Goal: Transaction & Acquisition: Obtain resource

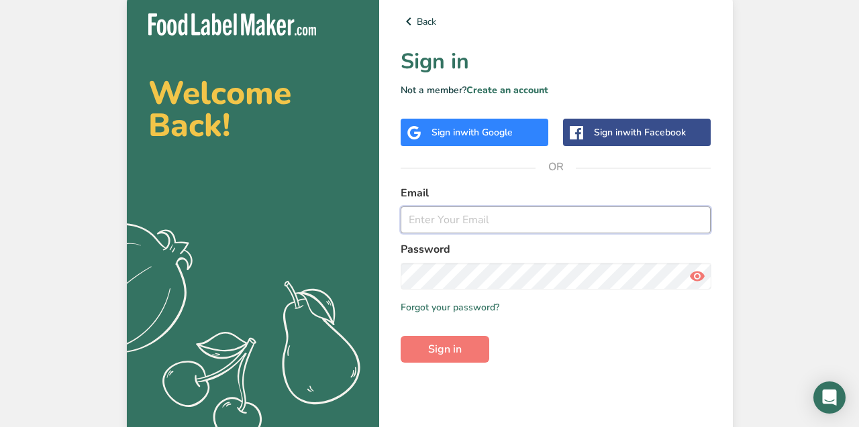
click at [495, 223] on input "email" at bounding box center [555, 220] width 311 height 27
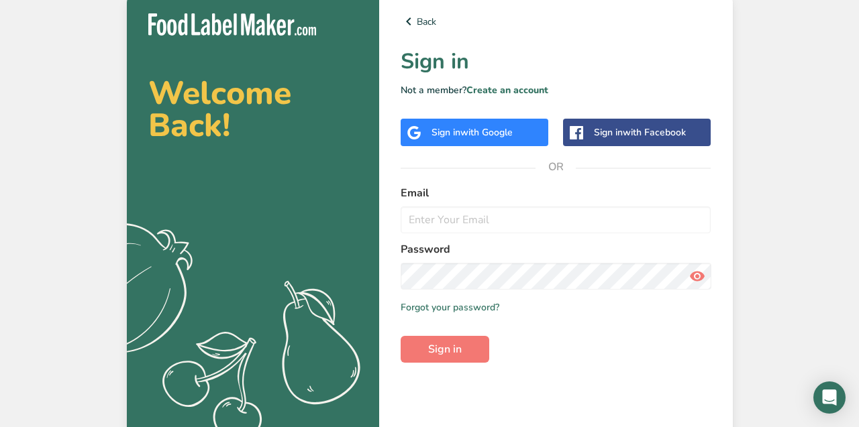
click at [446, 248] on label "Password" at bounding box center [555, 249] width 311 height 16
click at [454, 128] on div "Sign in with Google" at bounding box center [471, 132] width 81 height 14
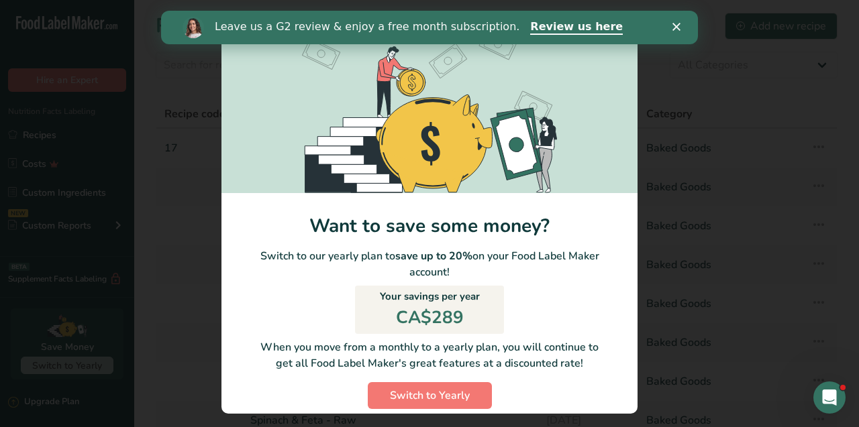
click at [681, 25] on div "Close" at bounding box center [678, 27] width 13 height 8
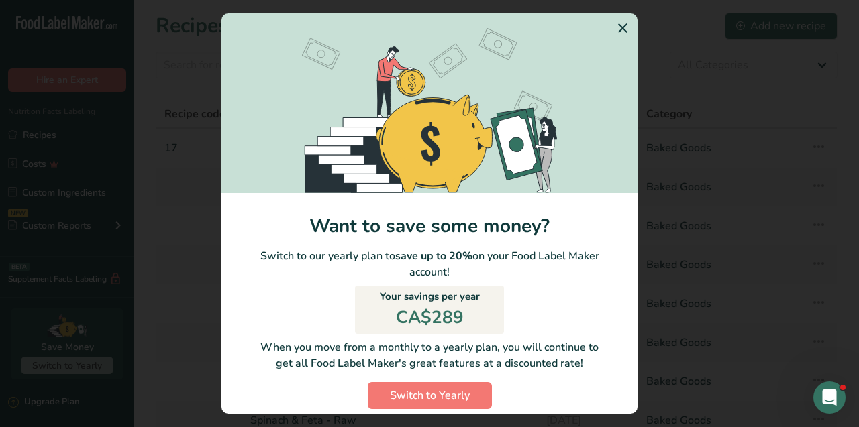
click at [626, 27] on icon "Switch to Yearly Modal" at bounding box center [622, 28] width 16 height 24
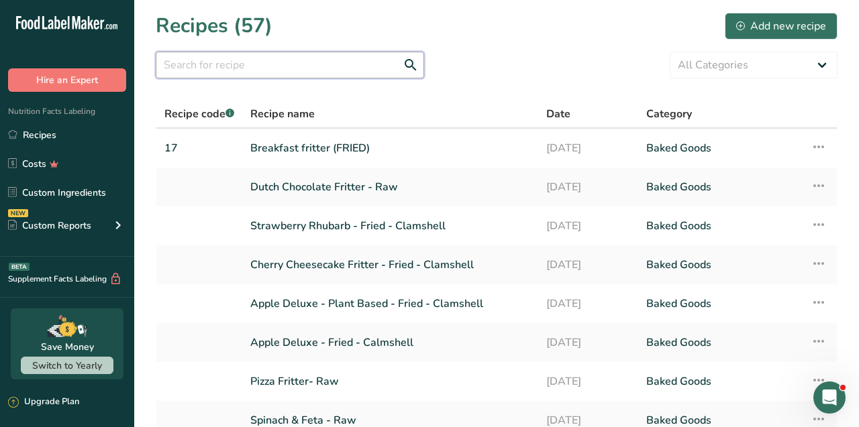
click at [226, 70] on input "text" at bounding box center [290, 65] width 268 height 27
type input "folded fritter"
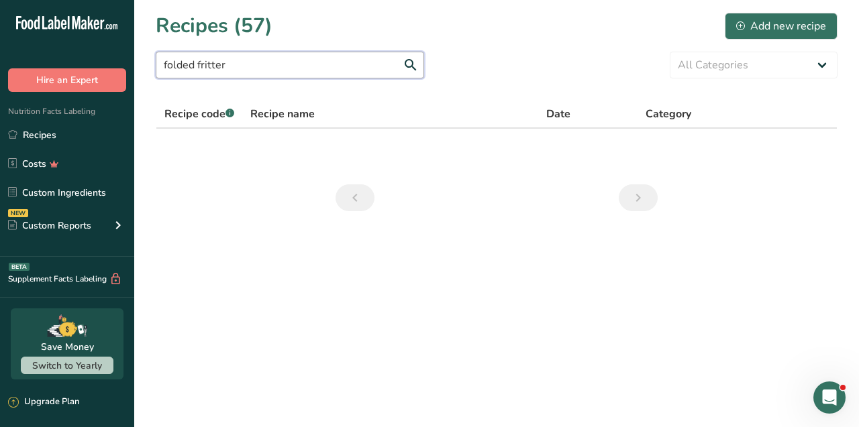
click at [242, 64] on input "folded fritter" at bounding box center [290, 65] width 268 height 27
drag, startPoint x: 236, startPoint y: 64, endPoint x: 131, endPoint y: 63, distance: 105.3
click at [131, 63] on div ".a-20{fill:#fff;} Hire an Expert Nutrition Facts Labeling Recipes Costs Custom …" at bounding box center [429, 213] width 859 height 427
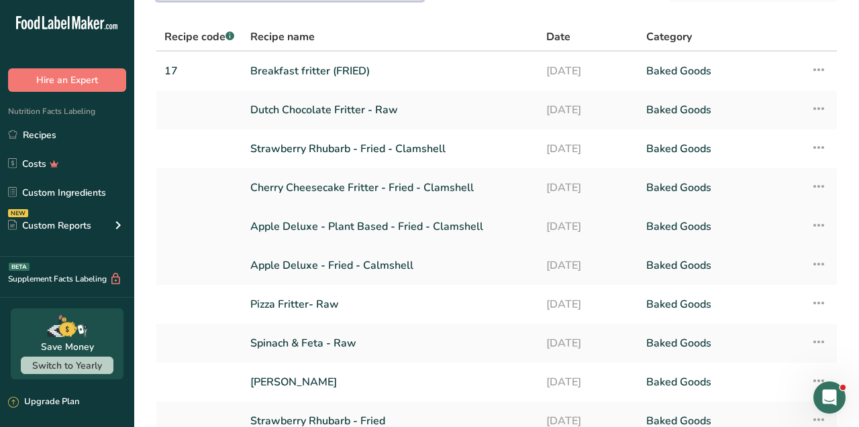
scroll to position [199, 0]
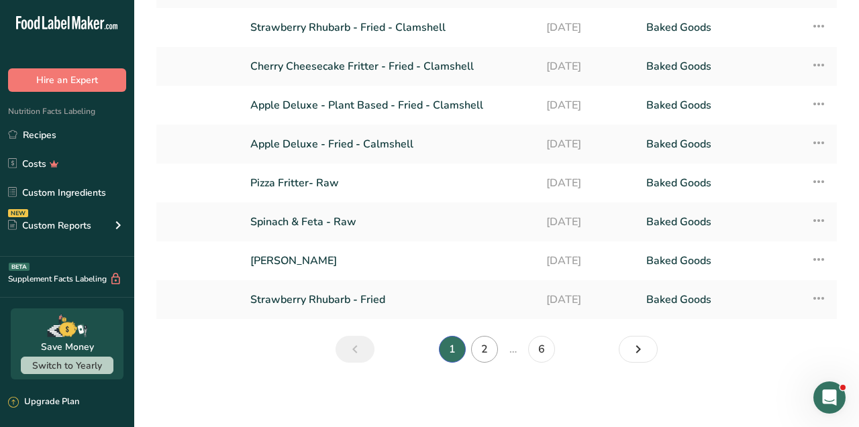
type input "folded"
click at [488, 345] on link "2" at bounding box center [484, 349] width 27 height 27
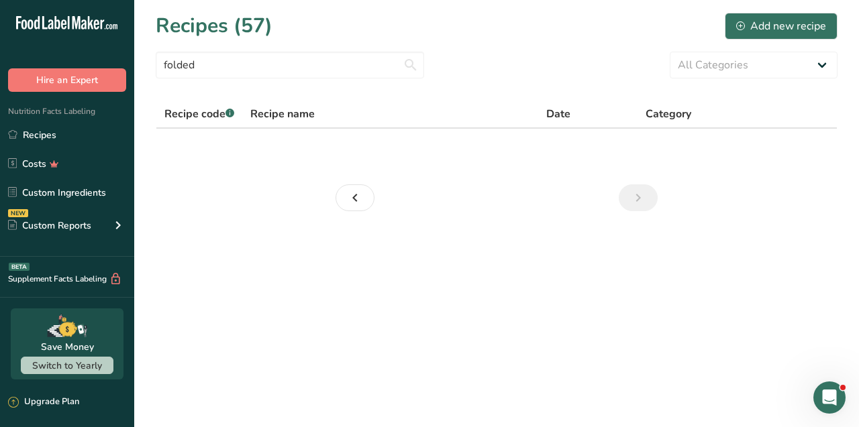
click at [794, 11] on div "Recipes (57) Add new recipe" at bounding box center [497, 26] width 682 height 30
click at [794, 26] on div "Add new recipe" at bounding box center [781, 26] width 90 height 16
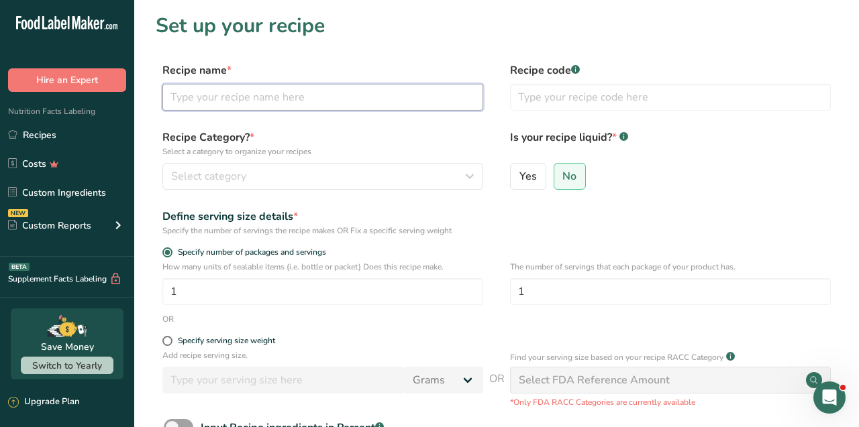
click at [359, 102] on input "text" at bounding box center [322, 97] width 321 height 27
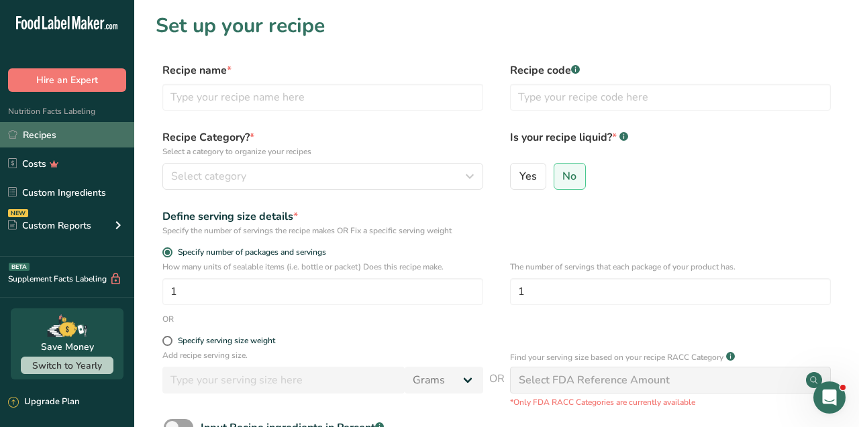
click at [34, 134] on link "Recipes" at bounding box center [67, 134] width 134 height 25
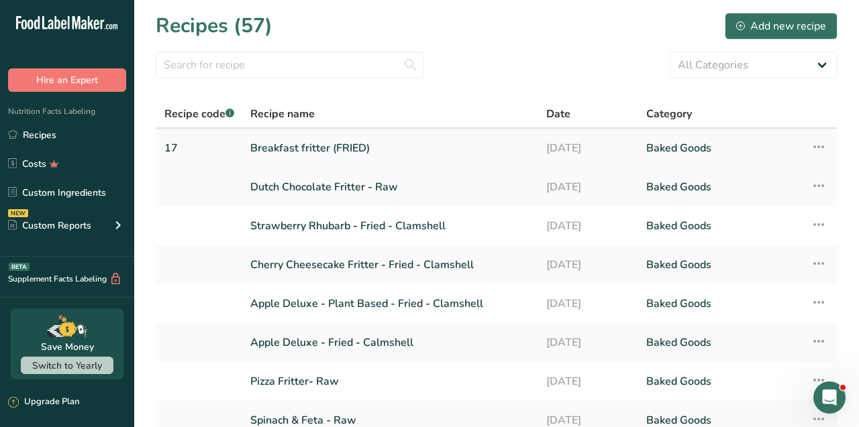
click at [285, 143] on link "Breakfast fritter (FRIED)" at bounding box center [390, 148] width 280 height 28
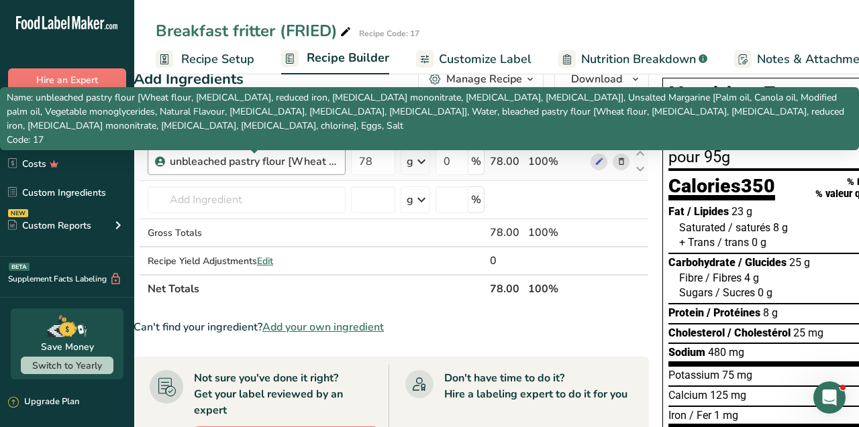
scroll to position [0, 21]
click at [311, 161] on div "unbleached pastry flour [Wheat flour, niacin, reduced iron, thiamine mononitrat…" at bounding box center [254, 162] width 168 height 16
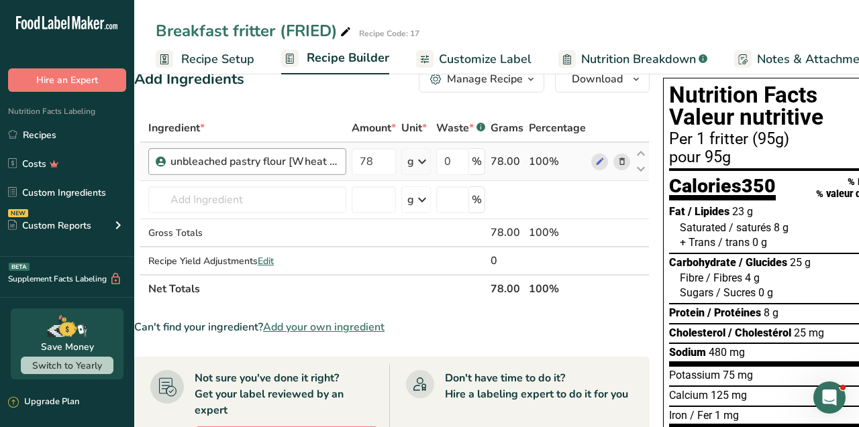
click at [329, 161] on div "unbleached pastry flour [Wheat flour, niacin, reduced iron, thiamine mononitrat…" at bounding box center [254, 162] width 168 height 16
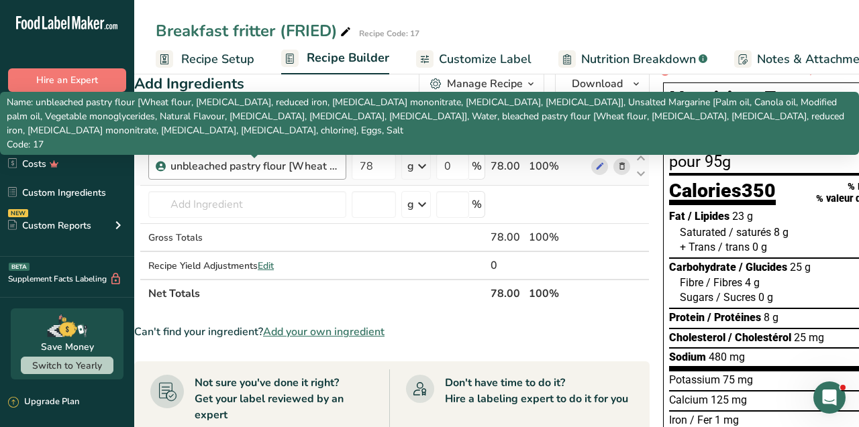
scroll to position [21, 0]
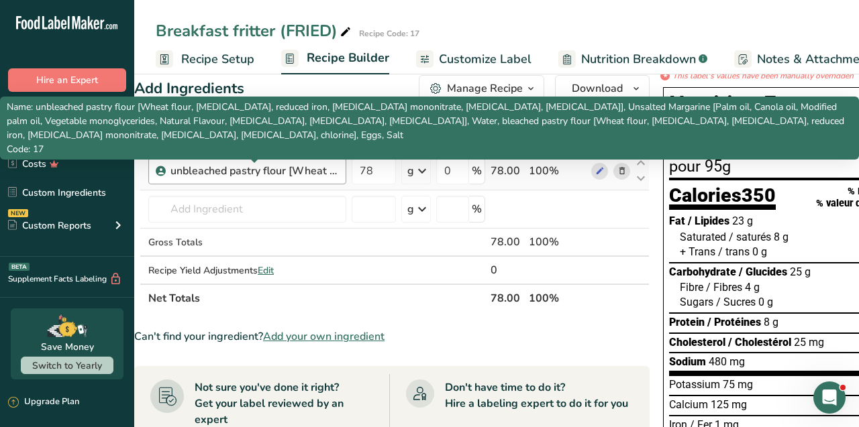
click at [331, 168] on div "unbleached pastry flour [Wheat flour, niacin, reduced iron, thiamine mononitrat…" at bounding box center [254, 171] width 168 height 16
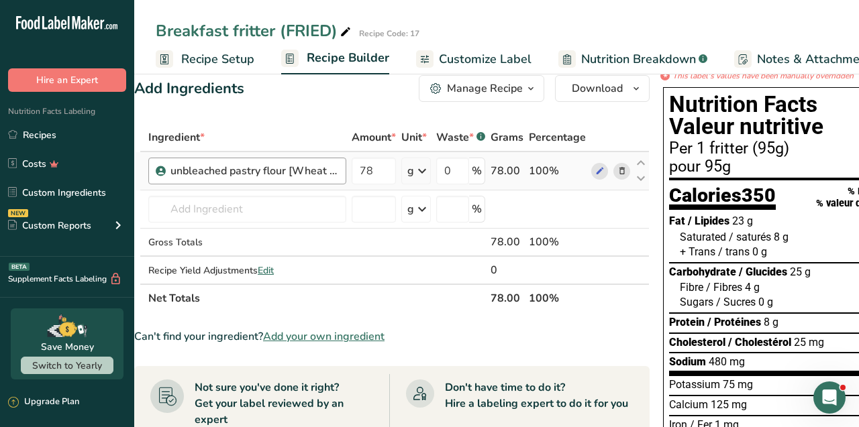
click at [327, 172] on div "unbleached pastry flour [Wheat flour, niacin, reduced iron, thiamine mononitrat…" at bounding box center [254, 171] width 168 height 16
click at [321, 170] on div "unbleached pastry flour [Wheat flour, niacin, reduced iron, thiamine mononitrat…" at bounding box center [254, 171] width 168 height 16
click at [296, 141] on div "Ingredient *" at bounding box center [247, 137] width 198 height 16
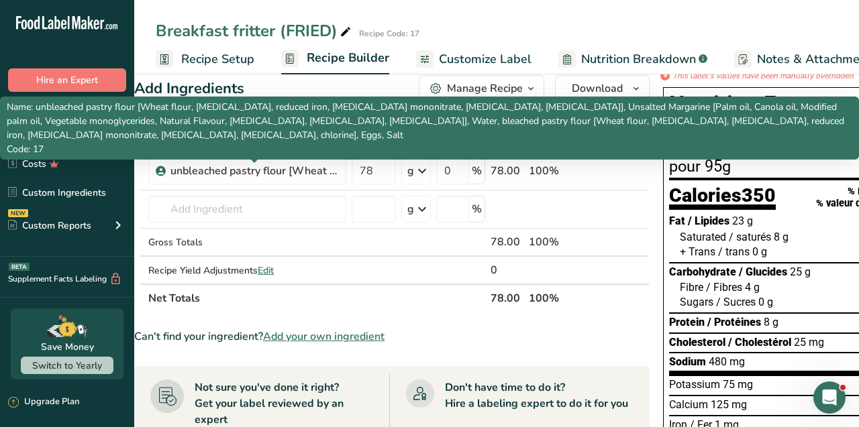
click at [277, 142] on p "Code: 17" at bounding box center [429, 149] width 845 height 14
click at [140, 142] on p "Code: 17" at bounding box center [429, 149] width 845 height 14
click at [134, 133] on p "Name: unbleached pastry flour [Wheat flour, niacin, reduced iron, thiamine mono…" at bounding box center [429, 121] width 845 height 42
click at [132, 127] on p "Name: unbleached pastry flour [Wheat flour, niacin, reduced iron, thiamine mono…" at bounding box center [429, 121] width 845 height 42
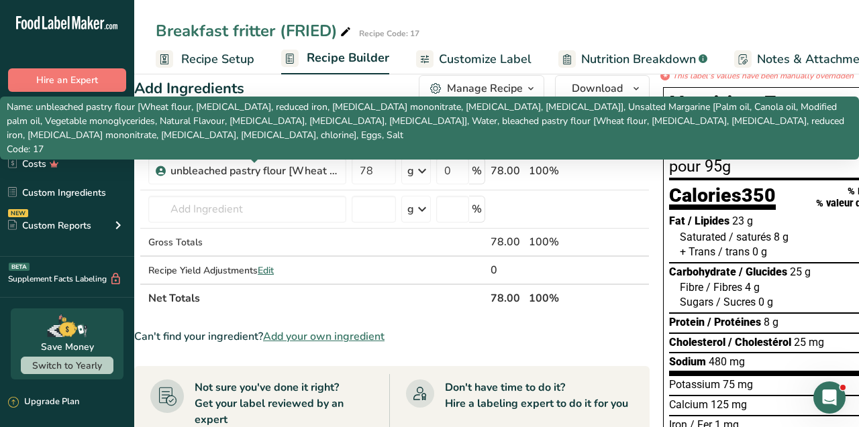
click at [134, 116] on span "Name: unbleached pastry flour [Wheat flour, niacin, reduced iron, thiamine mono…" at bounding box center [425, 121] width 837 height 41
click at [221, 174] on div "unbleached pastry flour [Wheat flour, niacin, reduced iron, thiamine mononitrat…" at bounding box center [254, 171] width 168 height 16
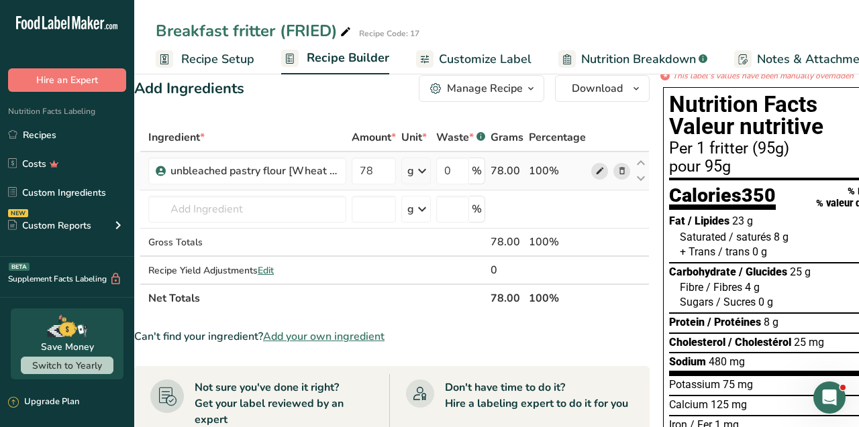
click at [599, 174] on icon at bounding box center [599, 171] width 9 height 14
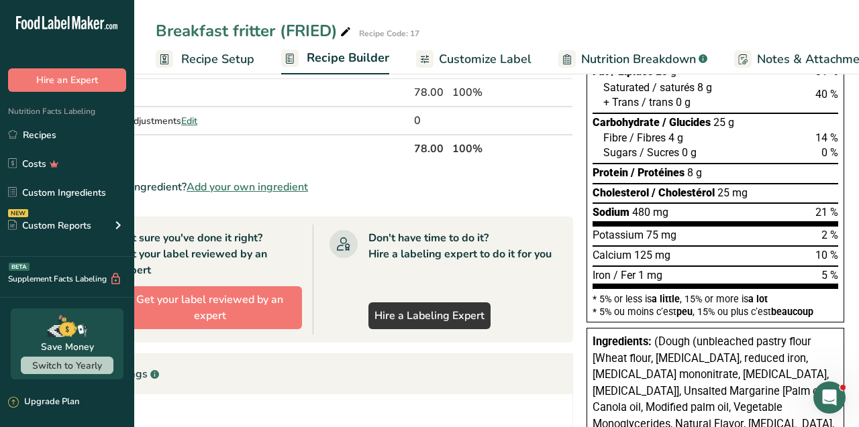
scroll to position [0, 0]
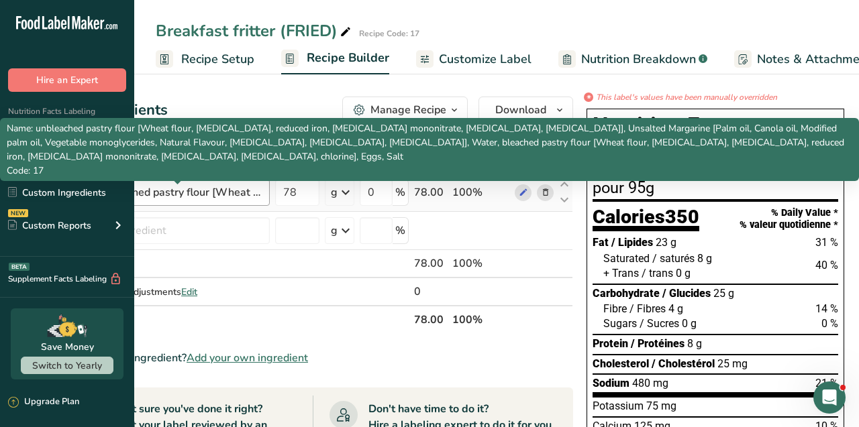
click at [239, 191] on div "unbleached pastry flour [Wheat flour, niacin, reduced iron, thiamine mononitrat…" at bounding box center [178, 192] width 168 height 16
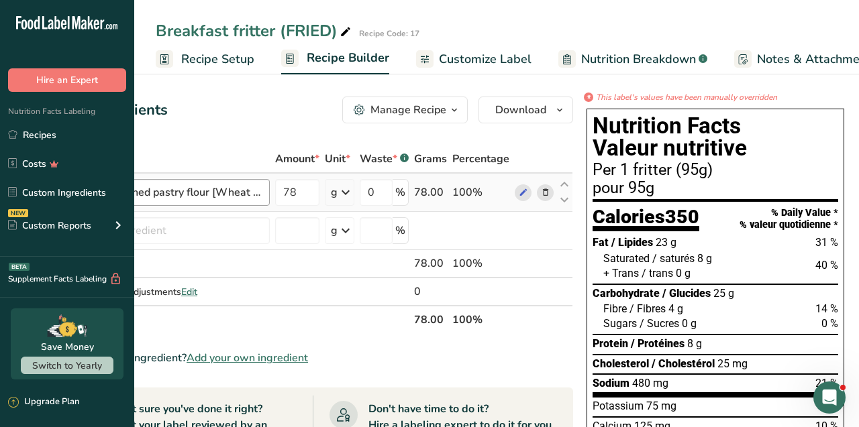
click at [239, 191] on div "unbleached pastry flour [Wheat flour, niacin, reduced iron, thiamine mononitrat…" at bounding box center [178, 192] width 168 height 16
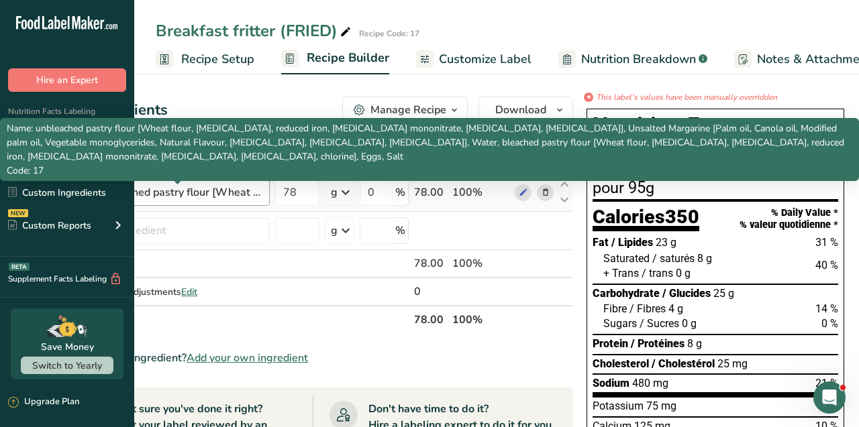
click at [242, 190] on div "unbleached pastry flour [Wheat flour, niacin, reduced iron, thiamine mononitrat…" at bounding box center [178, 192] width 168 height 16
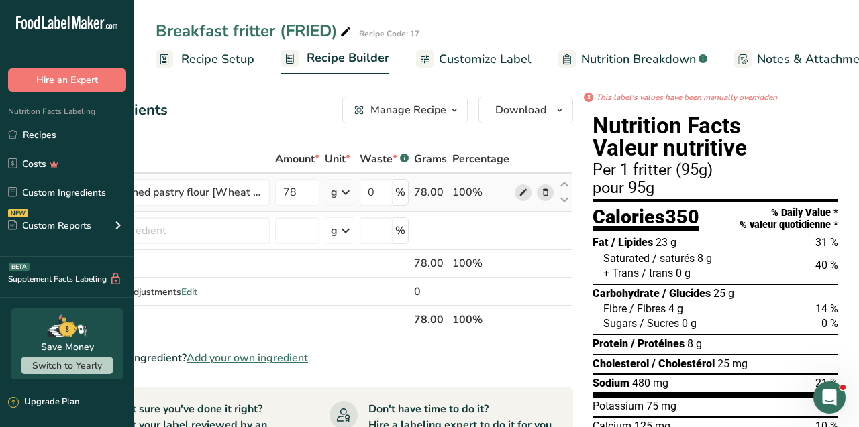
click at [516, 193] on span at bounding box center [523, 192] width 16 height 16
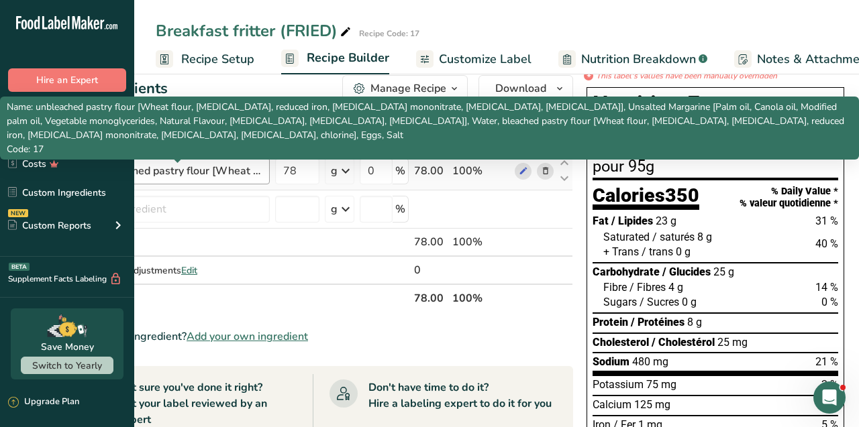
click at [246, 172] on div "unbleached pastry flour [Wheat flour, niacin, reduced iron, thiamine mononitrat…" at bounding box center [178, 171] width 168 height 16
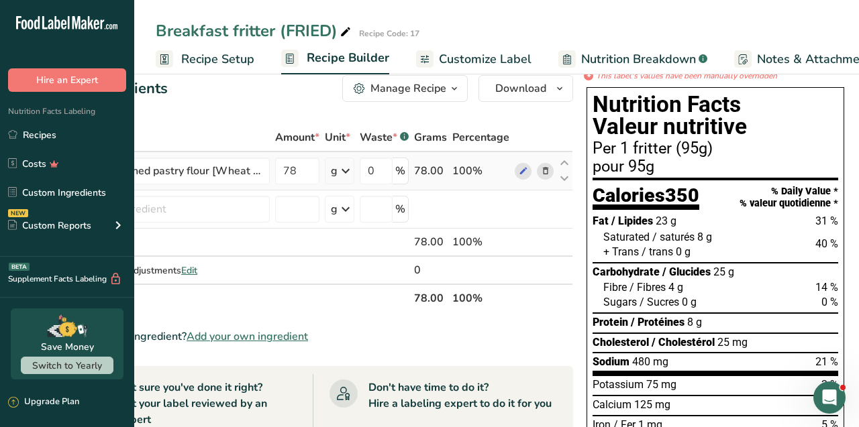
click at [255, 186] on td "unbleached pastry flour [Wheat flour, niacin, reduced iron, thiamine mononitrat…" at bounding box center [170, 171] width 203 height 38
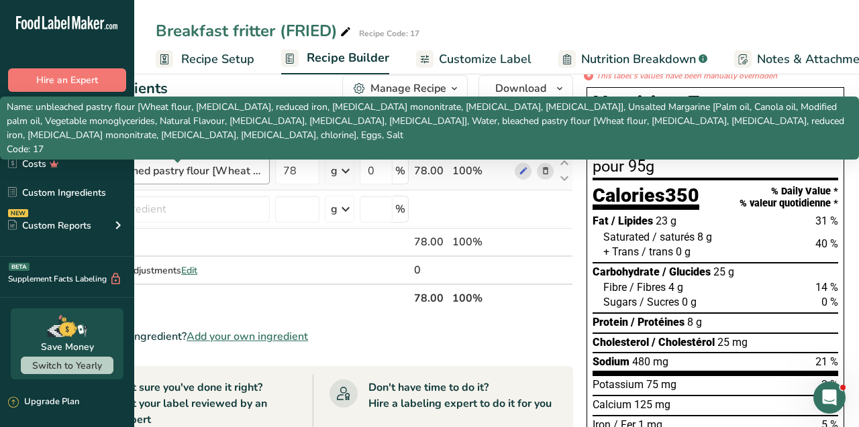
click at [250, 166] on div "unbleached pastry flour [Wheat flour, niacin, reduced iron, thiamine mononitrat…" at bounding box center [178, 171] width 168 height 16
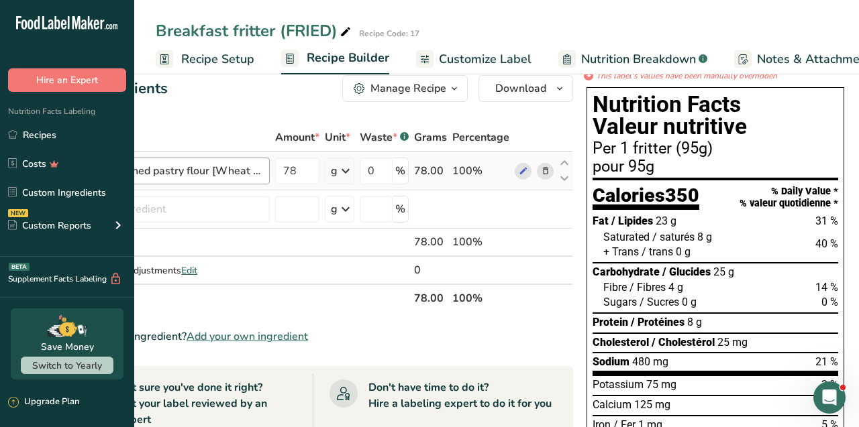
click at [250, 166] on div "unbleached pastry flour [Wheat flour, niacin, reduced iron, thiamine mononitrat…" at bounding box center [178, 171] width 168 height 16
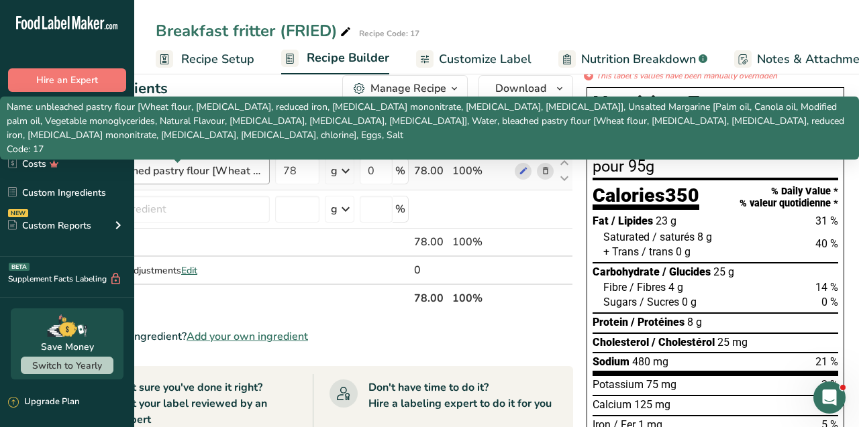
click at [250, 172] on div "unbleached pastry flour [Wheat flour, niacin, reduced iron, thiamine mononitrat…" at bounding box center [178, 171] width 168 height 16
click at [243, 172] on div "unbleached pastry flour [Wheat flour, niacin, reduced iron, thiamine mononitrat…" at bounding box center [178, 171] width 168 height 16
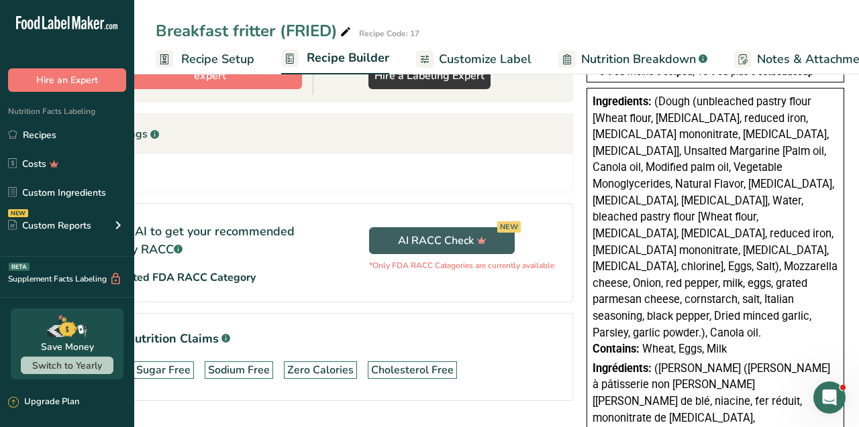
scroll to position [418, 0]
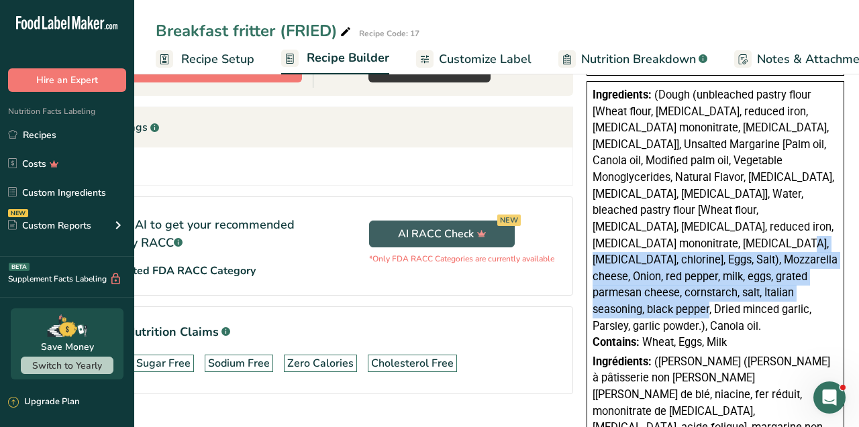
drag, startPoint x: 596, startPoint y: 246, endPoint x: 694, endPoint y: 292, distance: 108.3
click at [694, 292] on span "(Dough (unbleached pastry flour [Wheat flour, niacin, reduced iron, thiamine mo…" at bounding box center [714, 211] width 245 height 244
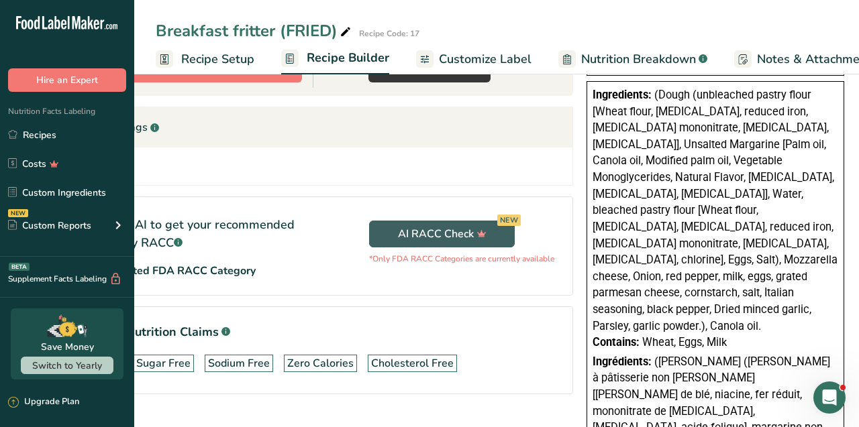
click at [739, 297] on span "(Dough (unbleached pastry flour [Wheat flour, niacin, reduced iron, thiamine mo…" at bounding box center [714, 211] width 245 height 244
drag, startPoint x: 737, startPoint y: 303, endPoint x: 626, endPoint y: 244, distance: 125.7
click at [627, 247] on div "Ingredients: (Dough (unbleached pastry flour [Wheat flour, niacin, reduced iron…" at bounding box center [715, 369] width 258 height 576
click at [626, 244] on span "(Dough (unbleached pastry flour [Wheat flour, niacin, reduced iron, thiamine mo…" at bounding box center [714, 211] width 245 height 244
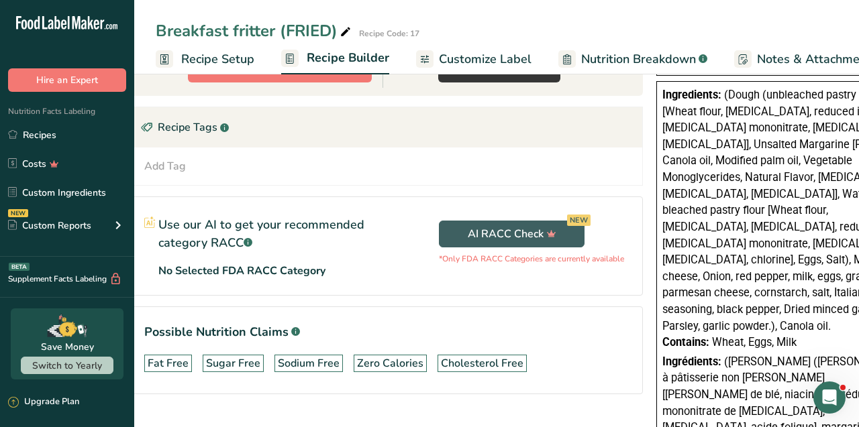
scroll to position [0, 28]
click at [152, 190] on section "Ingredient * Amount * Unit * Waste * .a-a{fill:#347362;}.b-a{fill:#fff;} Grams …" at bounding box center [385, 71] width 515 height 689
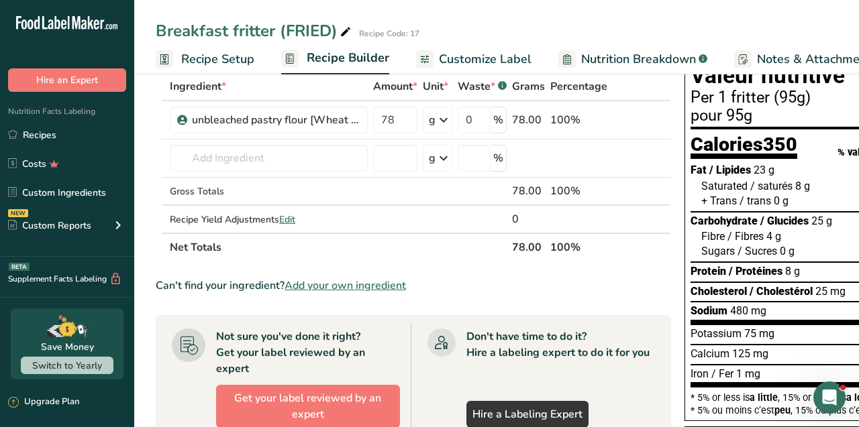
scroll to position [0, 0]
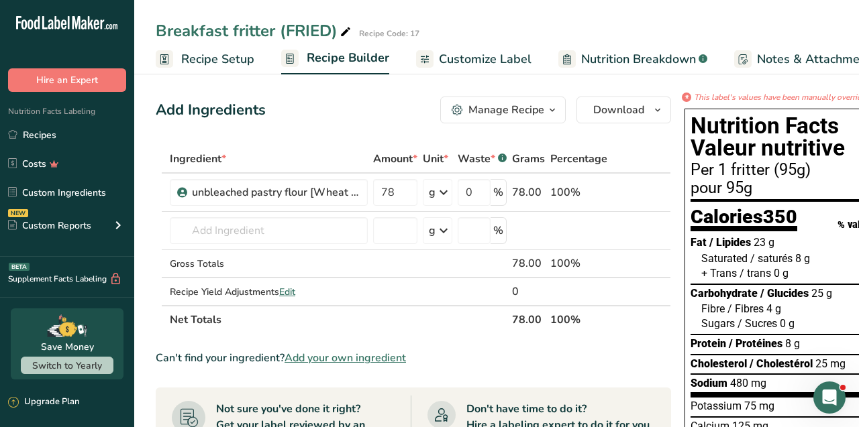
click at [516, 107] on div "Manage Recipe" at bounding box center [506, 110] width 76 height 16
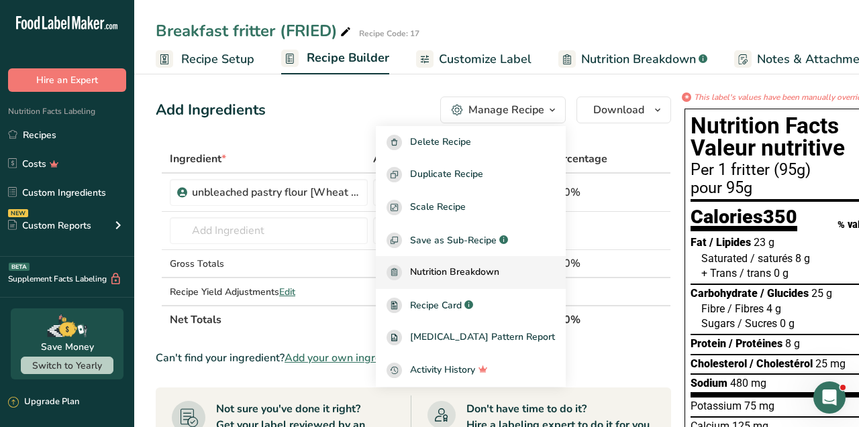
click at [466, 268] on span "Nutrition Breakdown" at bounding box center [454, 272] width 89 height 15
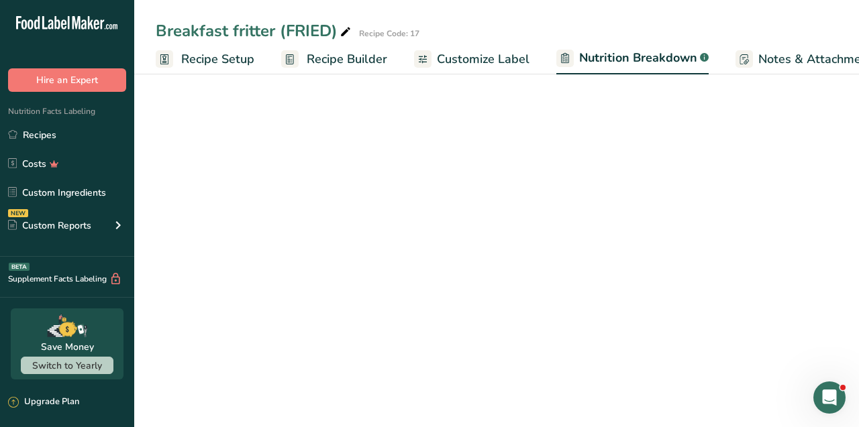
select select "Calories"
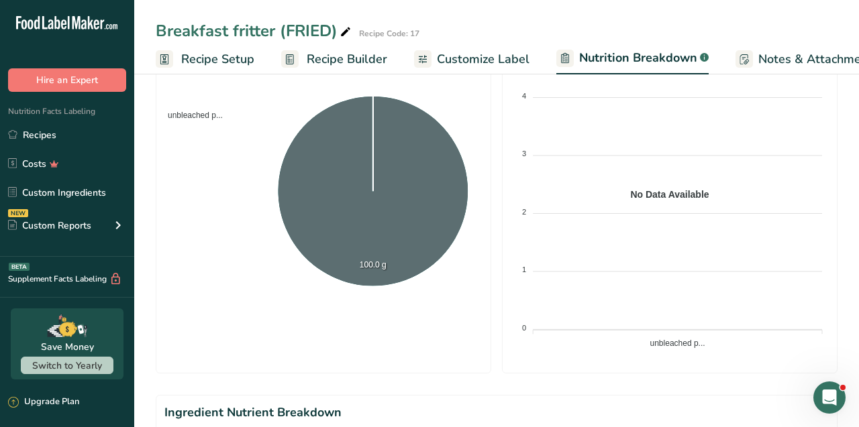
scroll to position [587, 0]
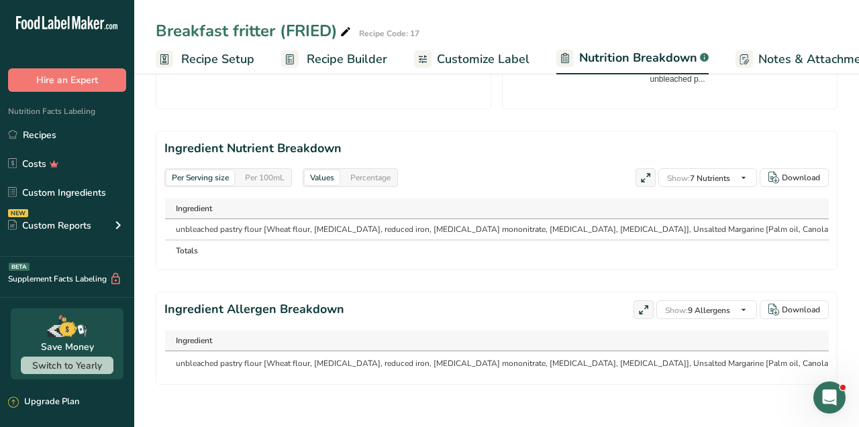
click at [647, 180] on icon at bounding box center [645, 178] width 12 height 19
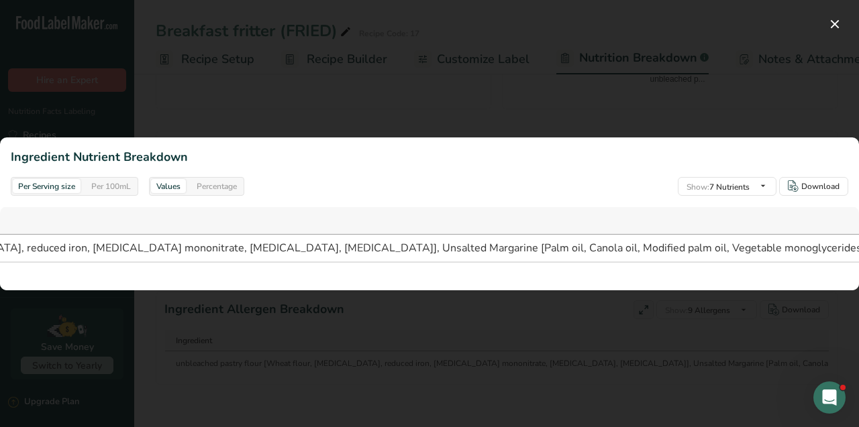
click at [449, 95] on div at bounding box center [429, 213] width 859 height 427
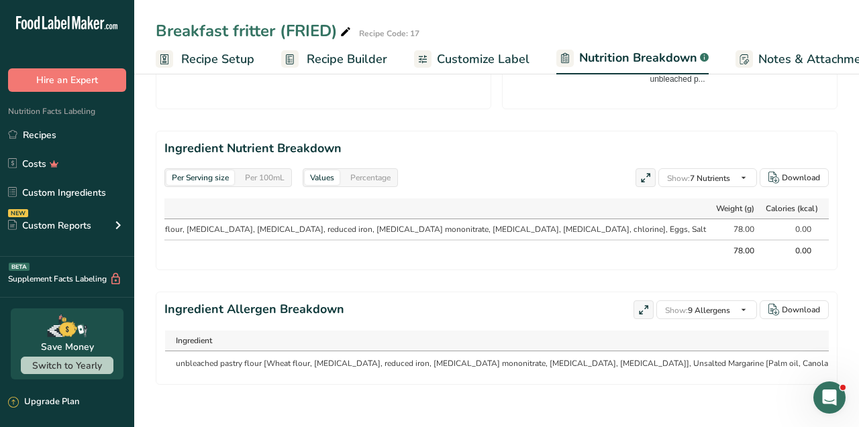
click at [645, 179] on icon at bounding box center [645, 178] width 12 height 19
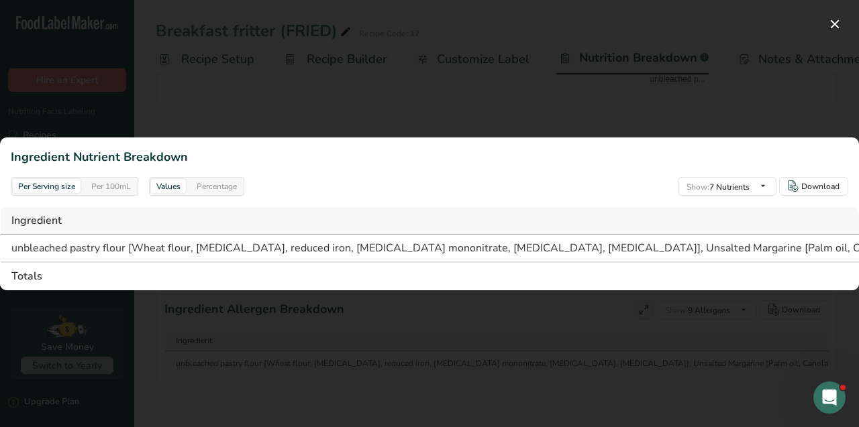
click at [500, 89] on div at bounding box center [429, 213] width 859 height 427
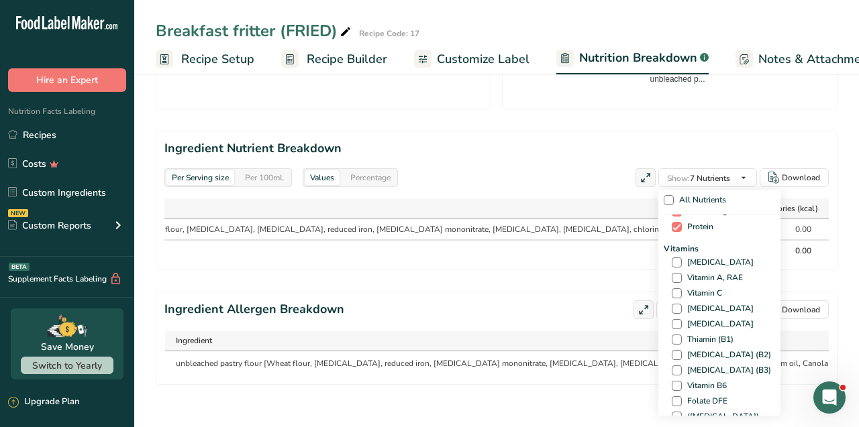
scroll to position [0, 0]
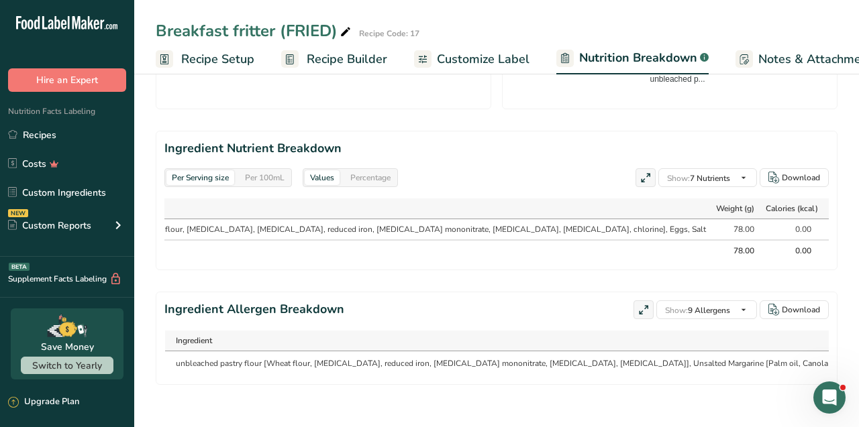
click at [549, 161] on section "Ingredient Nutrient Breakdown Per Serving size Per 100mL Values Percentage Show…" at bounding box center [497, 201] width 682 height 140
click at [768, 230] on div "0.00" at bounding box center [794, 229] width 52 height 12
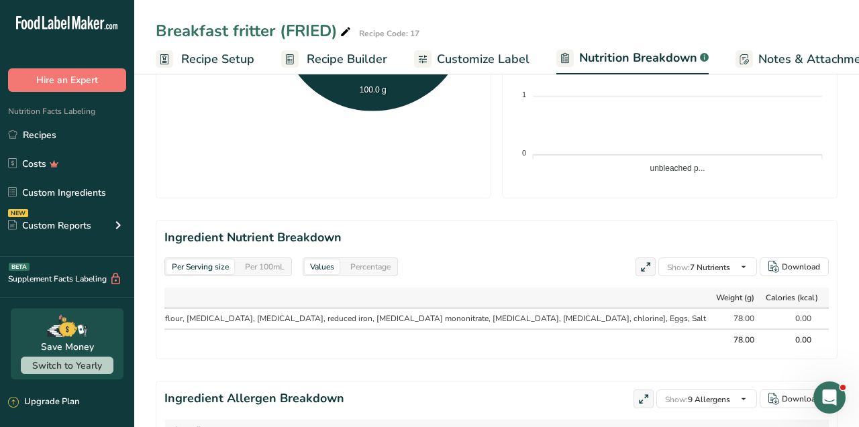
scroll to position [587, 0]
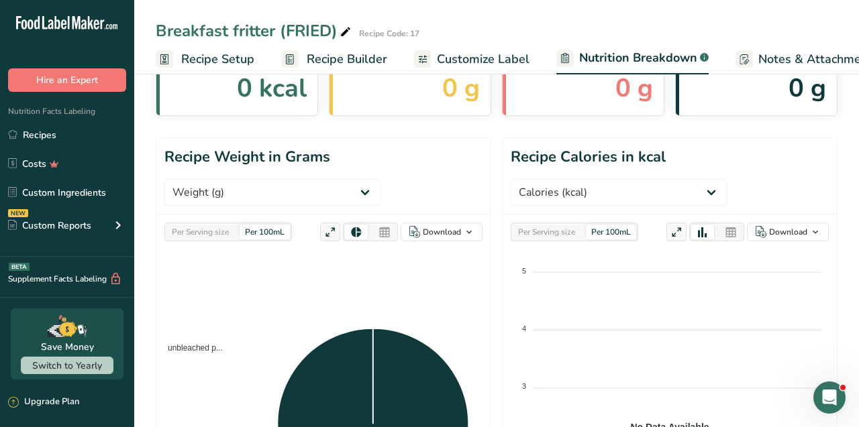
scroll to position [0, 0]
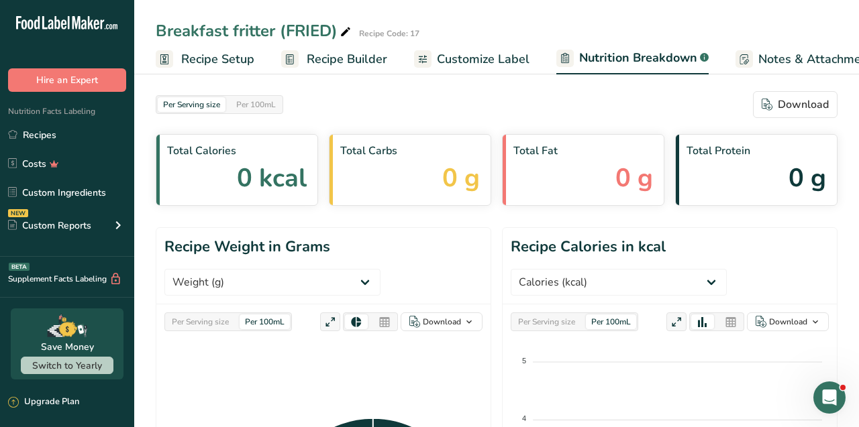
click at [473, 56] on span "Customize Label" at bounding box center [483, 59] width 93 height 18
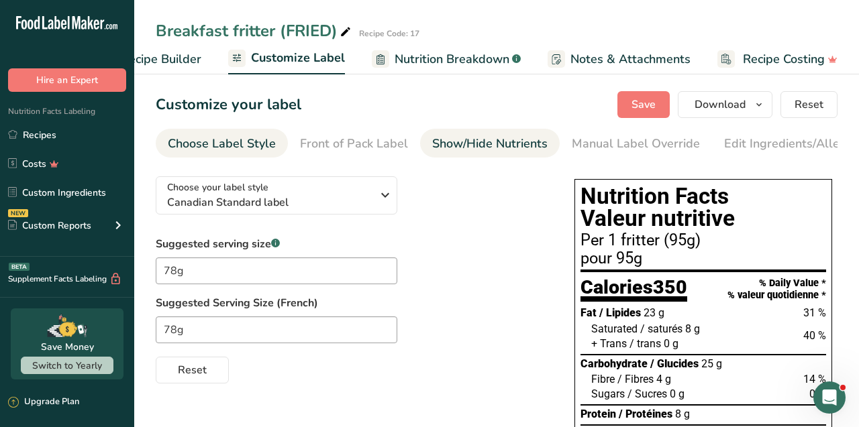
click at [455, 142] on div "Show/Hide Nutrients" at bounding box center [489, 144] width 115 height 18
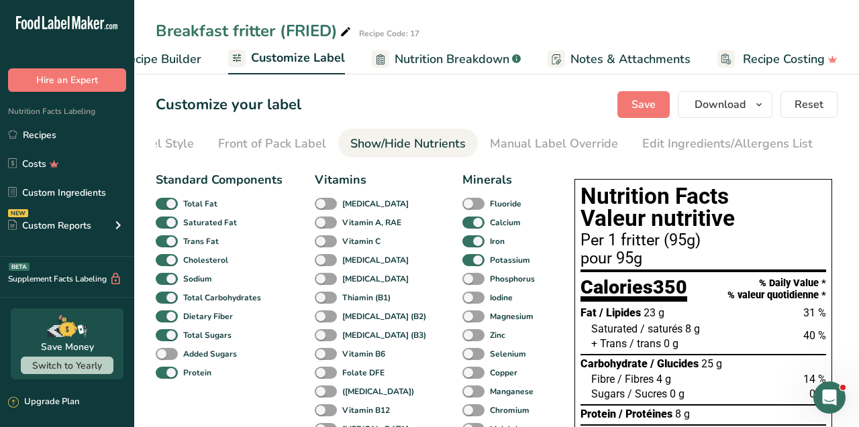
scroll to position [0, 169]
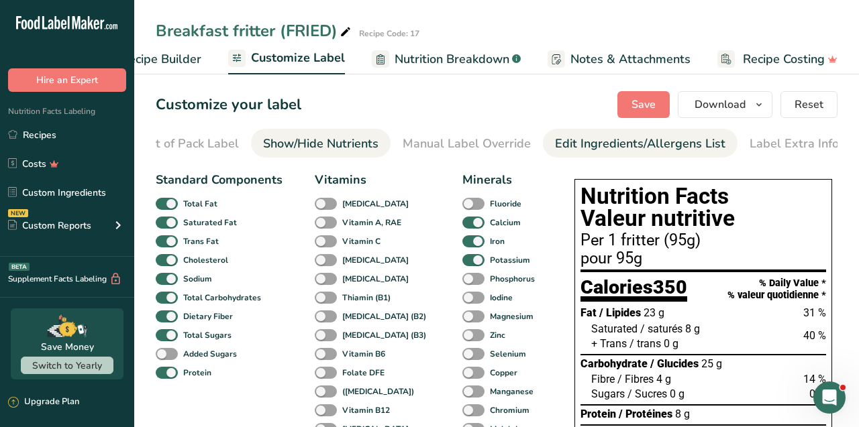
click at [555, 149] on div "Edit Ingredients/Allergens List" at bounding box center [640, 144] width 170 height 18
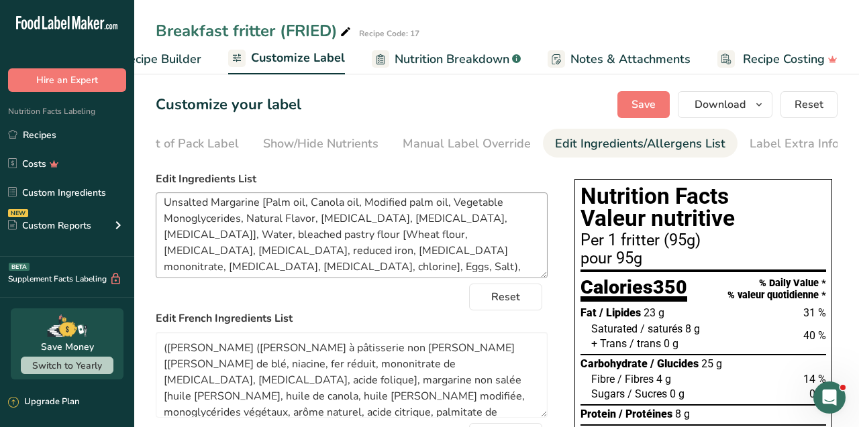
scroll to position [59, 0]
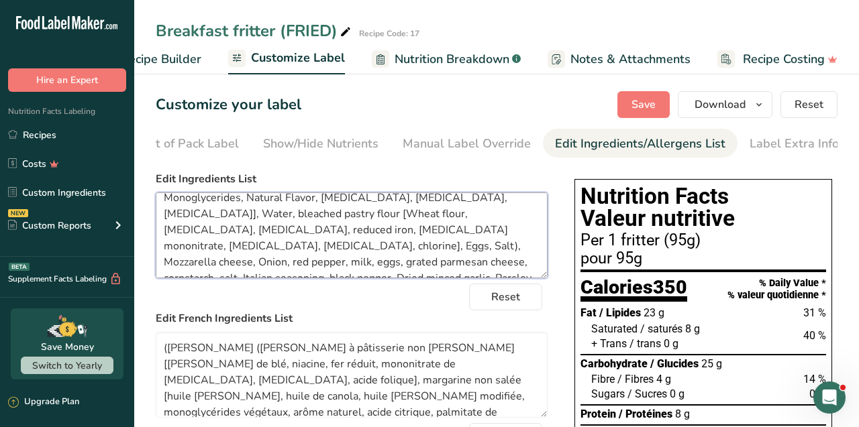
drag, startPoint x: 437, startPoint y: 267, endPoint x: 288, endPoint y: 236, distance: 152.1
click at [288, 236] on textarea "(Dough (unbleached pastry flour [Wheat flour, niacin, reduced iron, thiamine mo…" at bounding box center [352, 236] width 392 height 86
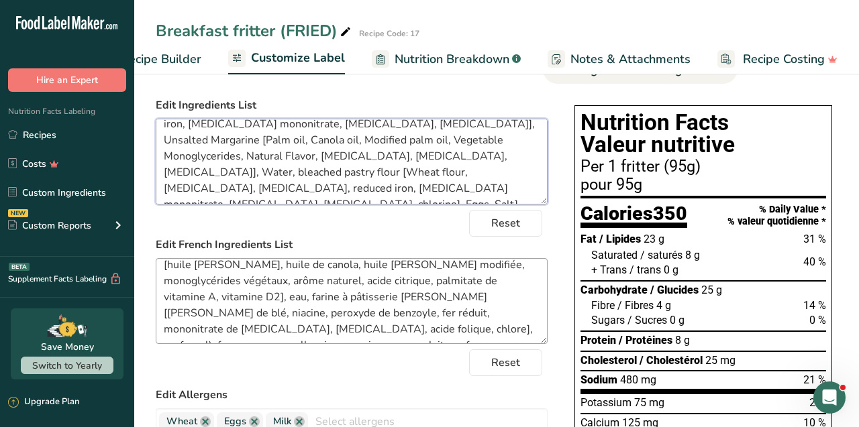
scroll to position [75, 0]
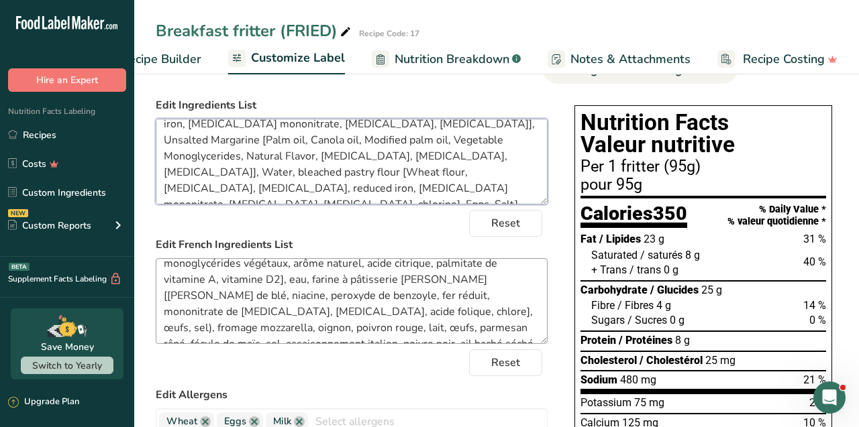
type textarea "(Dough (unbleached pastry flour [Wheat flour, [MEDICAL_DATA], reduced iron, [ME…"
drag, startPoint x: 338, startPoint y: 333, endPoint x: 233, endPoint y: 333, distance: 104.7
click at [233, 333] on textarea "(Pâte (farine à pâtisserie non blanchie [farine de blé, niacine, fer réduit, mo…" at bounding box center [352, 301] width 392 height 86
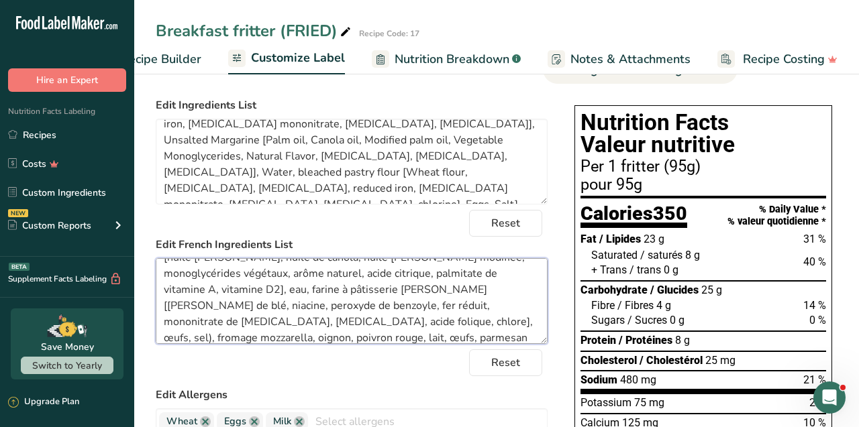
scroll to position [70, 0]
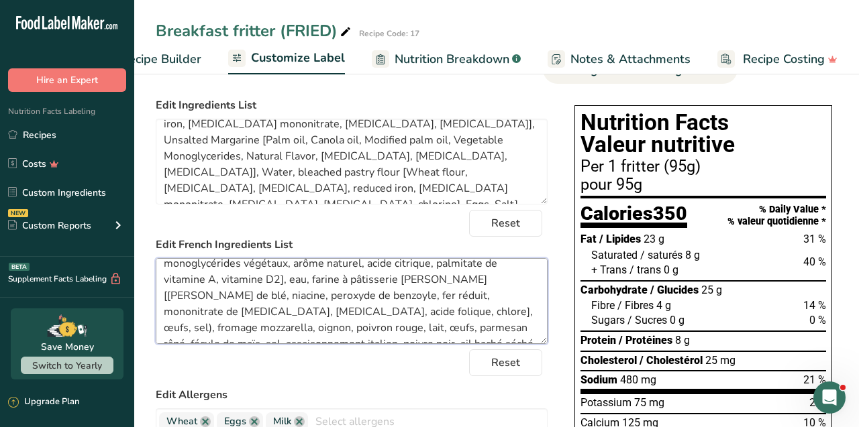
drag, startPoint x: 166, startPoint y: 307, endPoint x: 251, endPoint y: 349, distance: 94.5
click at [251, 349] on form "Edit Ingredients List (Dough (unbleached pastry flour [Wheat flour, niacin, red…" at bounding box center [352, 387] width 392 height 580
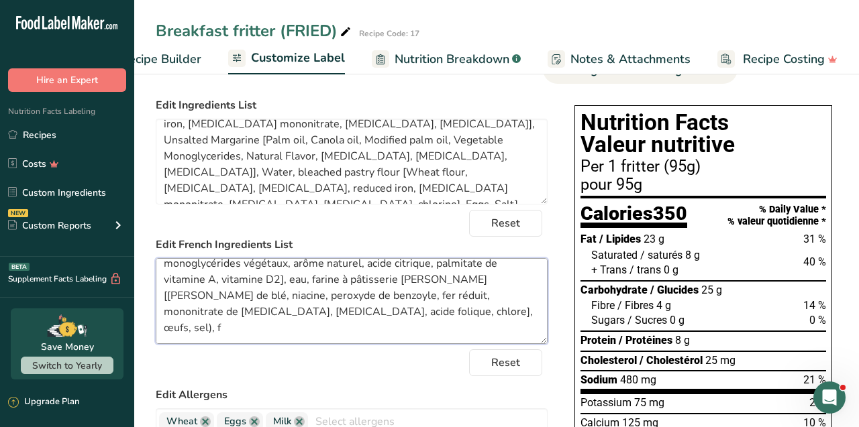
scroll to position [27, 0]
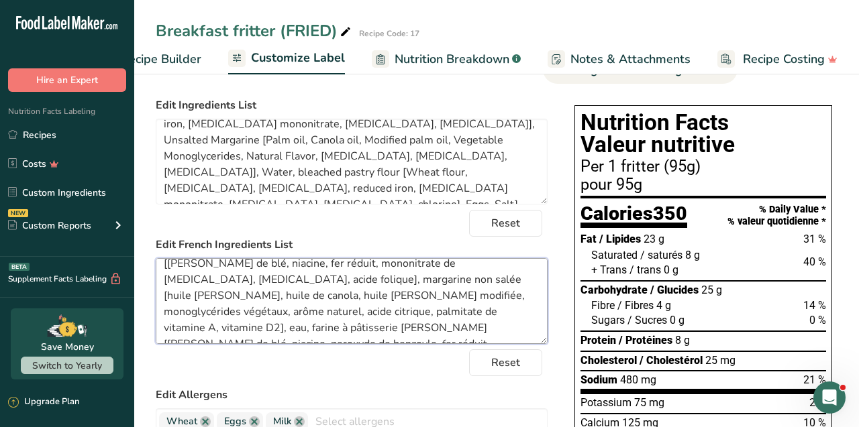
paste textarea "huile de canola."
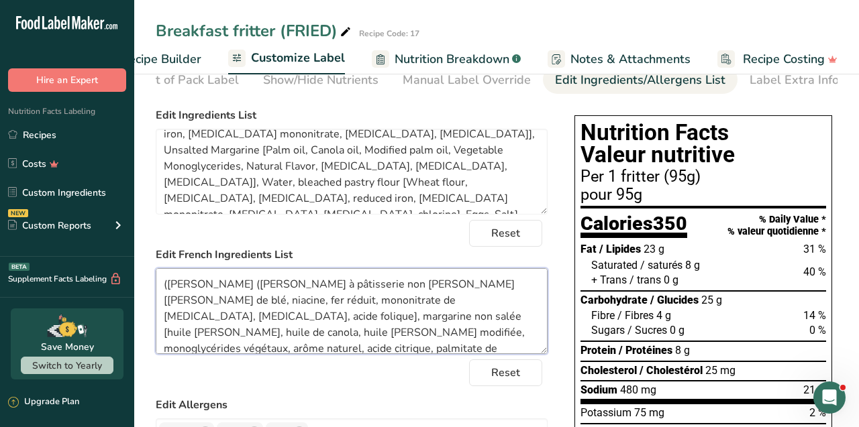
scroll to position [0, 0]
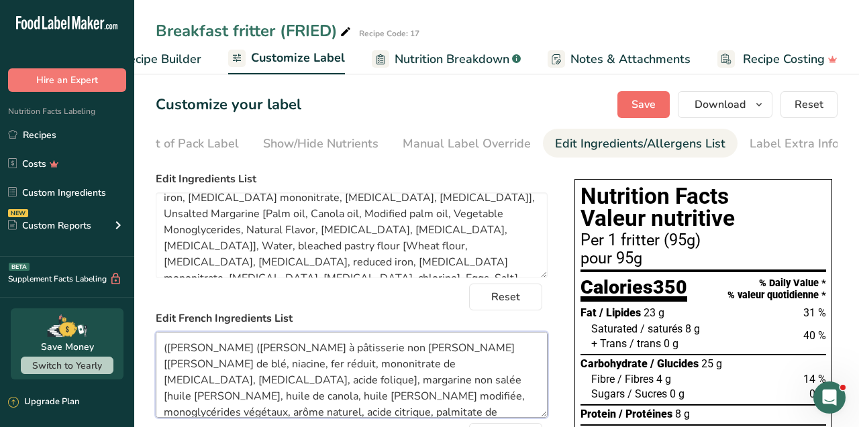
type textarea "(Pâte (farine à pâtisserie non blanchie [farine de blé, niacine, fer réduit, mo…"
click at [647, 107] on span "Save" at bounding box center [643, 105] width 24 height 16
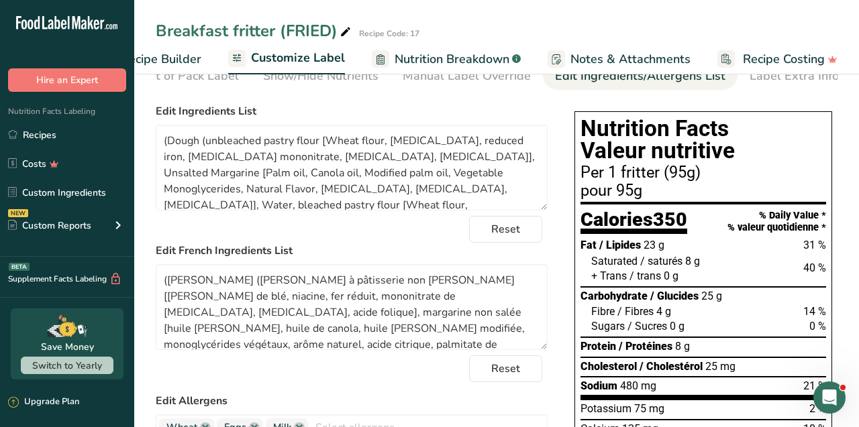
scroll to position [71, 0]
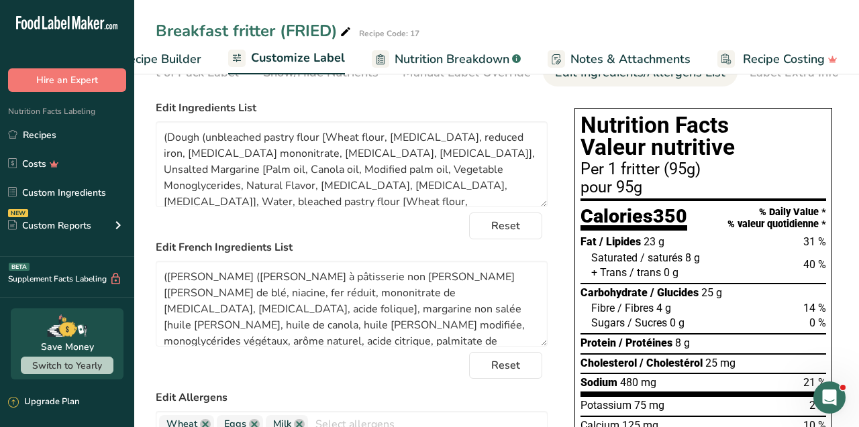
click at [648, 248] on span "23 g" at bounding box center [653, 241] width 21 height 13
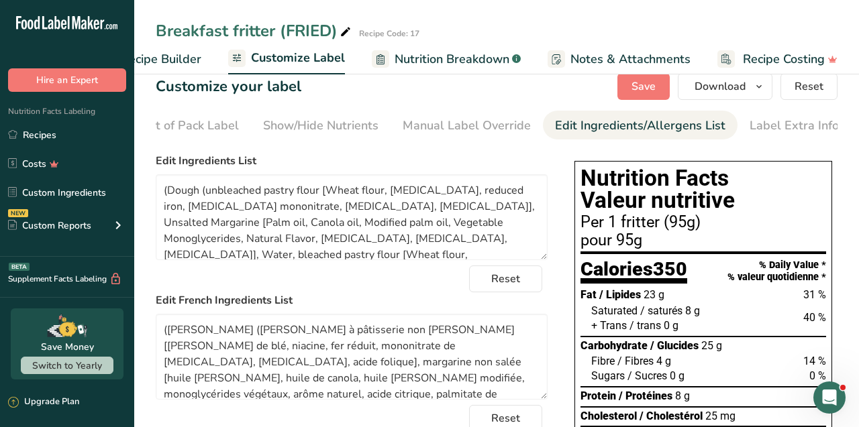
scroll to position [0, 0]
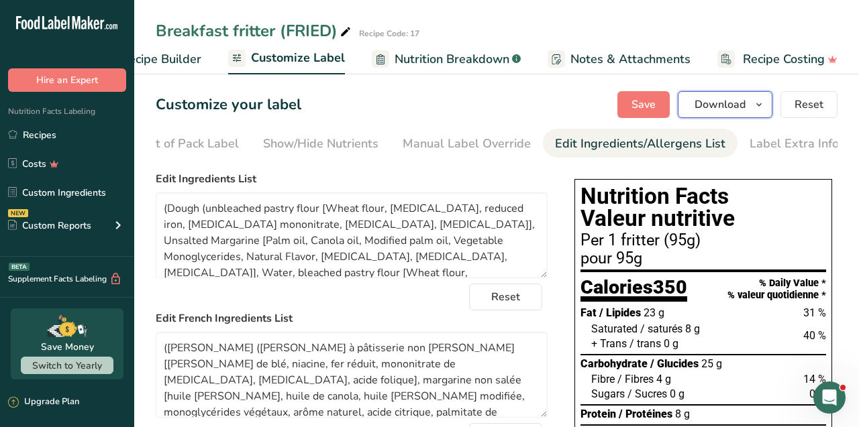
click at [757, 105] on icon "button" at bounding box center [758, 105] width 11 height 17
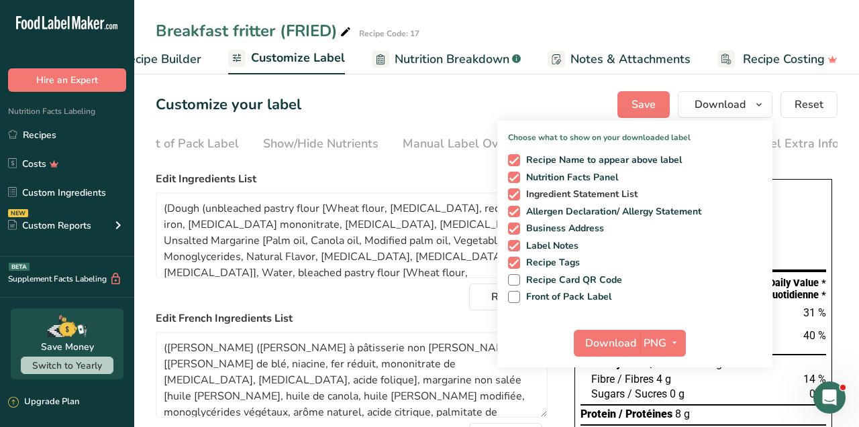
click at [517, 193] on span at bounding box center [514, 195] width 12 height 12
click at [517, 193] on input "Ingredient Statement List" at bounding box center [512, 194] width 9 height 9
click at [515, 194] on span at bounding box center [514, 195] width 12 height 12
click at [515, 194] on input "Ingredient Statement List" at bounding box center [512, 194] width 9 height 9
checkbox input "true"
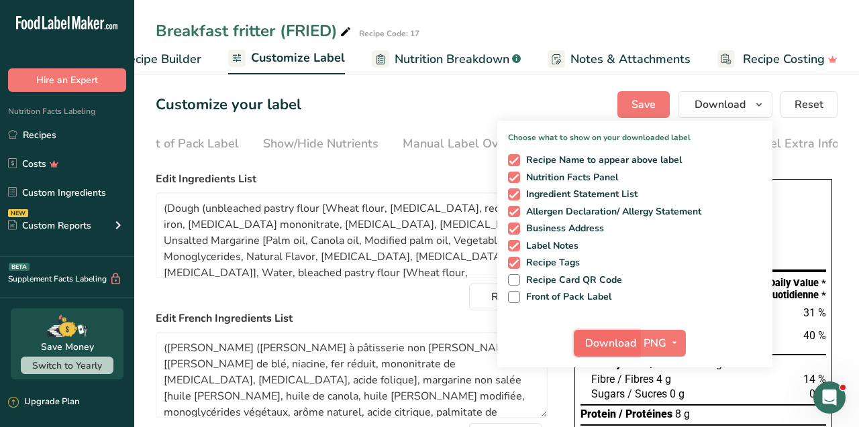
click at [610, 354] on button "Download" at bounding box center [607, 343] width 66 height 27
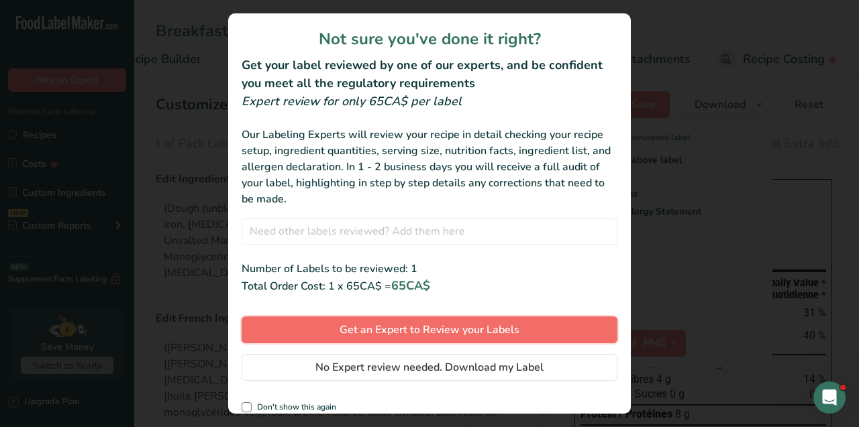
click at [503, 331] on span "Get an Expert to Review your Labels" at bounding box center [429, 330] width 180 height 16
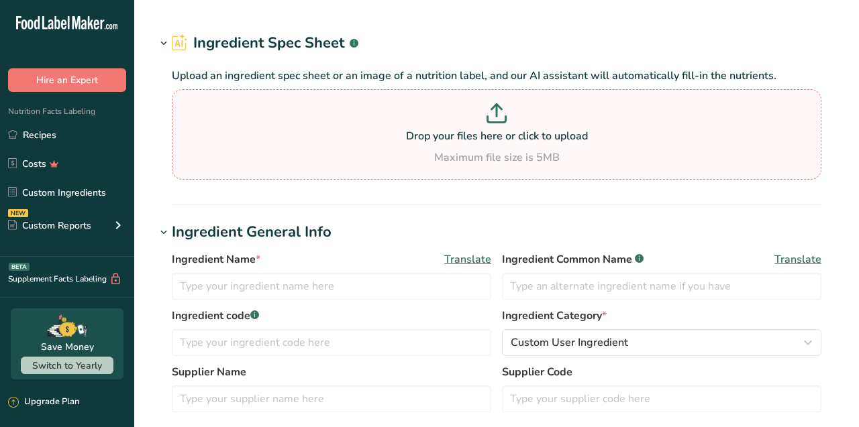
type input "unbleached pastry flour [Wheat flour, [MEDICAL_DATA], reduced iron, [MEDICAL_DA…"
type input "17"
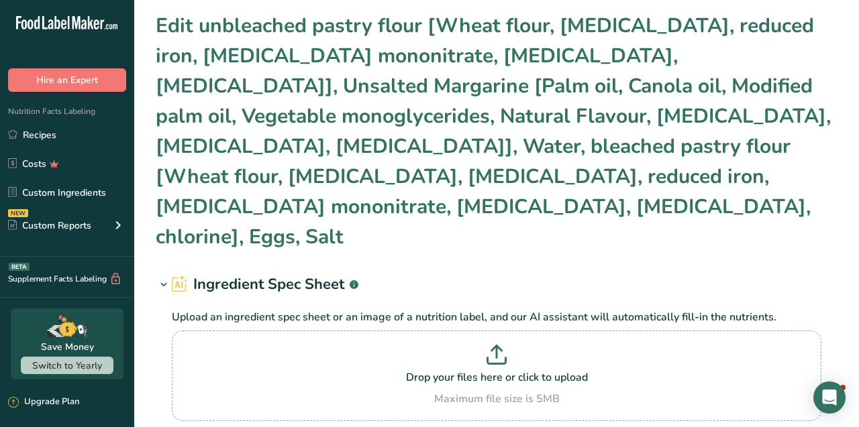
click at [405, 178] on h1 "Edit unbleached pastry flour [Wheat flour, niacin, reduced iron, thiamine monon…" at bounding box center [497, 131] width 682 height 241
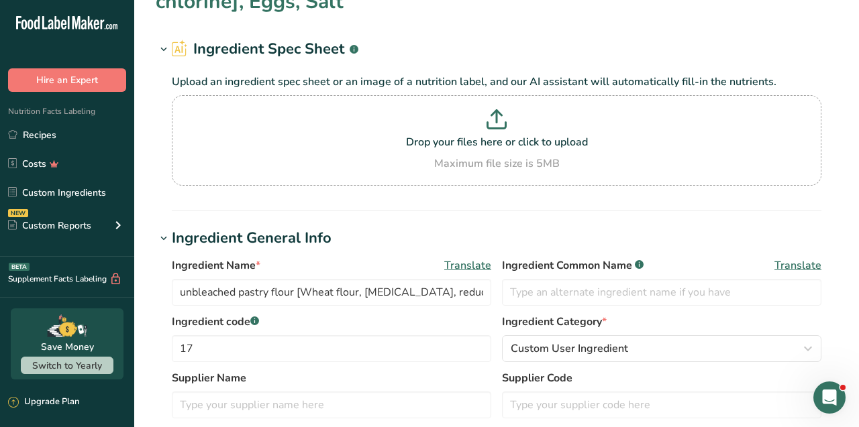
scroll to position [396, 0]
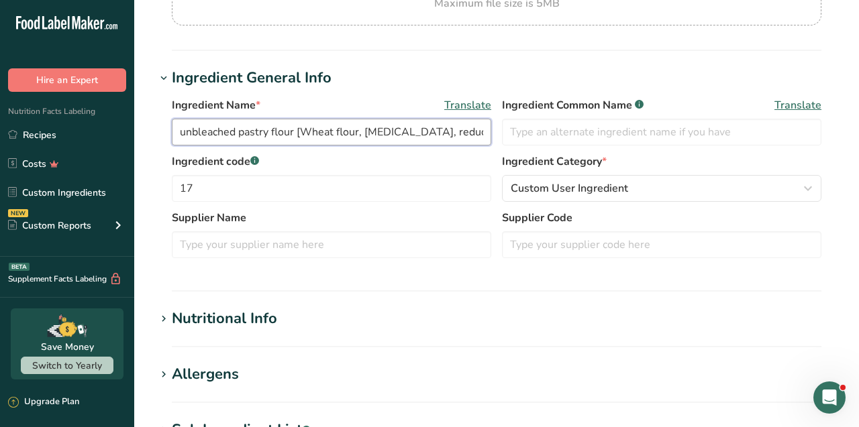
click at [408, 119] on input "unbleached pastry flour [Wheat flour, niacin, reduced iron, thiamine mononitrat…" at bounding box center [331, 132] width 319 height 27
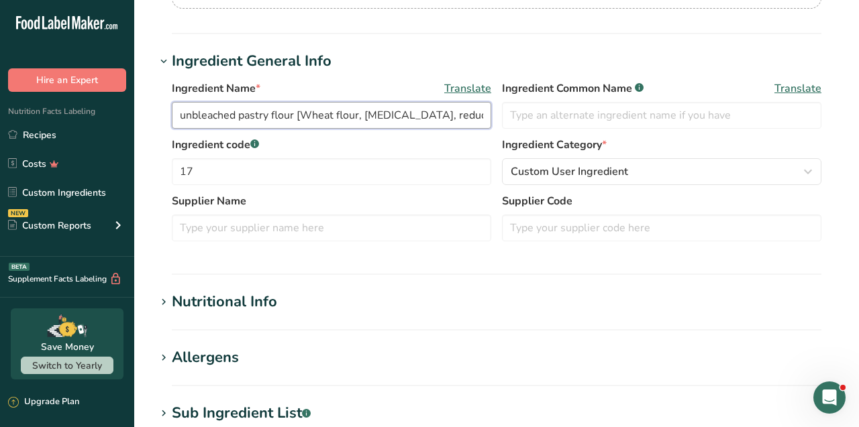
scroll to position [335, 0]
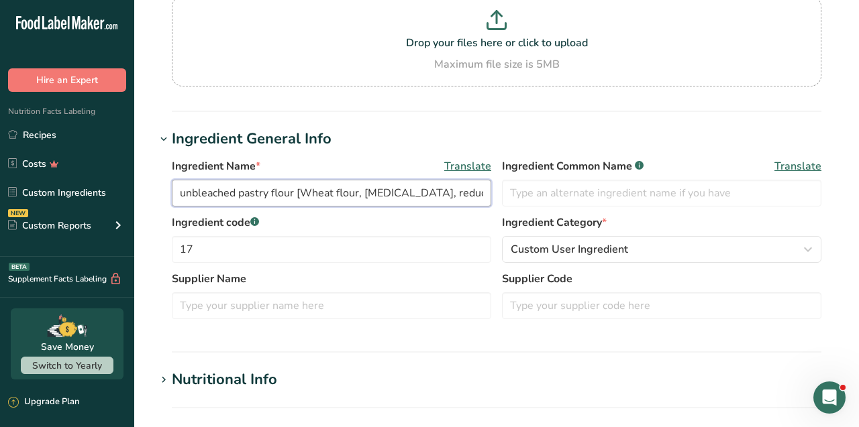
click at [467, 180] on input "unbleached pastry flour [Wheat flour, niacin, reduced iron, thiamine mononitrat…" at bounding box center [331, 193] width 319 height 27
click at [487, 180] on input "unbleached pastry flour [Wheat flour, niacin, reduced iron, thiamine mononitrat…" at bounding box center [331, 193] width 319 height 27
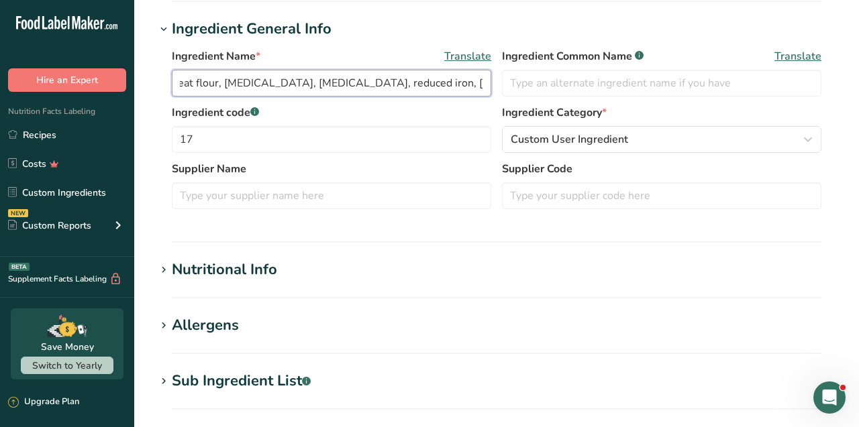
scroll to position [696, 0]
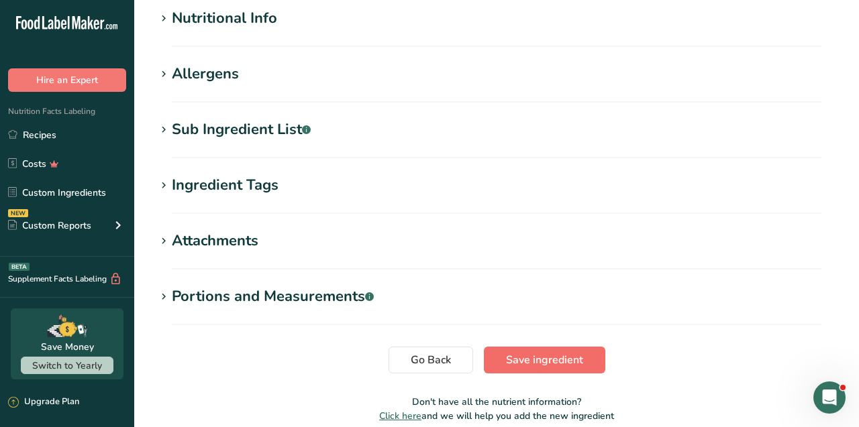
type input "unbleached pastry flour [Wheat flour, niacin, reduced iron, thiamine mononitrat…"
click at [510, 352] on span "Save ingredient" at bounding box center [544, 360] width 77 height 16
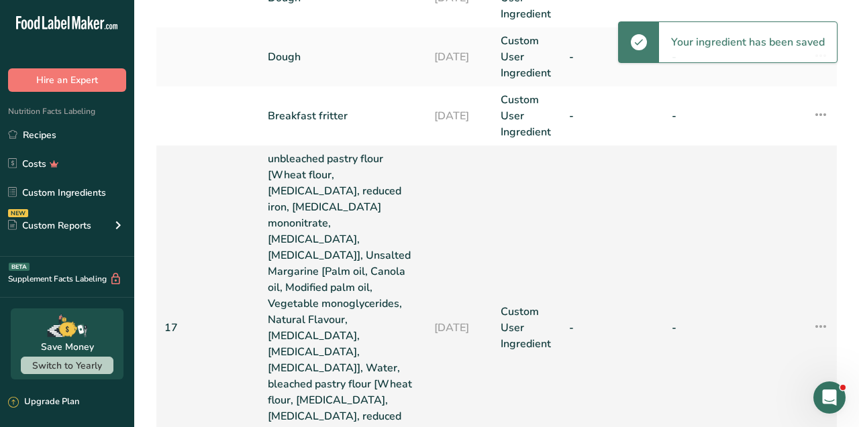
scroll to position [157, 0]
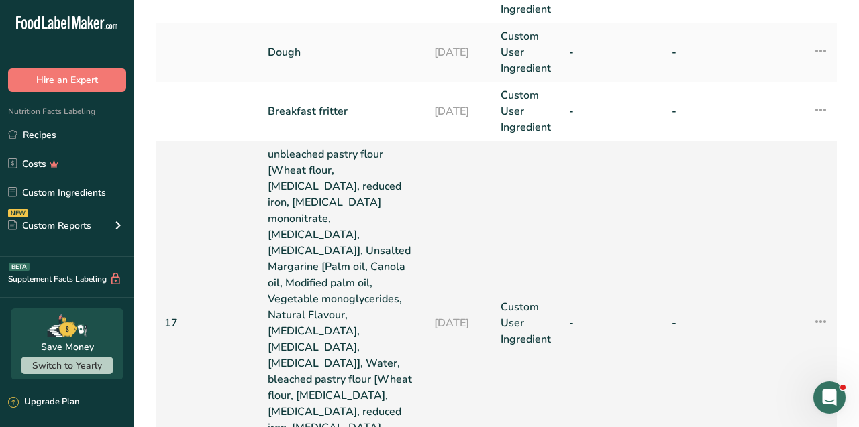
click at [360, 348] on link "unbleached pastry flour [Wheat flour, niacin, reduced iron, thiamine mononitrat…" at bounding box center [343, 323] width 150 height 354
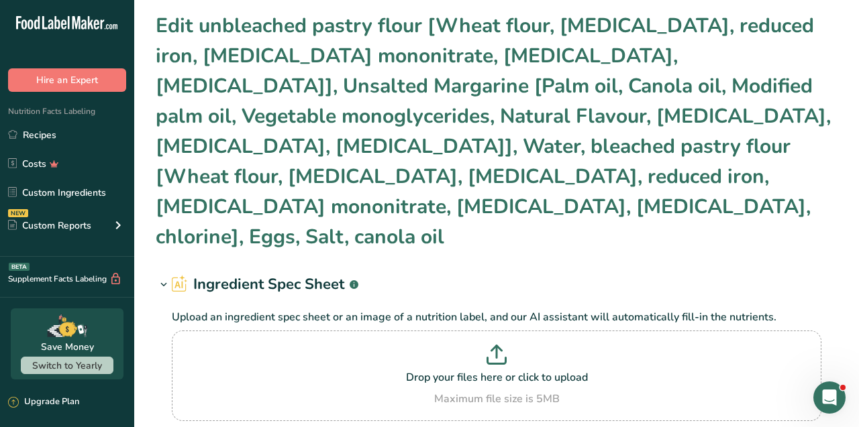
click at [286, 274] on h2 "Ingredient Spec Sheet .a-a{fill:#347362;}.b-a{fill:#fff;}" at bounding box center [265, 285] width 186 height 22
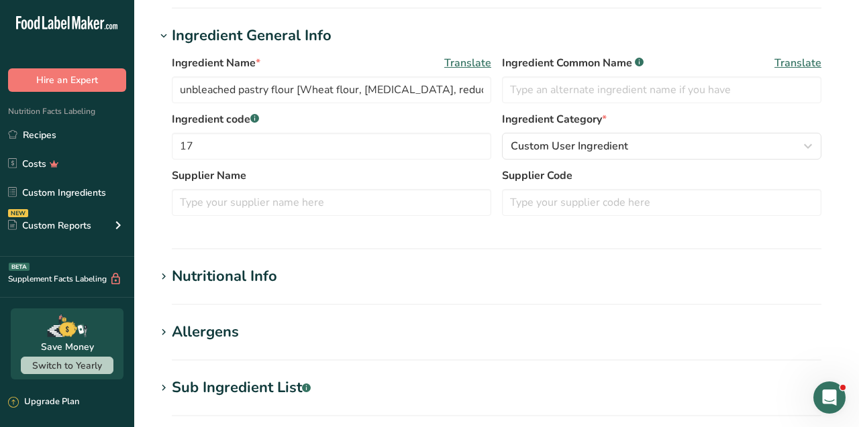
scroll to position [308, 0]
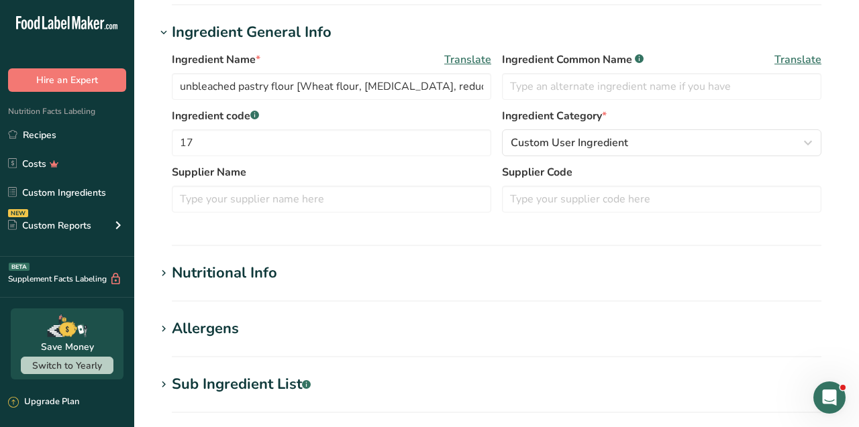
click at [236, 262] on div "Nutritional Info" at bounding box center [224, 273] width 105 height 22
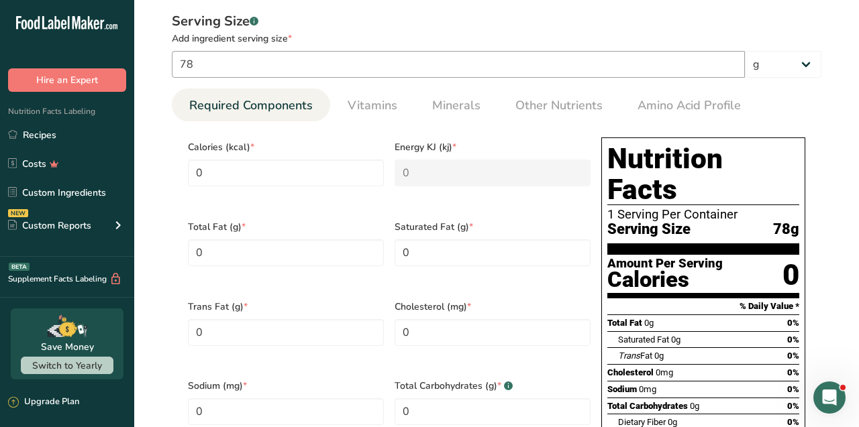
scroll to position [586, 0]
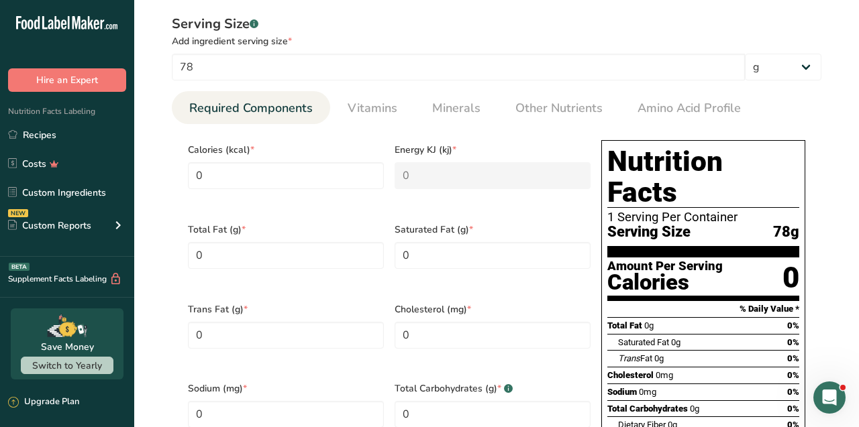
click at [698, 273] on div "Calories" at bounding box center [664, 282] width 115 height 19
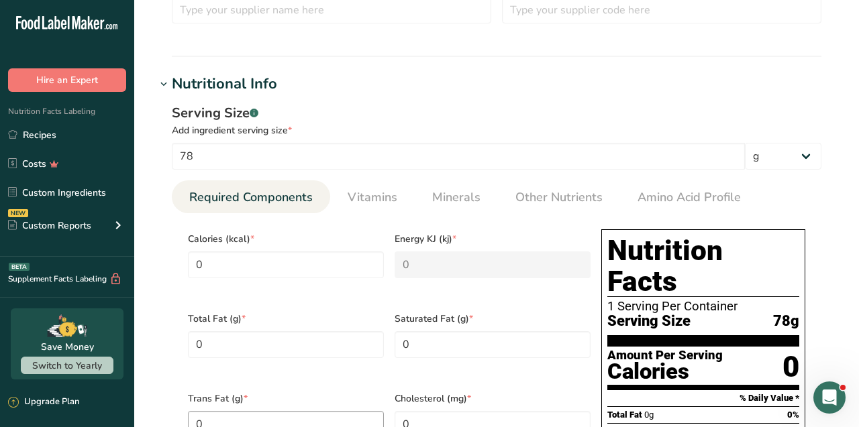
scroll to position [494, 0]
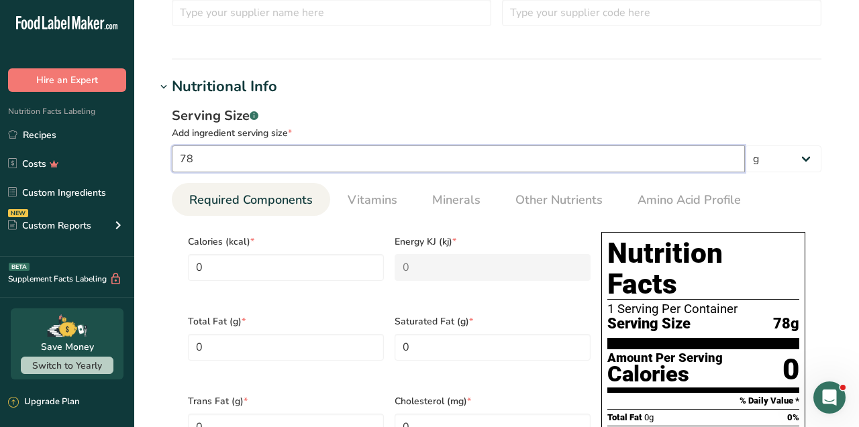
click at [317, 146] on input "78" at bounding box center [458, 159] width 573 height 27
type input "7"
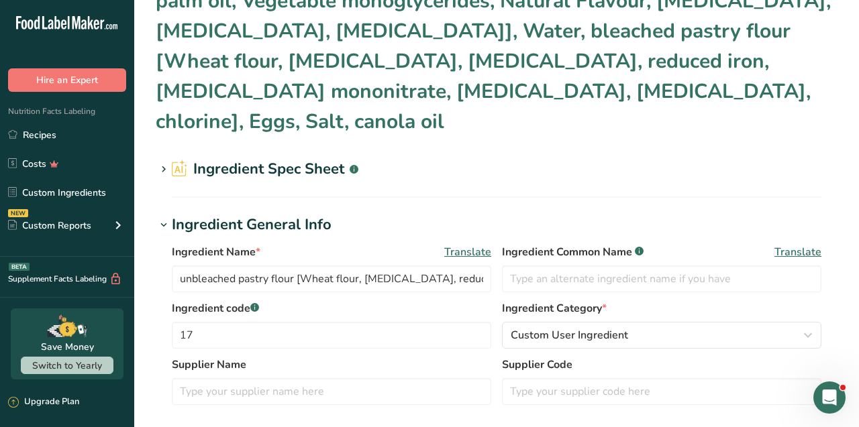
scroll to position [116, 0]
type input "86"
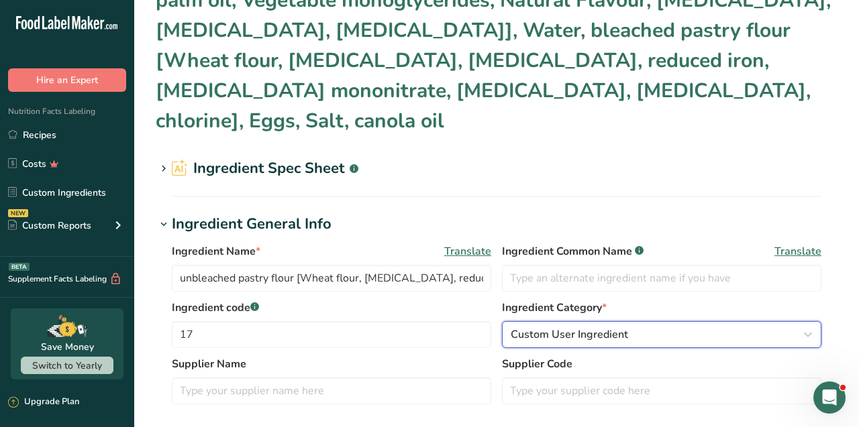
click at [811, 323] on icon "button" at bounding box center [808, 335] width 16 height 24
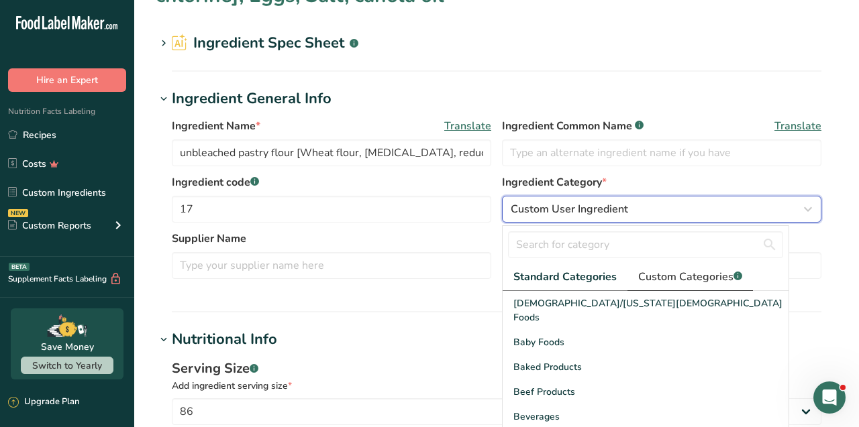
scroll to position [211, 0]
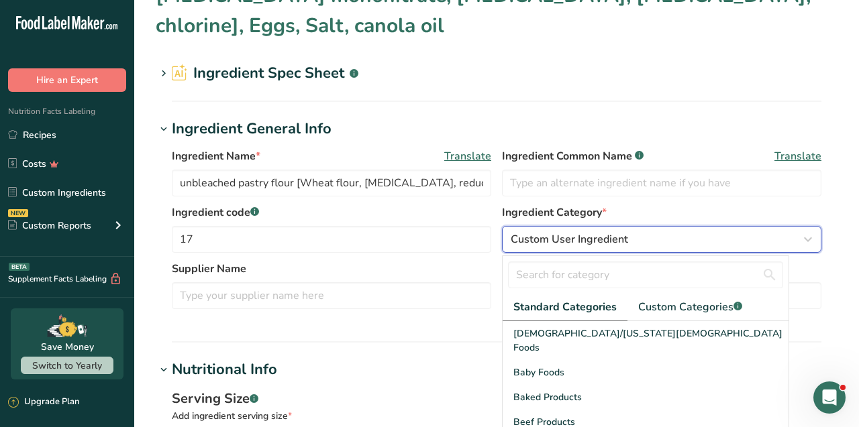
click at [811, 227] on icon "button" at bounding box center [808, 239] width 16 height 24
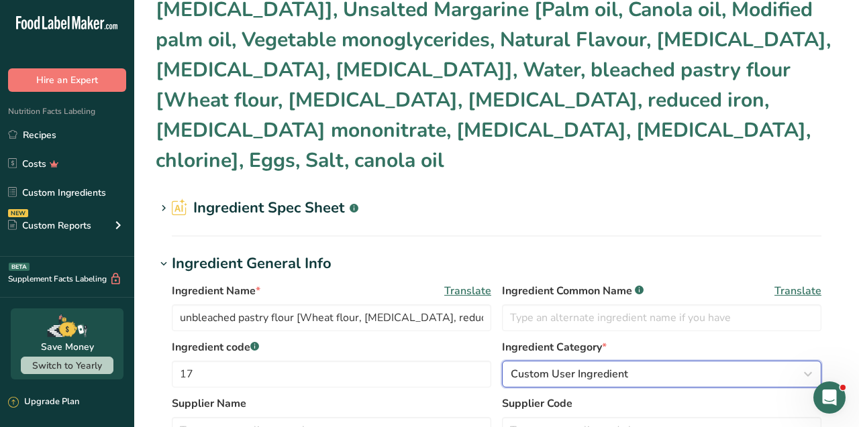
scroll to position [74, 0]
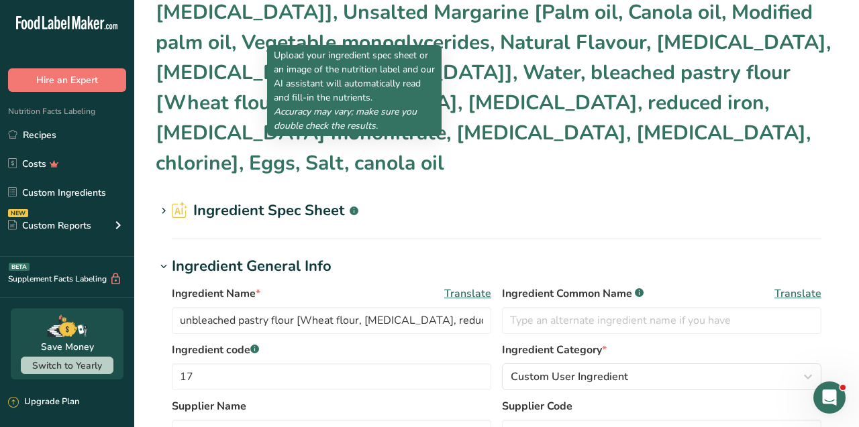
click at [356, 207] on rect at bounding box center [354, 211] width 9 height 9
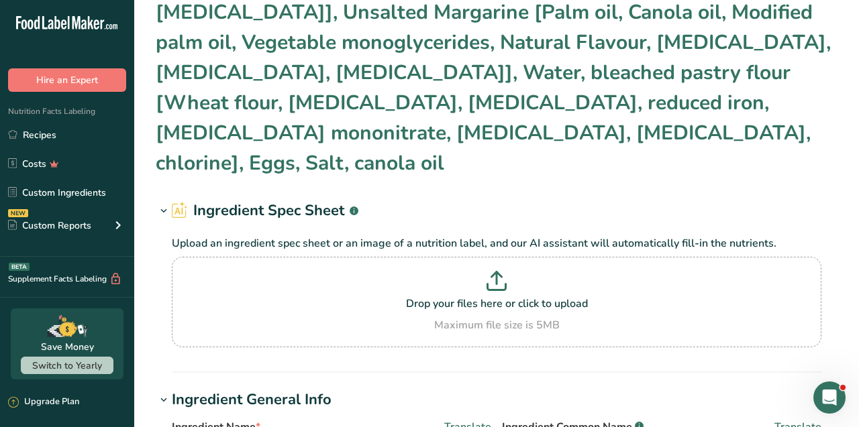
click at [356, 207] on rect at bounding box center [354, 211] width 9 height 9
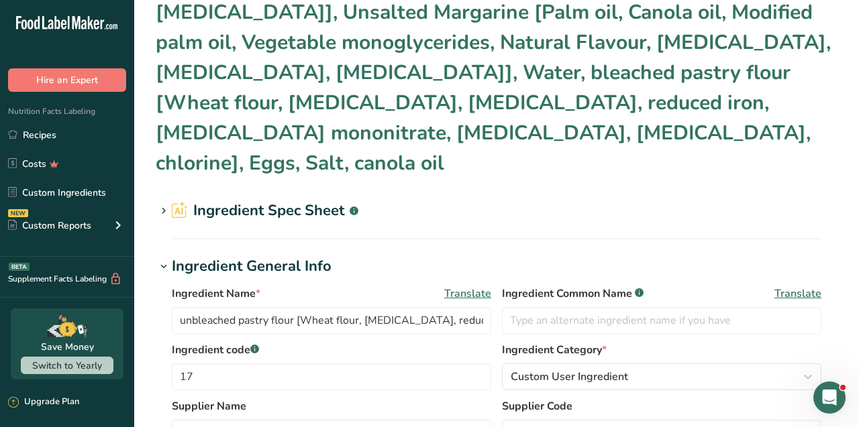
click at [436, 200] on h1 "Ingredient Spec Sheet .a-a{fill:#347362;}.b-a{fill:#fff;}" at bounding box center [497, 211] width 682 height 22
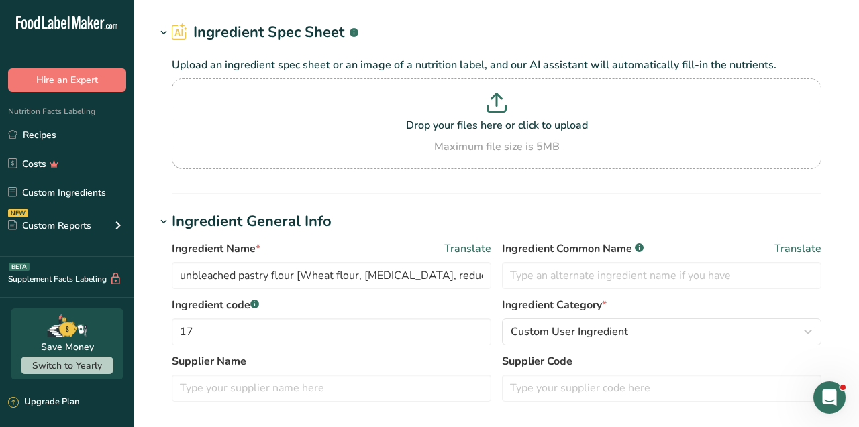
scroll to position [253, 0]
click at [386, 232] on div "Ingredient Name * Translate unbleached pastry flour [Wheat flour, niacin, reduc…" at bounding box center [497, 324] width 682 height 185
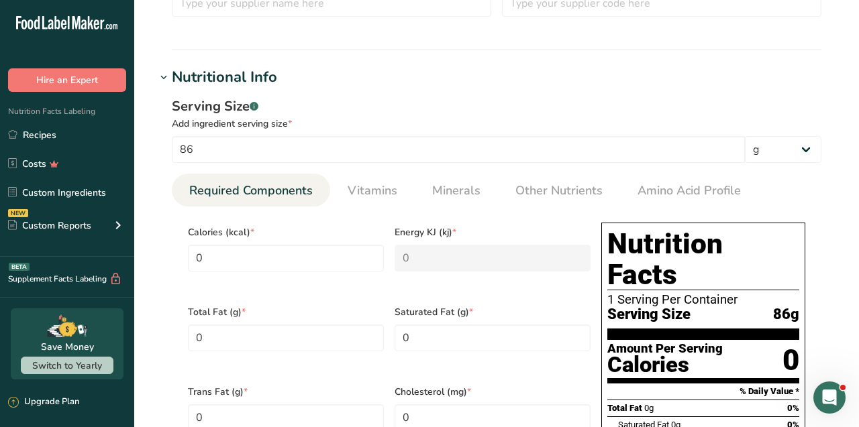
scroll to position [637, 0]
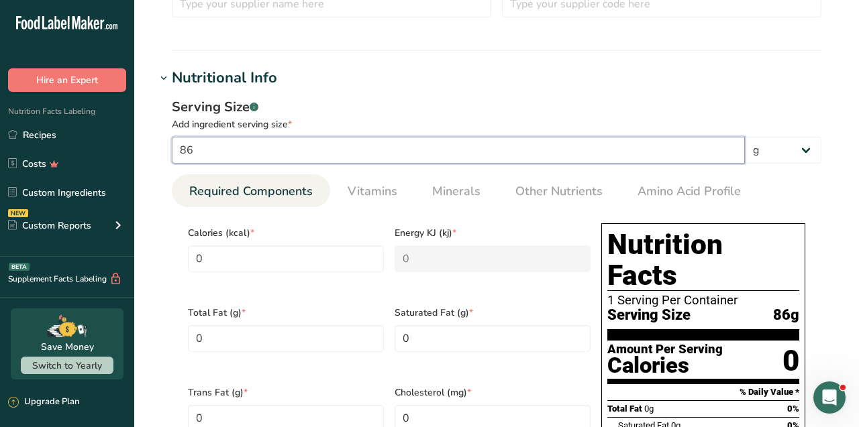
click at [238, 137] on input "86" at bounding box center [458, 150] width 573 height 27
click at [331, 137] on input "86" at bounding box center [458, 150] width 573 height 27
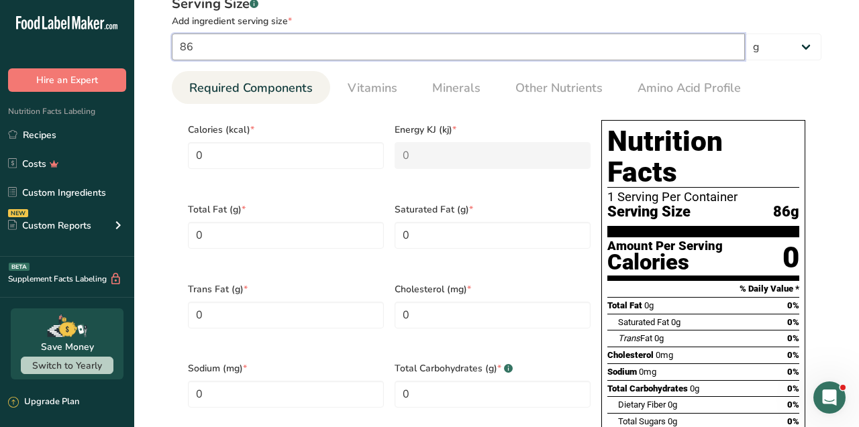
scroll to position [741, 0]
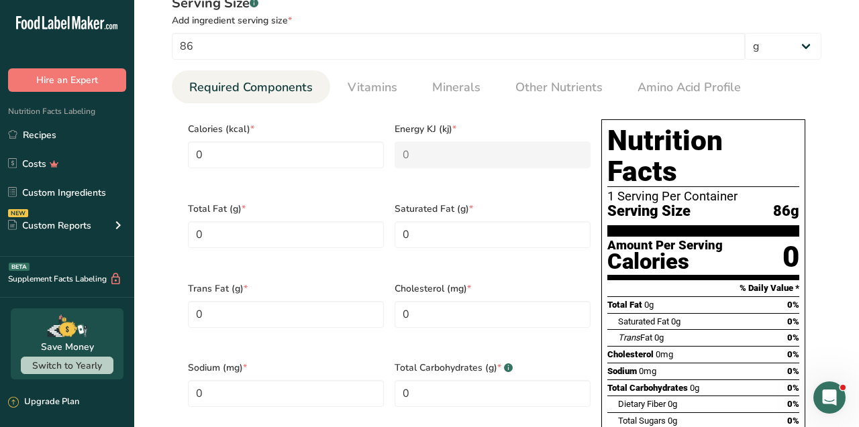
click at [524, 194] on div "Saturated Fat (g) * 0" at bounding box center [492, 234] width 207 height 80
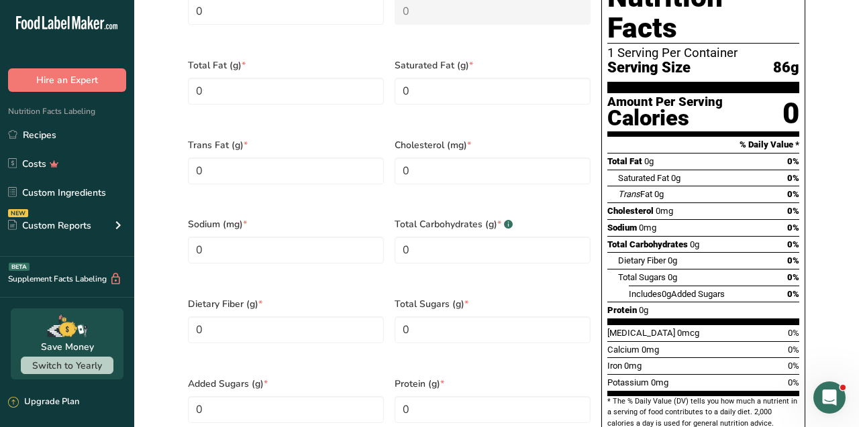
scroll to position [885, 0]
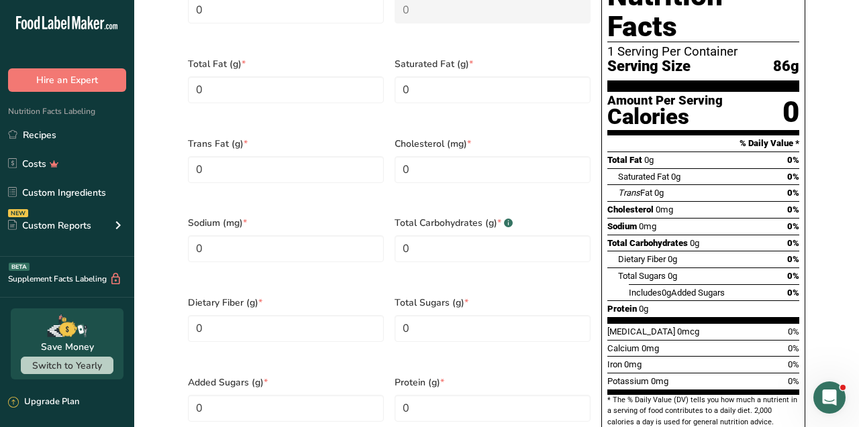
click at [663, 188] on span "0g" at bounding box center [658, 193] width 9 height 10
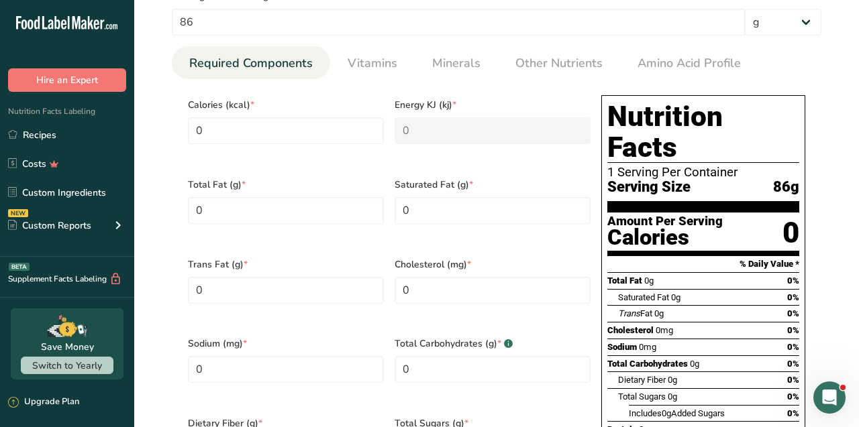
scroll to position [787, 0]
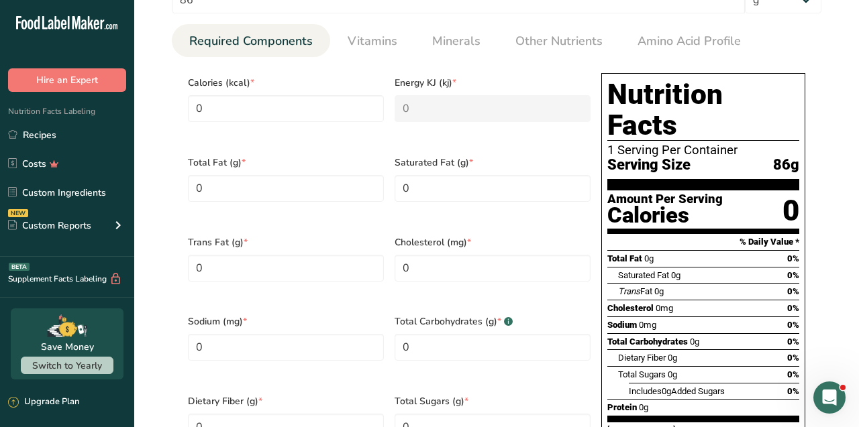
click at [637, 57] on section "Calories (kcal) * 0 Energy KJ (kj) * 0 Total Fat (g) * 0 Saturated Fat (g) * 0 …" at bounding box center [496, 307] width 649 height 500
click at [676, 270] on span "0g" at bounding box center [675, 275] width 9 height 10
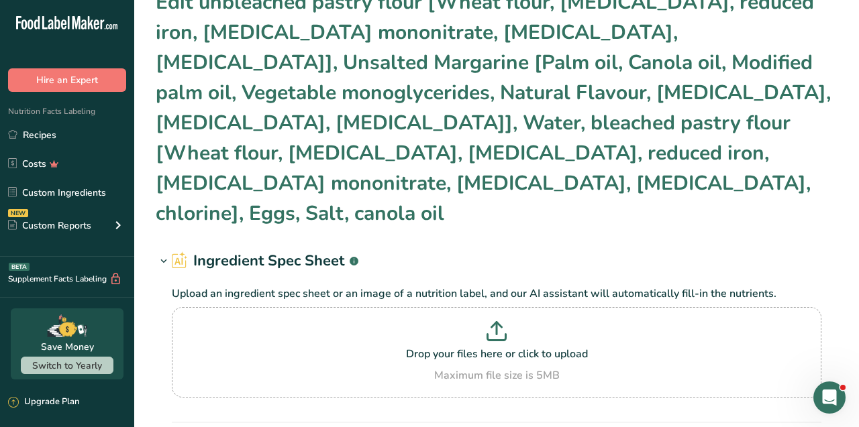
scroll to position [0, 0]
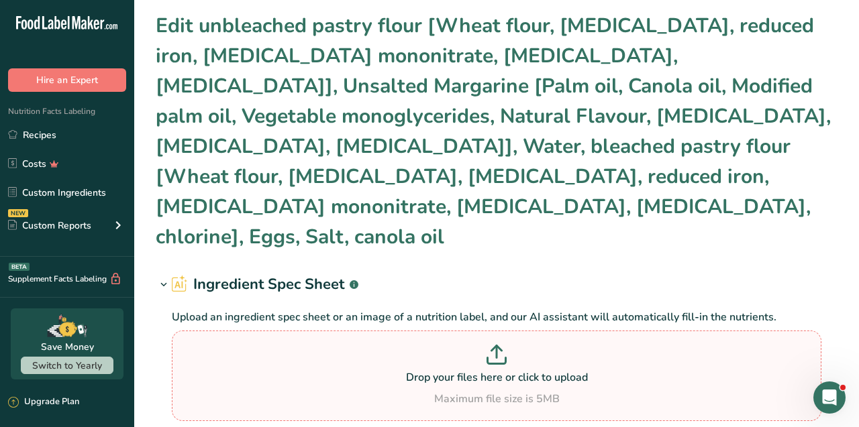
click at [488, 345] on p at bounding box center [496, 357] width 643 height 25
click at [488, 331] on input "Drop your files here or click to upload Maximum file size is 5MB" at bounding box center [496, 376] width 649 height 91
type input "C:\fakepath\FOLDED FRITTER.pdf"
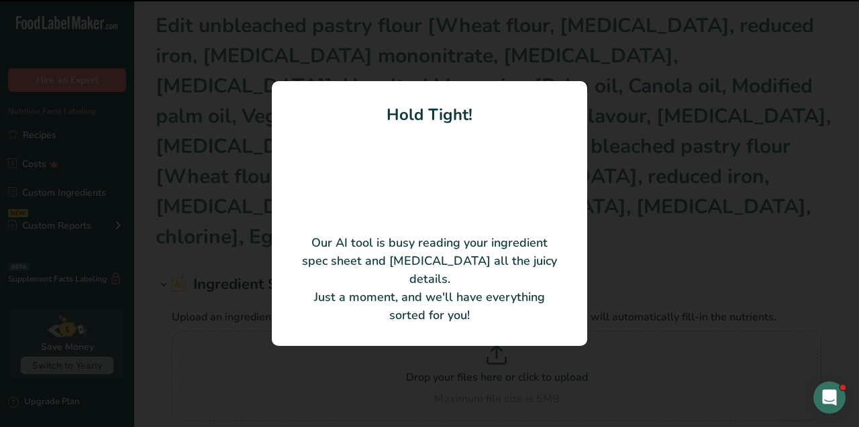
type input "Folded Fritter"
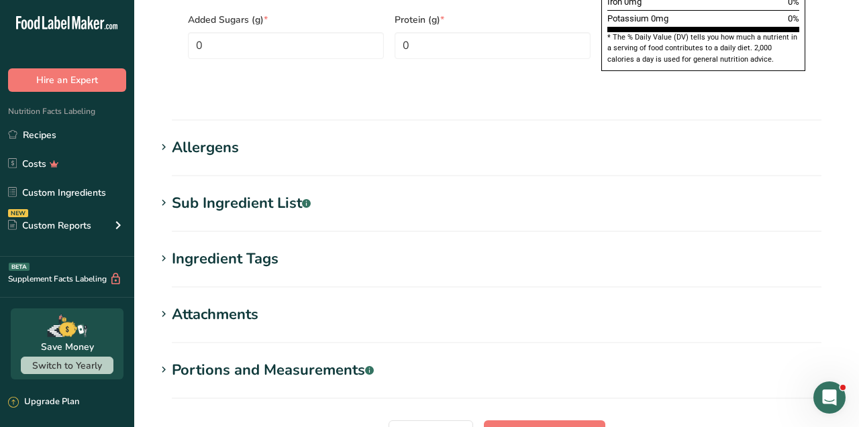
scroll to position [973, 0]
click at [225, 136] on div "Allergens" at bounding box center [205, 147] width 67 height 22
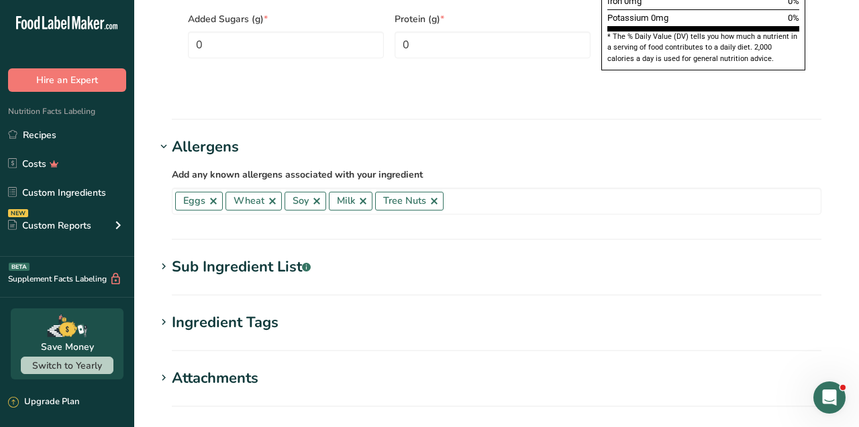
click at [225, 136] on div "Allergens" at bounding box center [205, 147] width 67 height 22
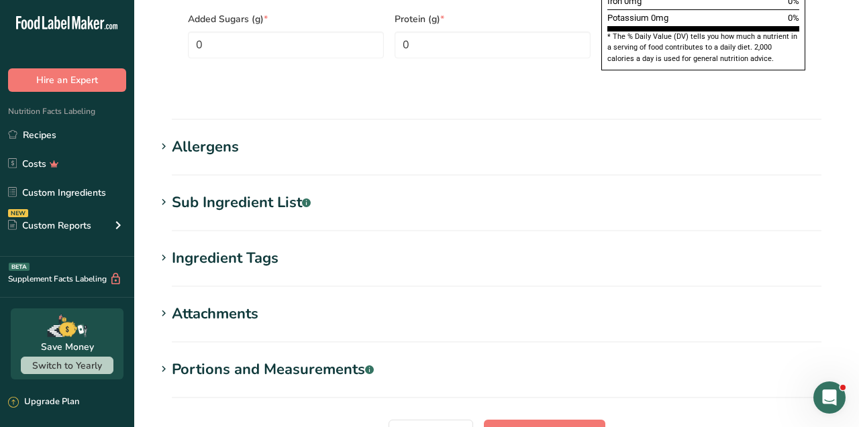
click at [248, 192] on div "Sub Ingredient List .a-a{fill:#347362;}.b-a{fill:#fff;}" at bounding box center [241, 203] width 139 height 22
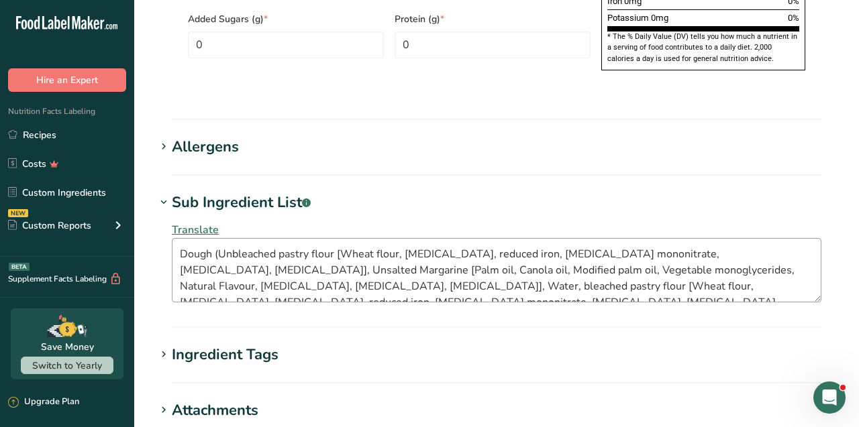
scroll to position [16, 0]
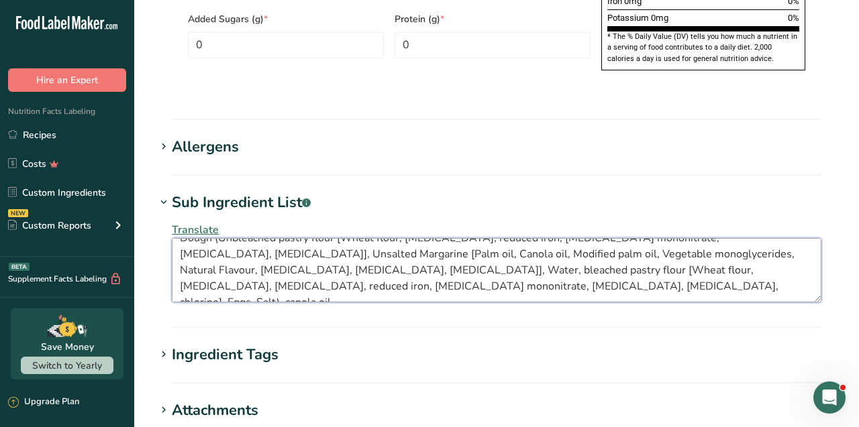
click at [356, 252] on textarea "Dough (Unbleached pastry flour [Wheat flour, niacin, reduced iron, thiamine mon…" at bounding box center [496, 270] width 649 height 64
click at [348, 344] on h1 "Ingredient Tags" at bounding box center [497, 355] width 682 height 22
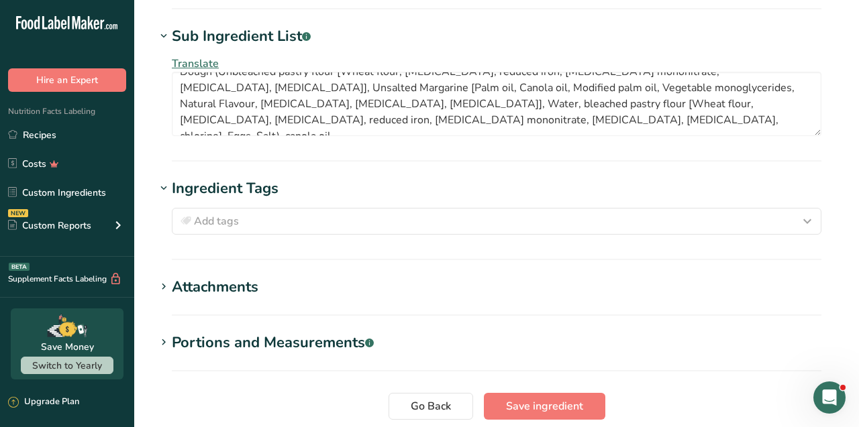
scroll to position [1215, 0]
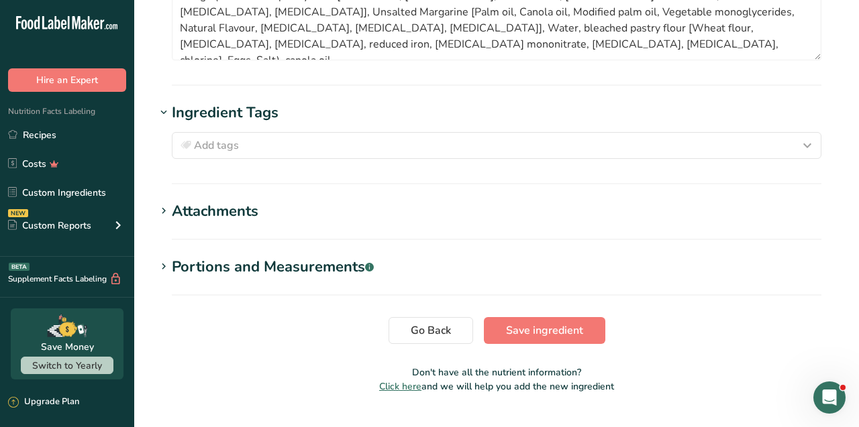
click at [241, 201] on div "Attachments" at bounding box center [215, 212] width 87 height 22
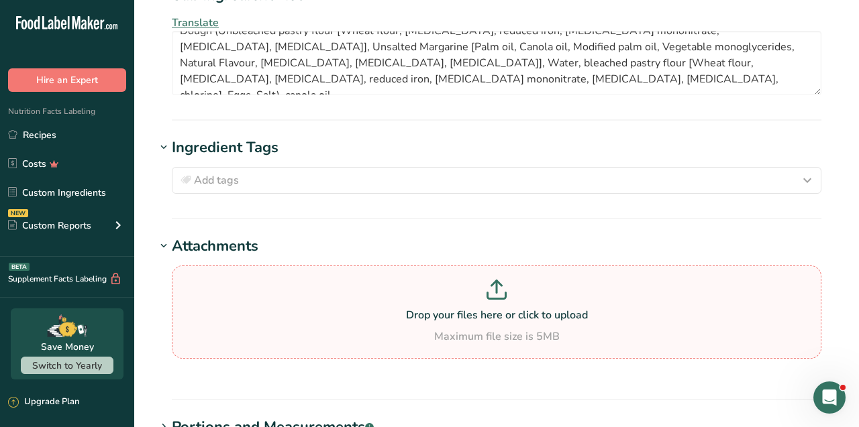
scroll to position [1177, 0]
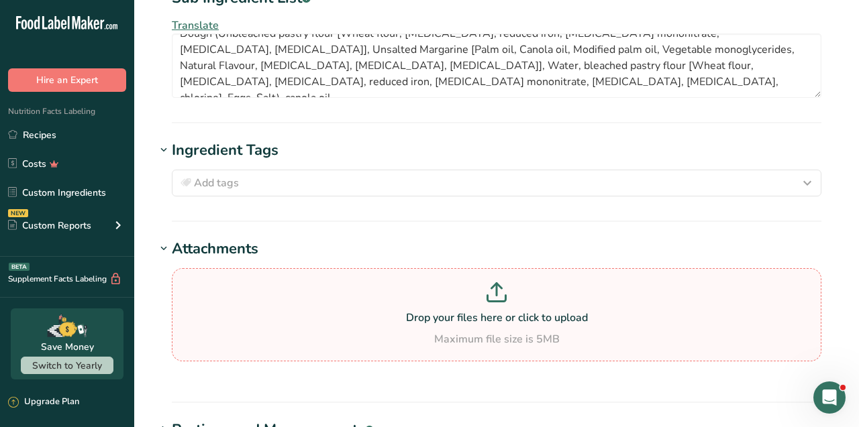
click at [504, 282] on p at bounding box center [496, 294] width 643 height 25
click at [504, 274] on input "Drop your files here or click to upload Maximum file size is 5MB" at bounding box center [496, 314] width 649 height 93
type input "C:\fakepath\FOLDED FRITTER.pdf"
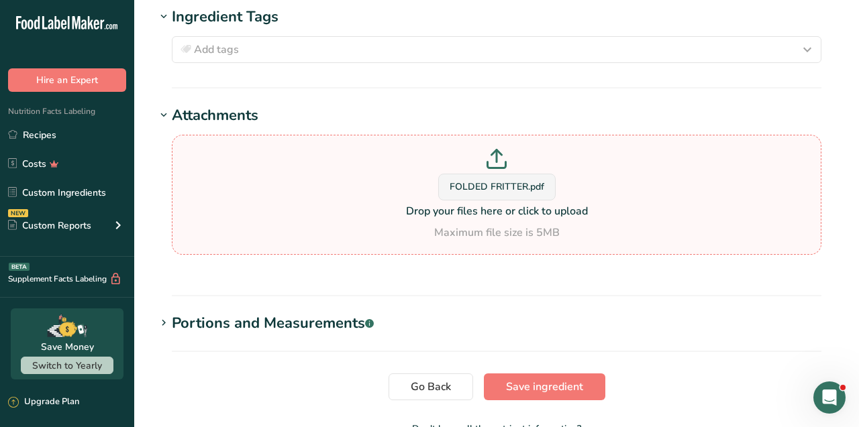
scroll to position [1367, 0]
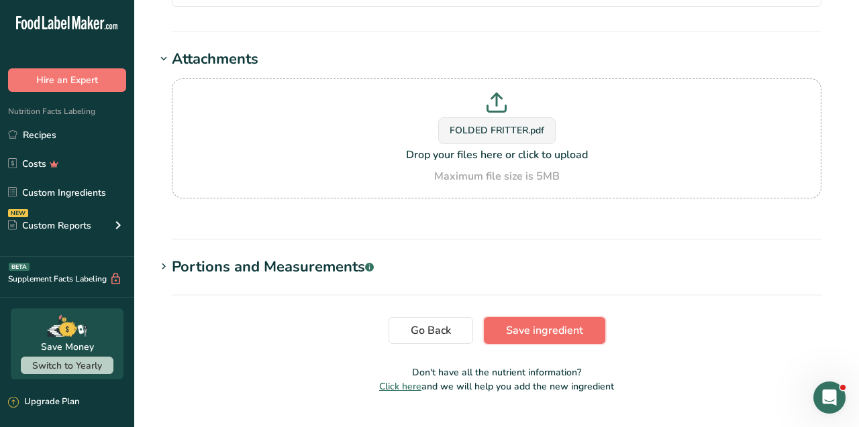
click at [537, 317] on button "Save ingredient" at bounding box center [544, 330] width 121 height 27
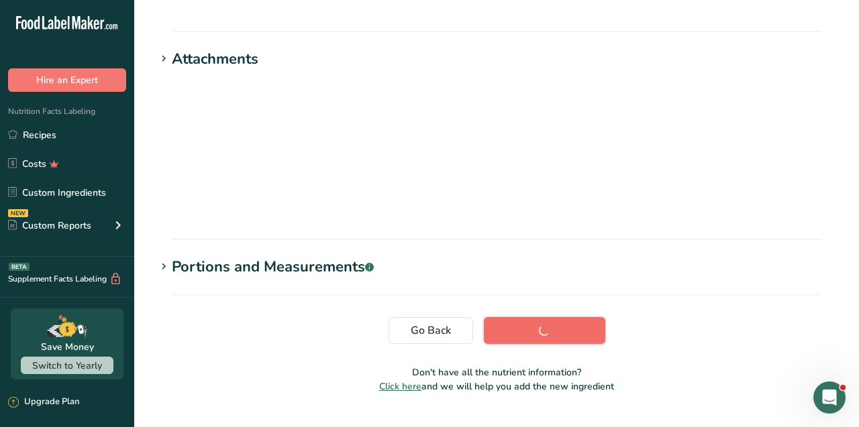
scroll to position [227, 0]
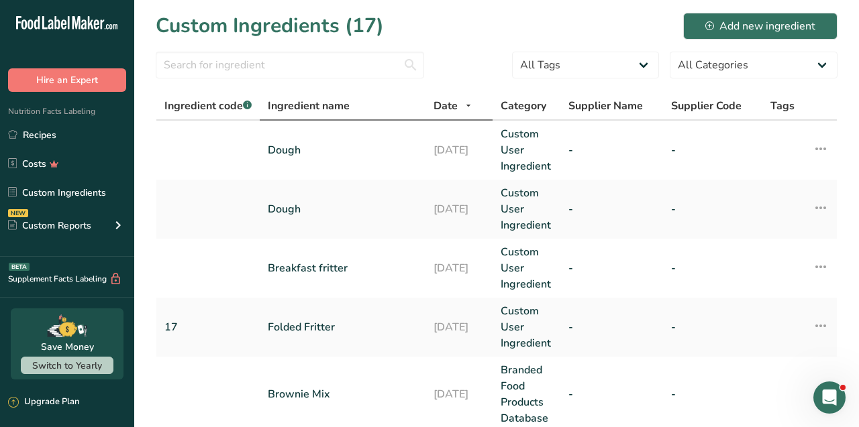
click at [296, 108] on span "Ingredient name" at bounding box center [309, 106] width 82 height 16
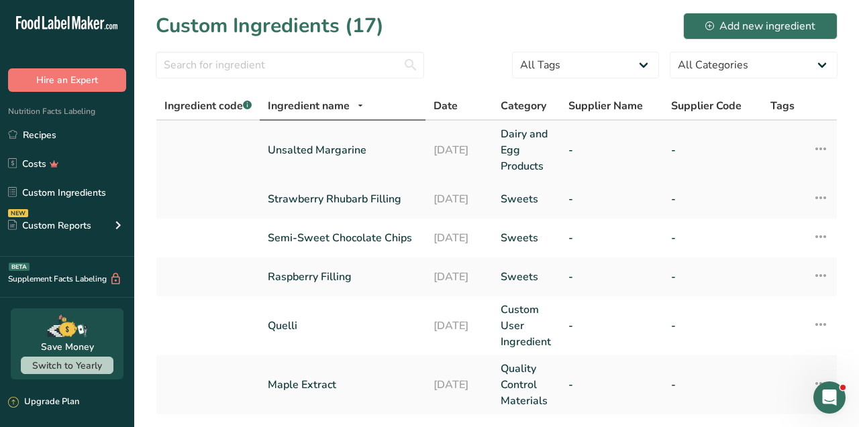
click at [293, 146] on link "Unsalted Margarine" at bounding box center [343, 150] width 150 height 16
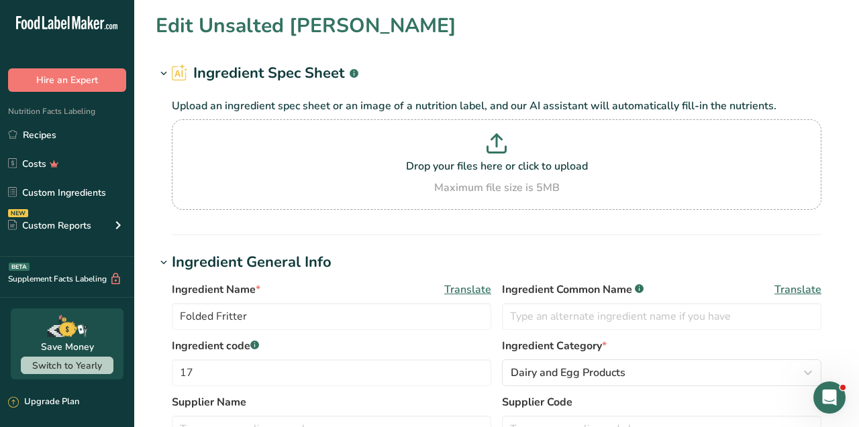
type input "Unsalted Margarine"
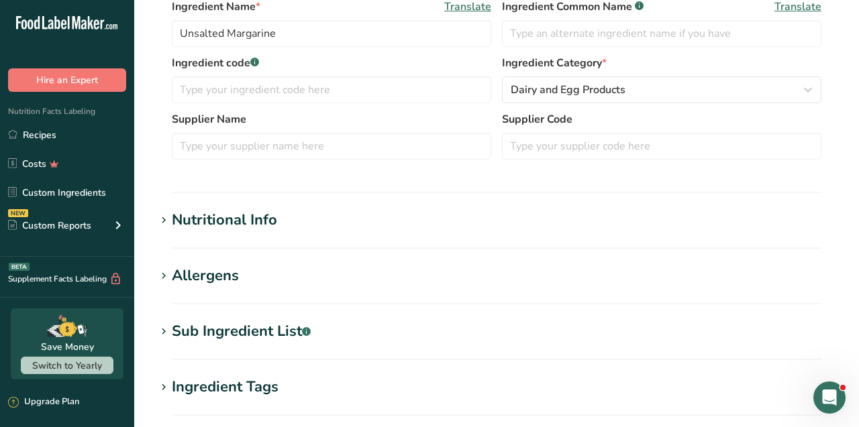
scroll to position [282, 0]
click at [248, 229] on div "Nutritional Info" at bounding box center [224, 221] width 105 height 22
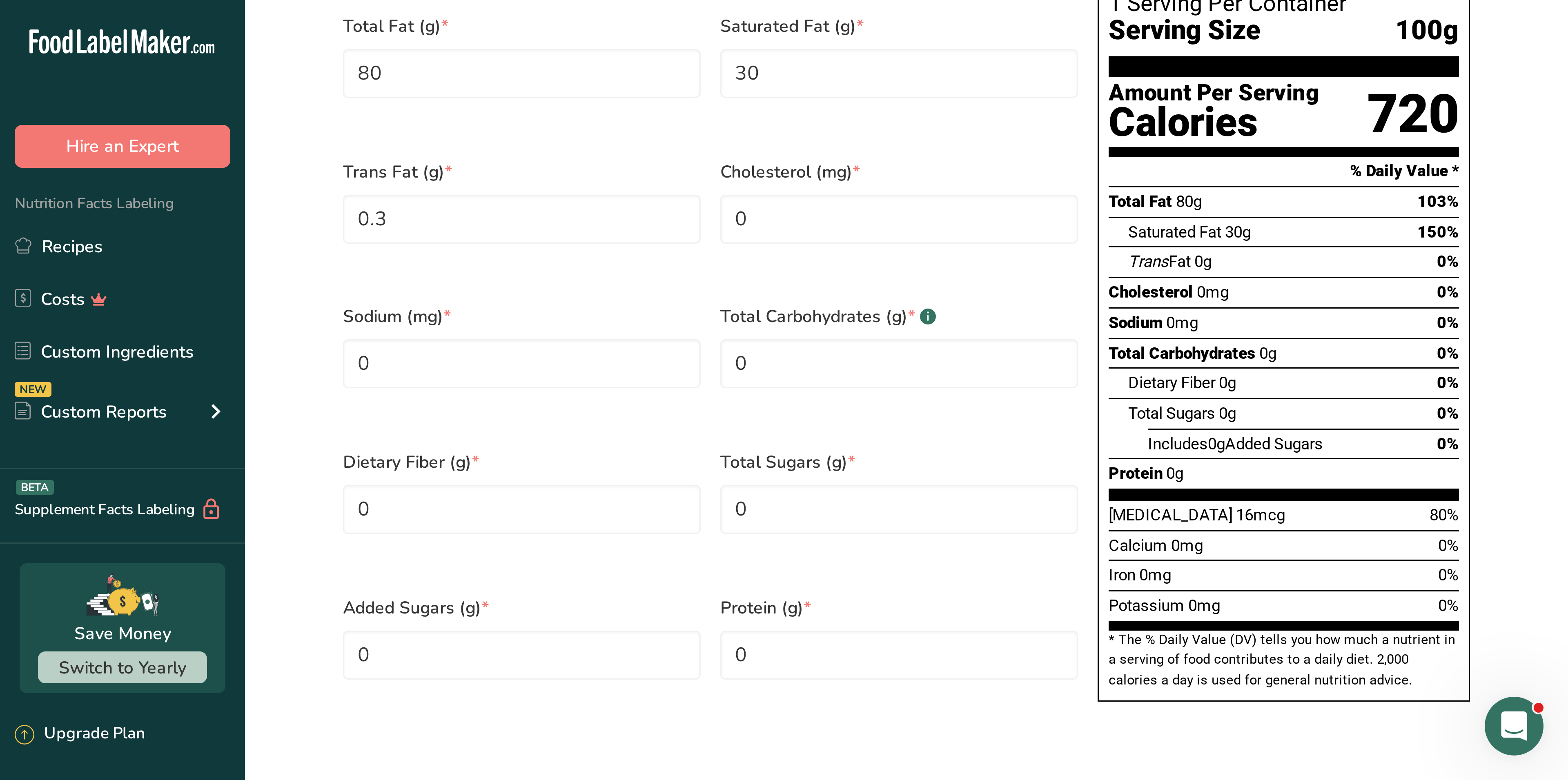
scroll to position [176, 0]
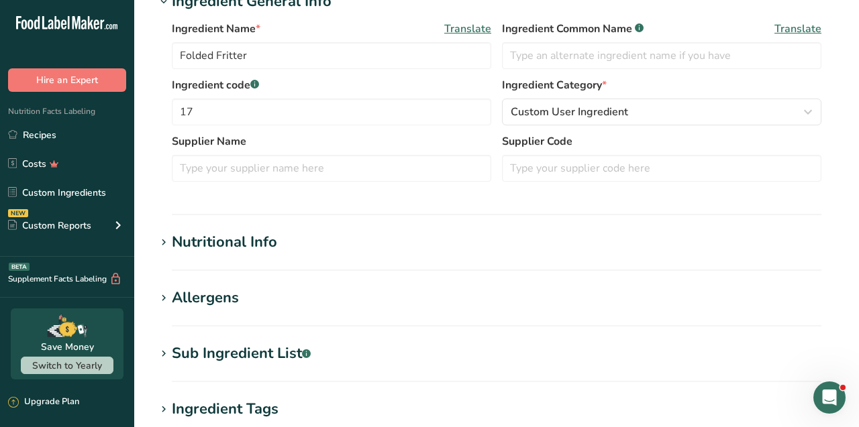
scroll to position [322, 0]
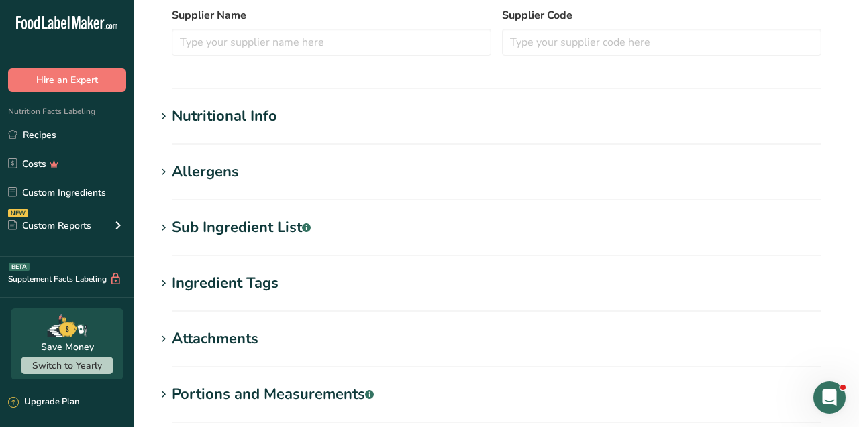
click at [241, 115] on div "Nutritional Info" at bounding box center [224, 116] width 105 height 22
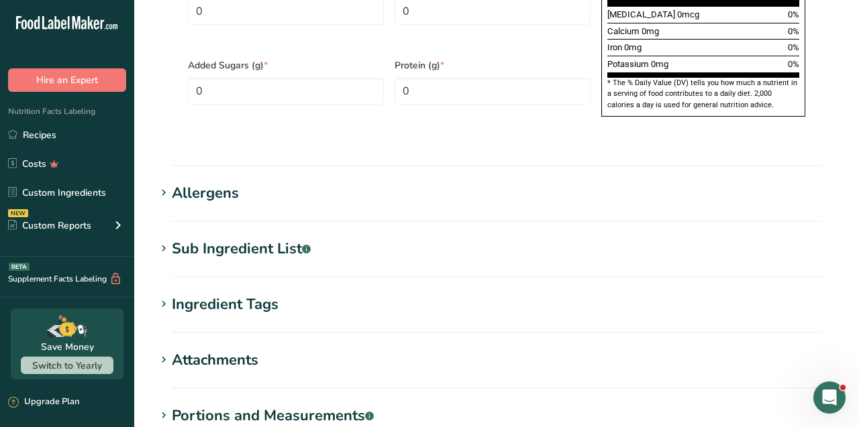
scroll to position [889, 0]
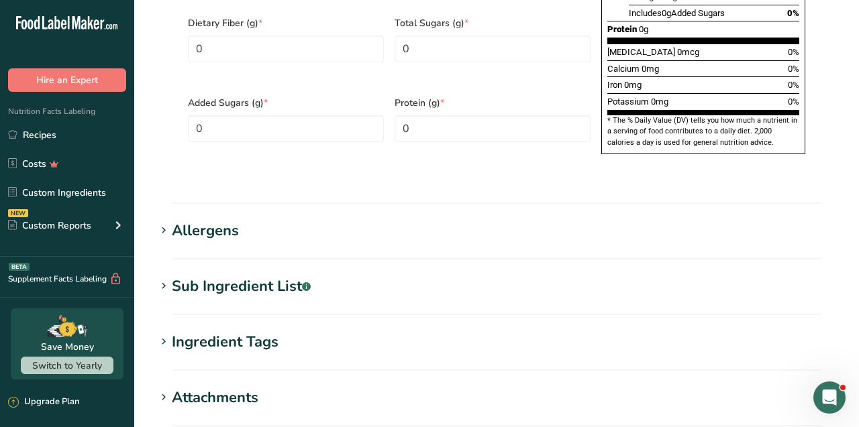
click at [250, 276] on div "Sub Ingredient List .a-a{fill:#347362;}.b-a{fill:#fff;}" at bounding box center [241, 287] width 139 height 22
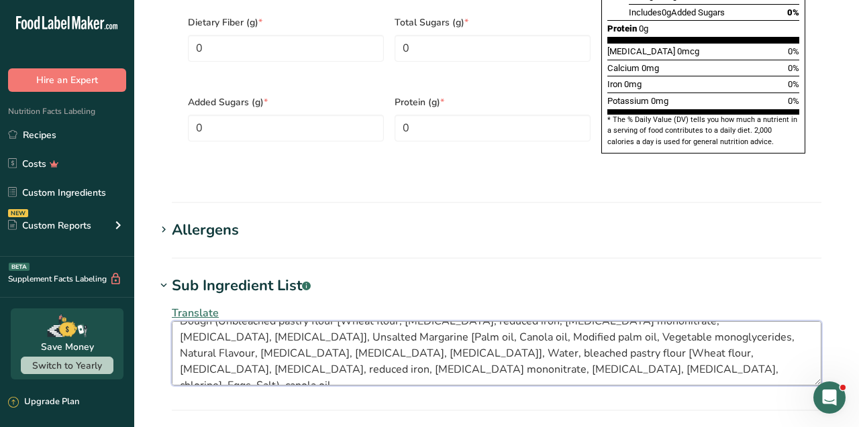
scroll to position [0, 0]
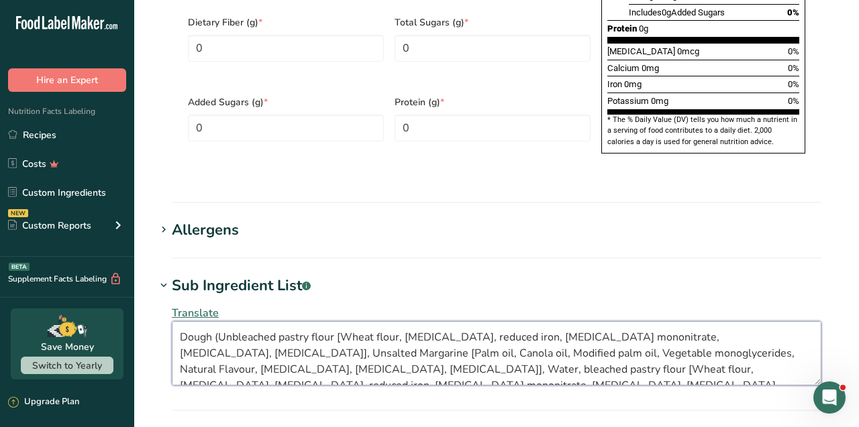
drag, startPoint x: 341, startPoint y: 338, endPoint x: 161, endPoint y: 278, distance: 189.7
click at [161, 297] on div "Translate Dough (Unbleached pastry flour [Wheat flour, niacin, reduced iron, th…" at bounding box center [497, 345] width 682 height 97
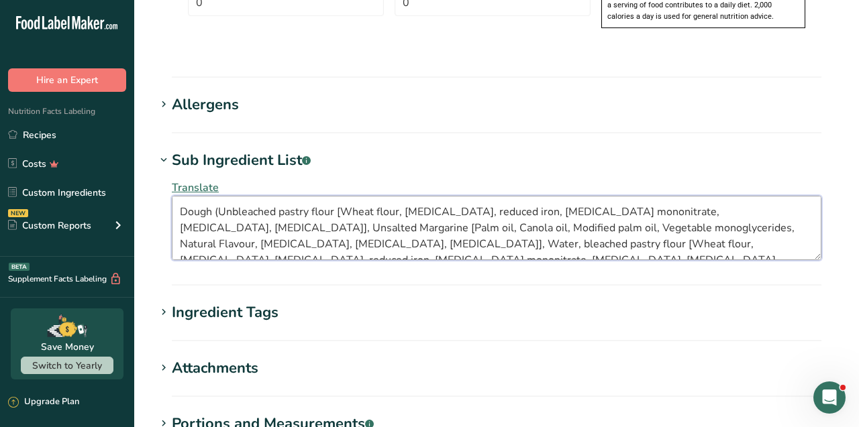
scroll to position [1016, 0]
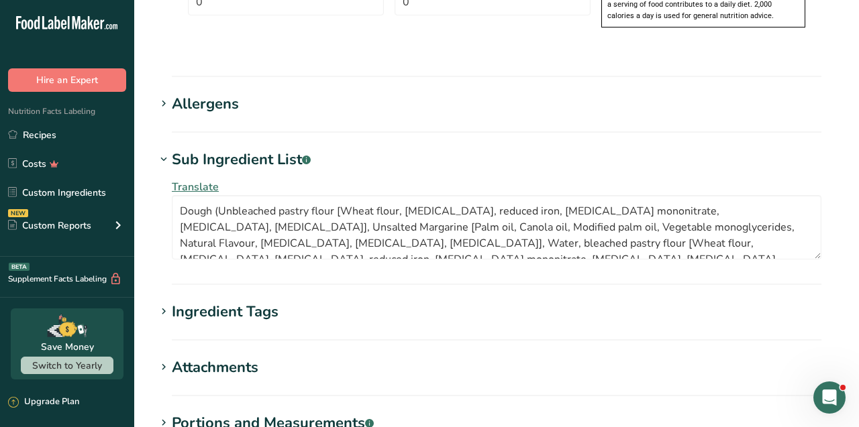
click at [228, 93] on div "Allergens" at bounding box center [205, 104] width 67 height 22
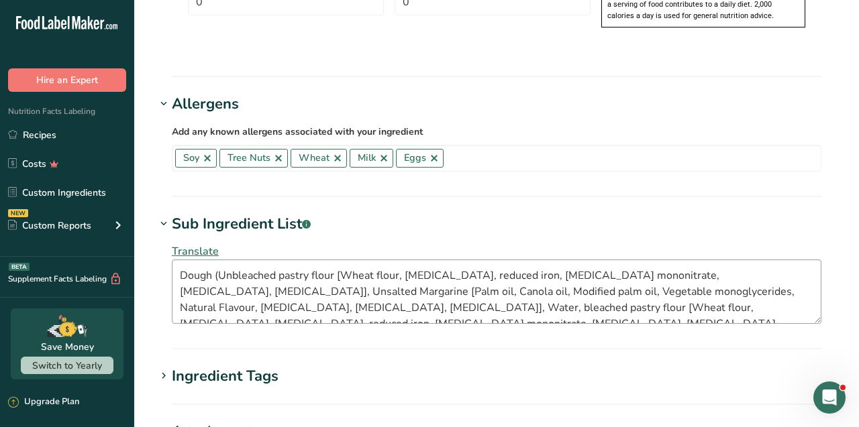
scroll to position [7, 0]
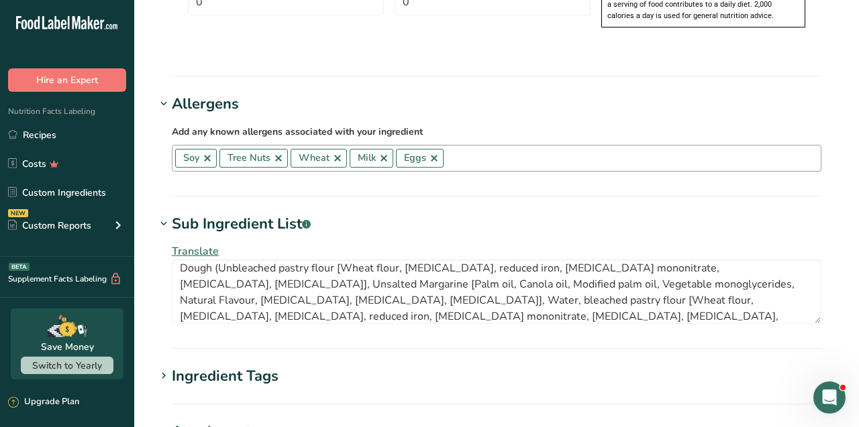
click at [280, 153] on link at bounding box center [278, 158] width 11 height 11
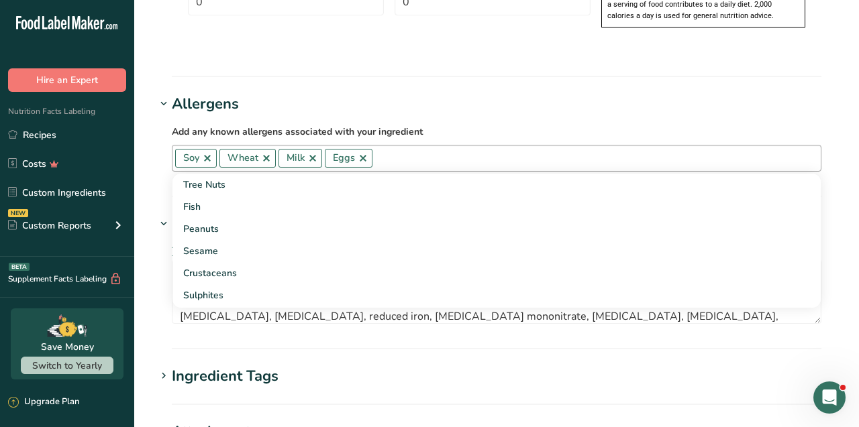
click at [313, 153] on link at bounding box center [312, 158] width 11 height 11
click at [329, 148] on input "text" at bounding box center [573, 158] width 494 height 21
click at [378, 93] on h1 "Allergens" at bounding box center [497, 104] width 682 height 22
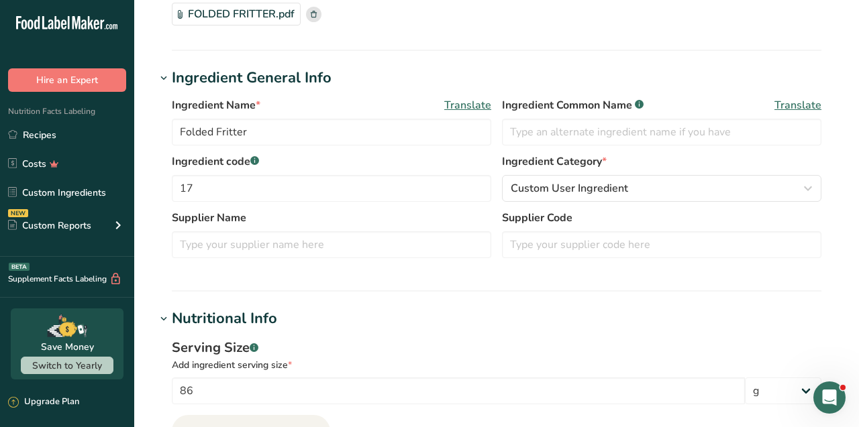
scroll to position [121, 0]
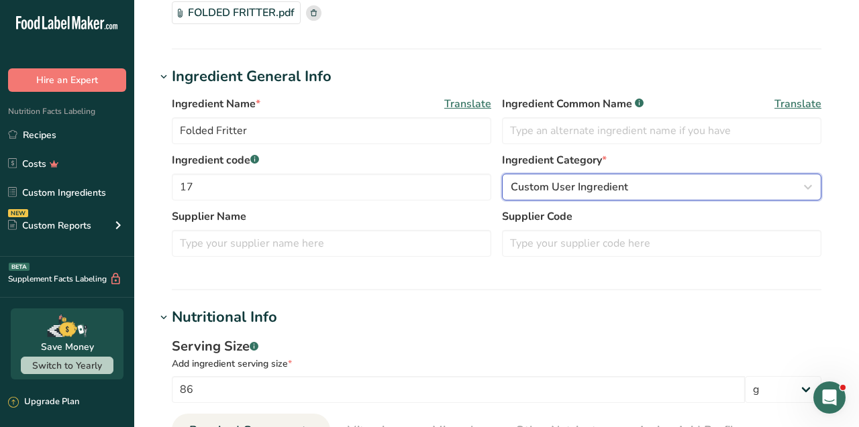
click at [802, 190] on icon "button" at bounding box center [808, 187] width 16 height 24
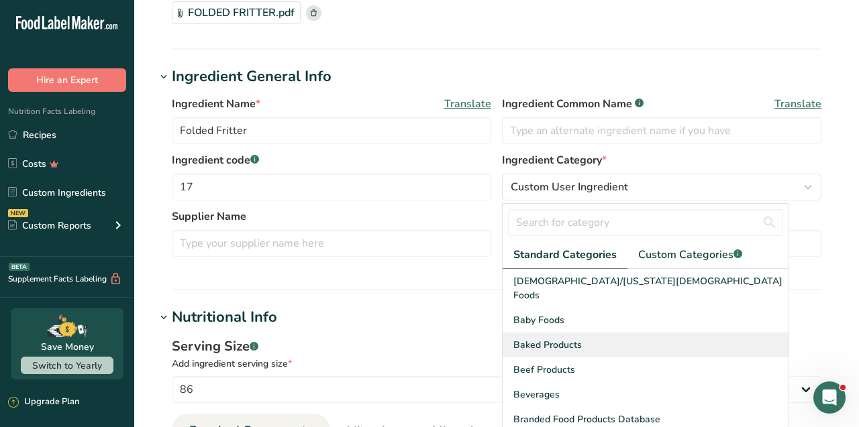
click at [593, 333] on div "Baked Products" at bounding box center [645, 345] width 286 height 25
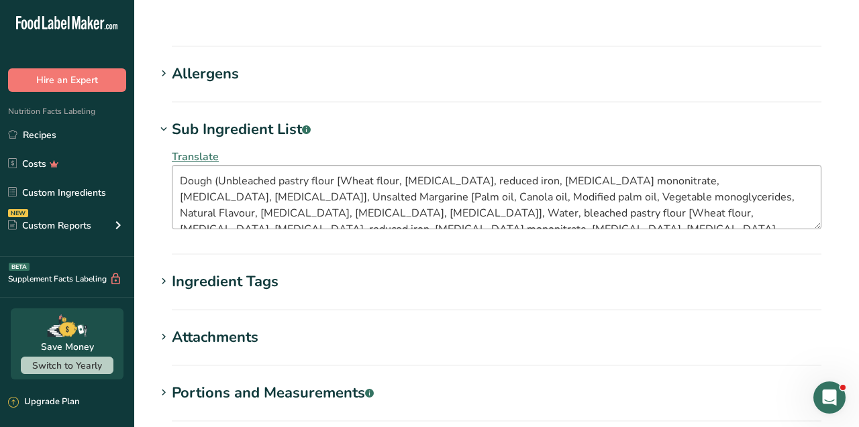
scroll to position [16, 0]
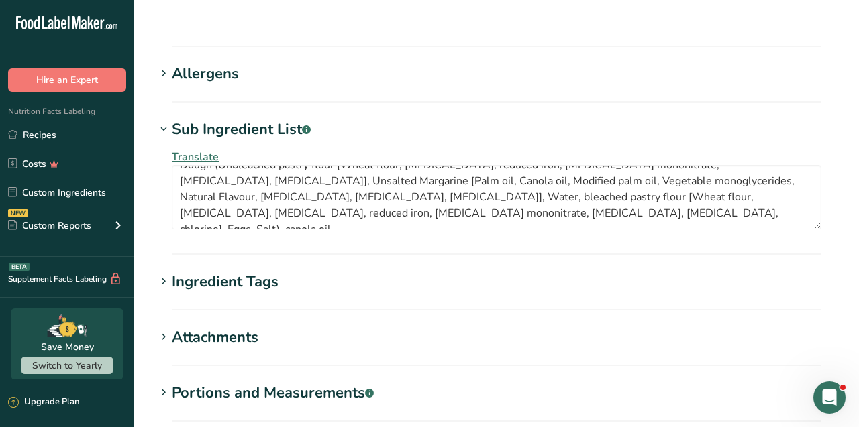
click at [237, 271] on div "Ingredient Tags" at bounding box center [225, 282] width 107 height 22
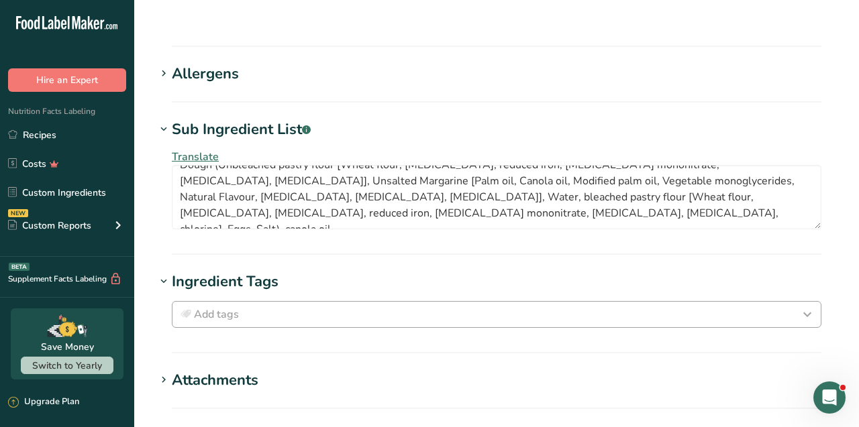
scroll to position [1215, 0]
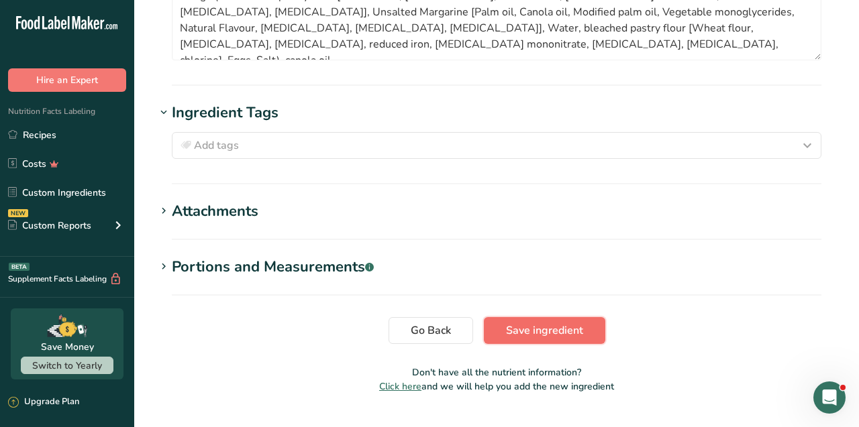
click at [537, 323] on span "Save ingredient" at bounding box center [544, 331] width 77 height 16
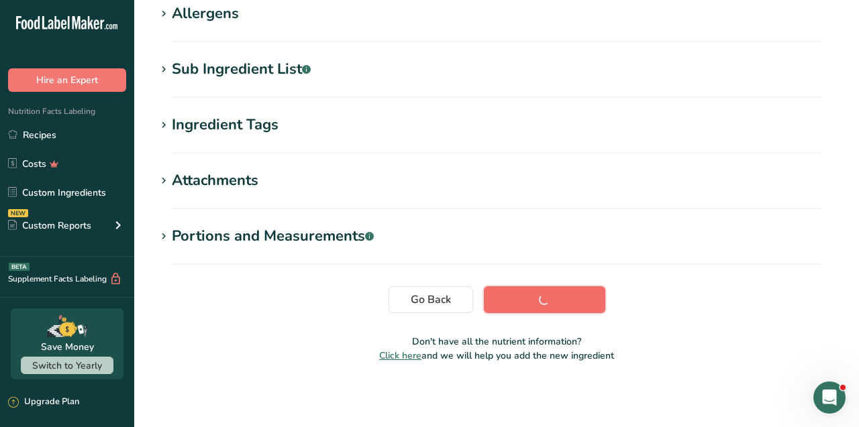
scroll to position [227, 0]
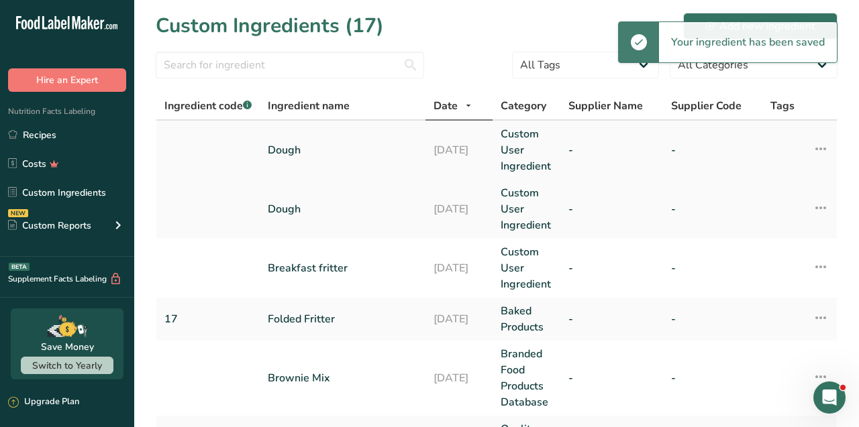
click at [281, 148] on link "Dough" at bounding box center [343, 150] width 150 height 16
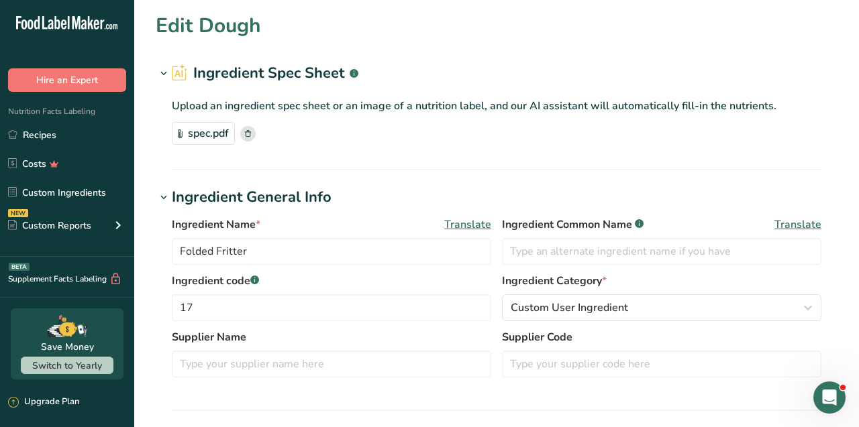
type input "Dough"
type input "78"
type input "0"
type KJ "0"
type Fat "0"
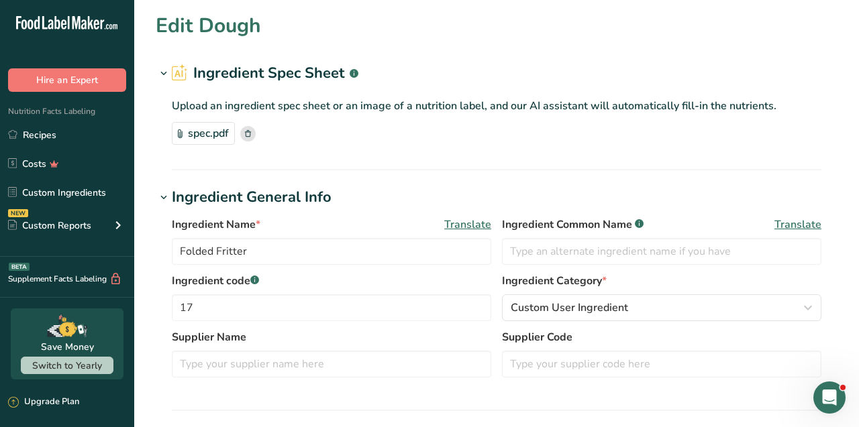
type Fat "0"
type input "0"
type Carbohydrates "0"
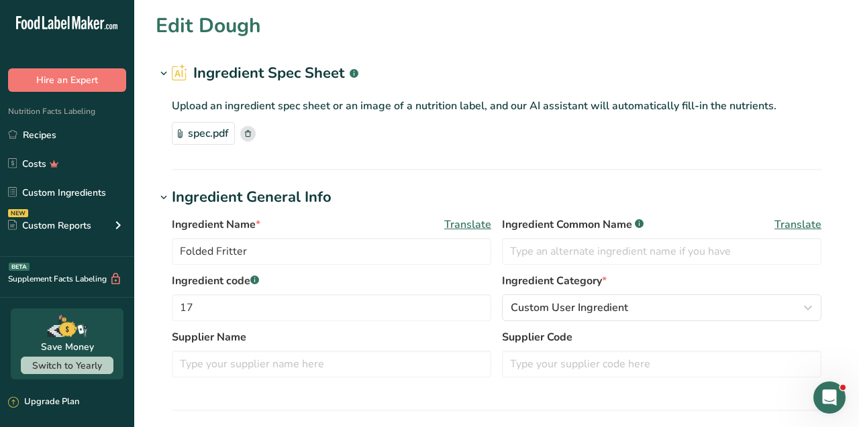
type Fiber "0"
type Sugars "0"
type input "0"
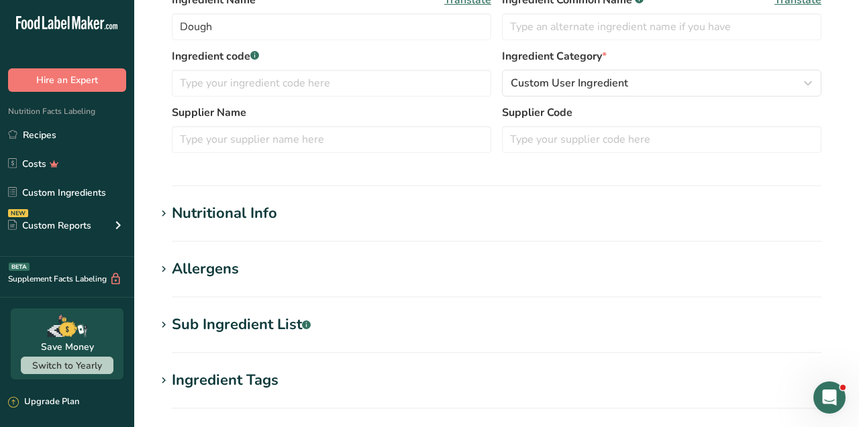
scroll to position [225, 0]
click at [249, 218] on div "Nutritional Info" at bounding box center [224, 213] width 105 height 22
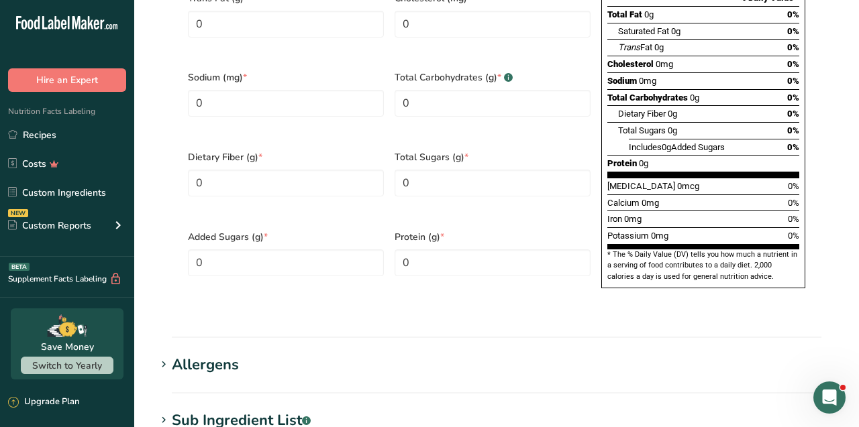
scroll to position [828, 0]
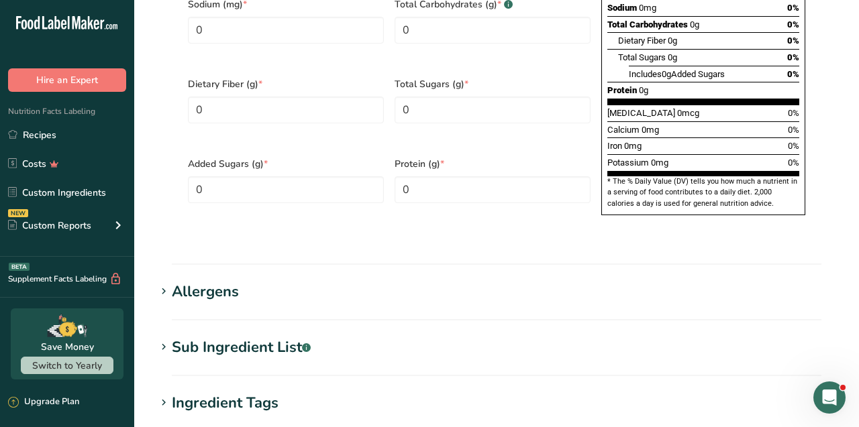
click at [216, 281] on div "Allergens" at bounding box center [205, 292] width 67 height 22
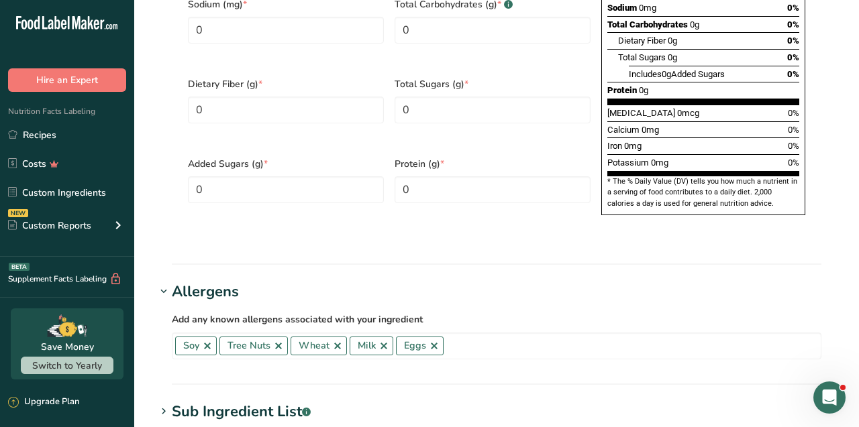
click at [216, 281] on div "Allergens" at bounding box center [205, 292] width 67 height 22
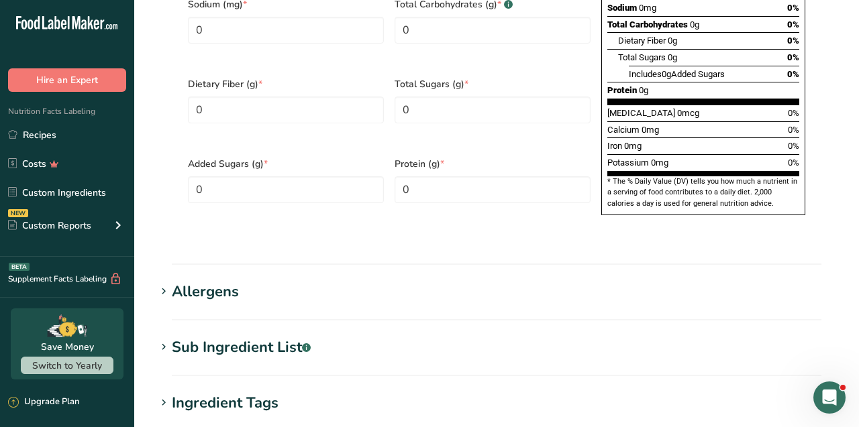
click at [216, 281] on div "Allergens" at bounding box center [205, 292] width 67 height 22
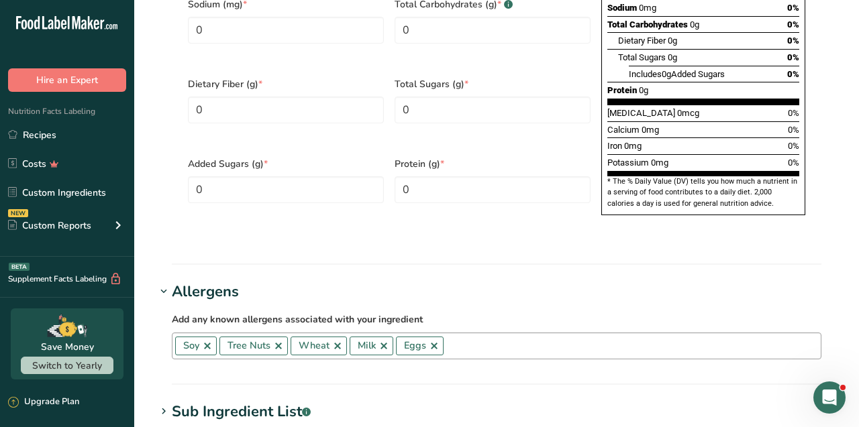
click at [279, 337] on span "Tree Nuts" at bounding box center [253, 346] width 68 height 19
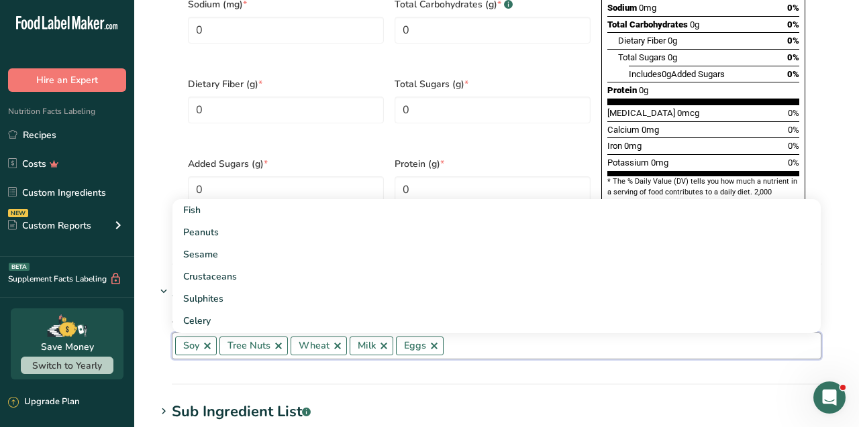
click at [279, 341] on link at bounding box center [278, 346] width 11 height 11
click at [313, 341] on link at bounding box center [312, 346] width 11 height 11
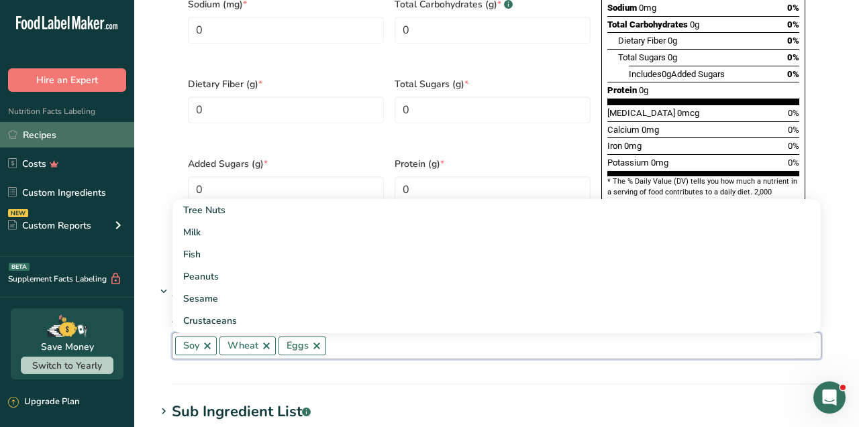
click at [129, 135] on link "Recipes" at bounding box center [67, 134] width 134 height 25
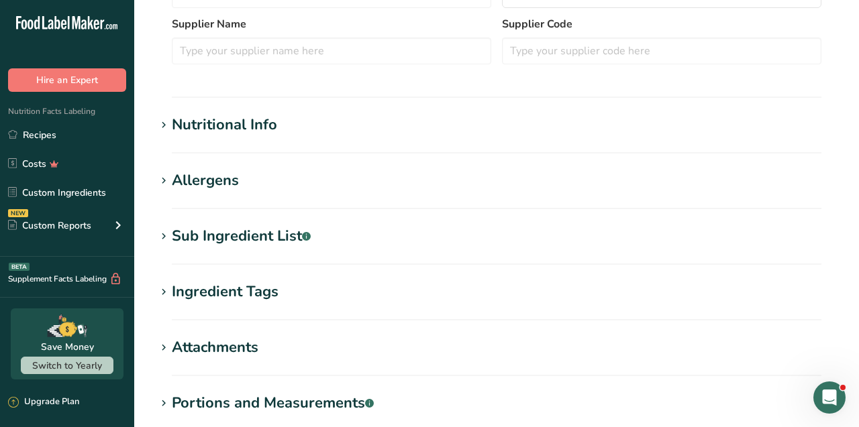
scroll to position [310, 0]
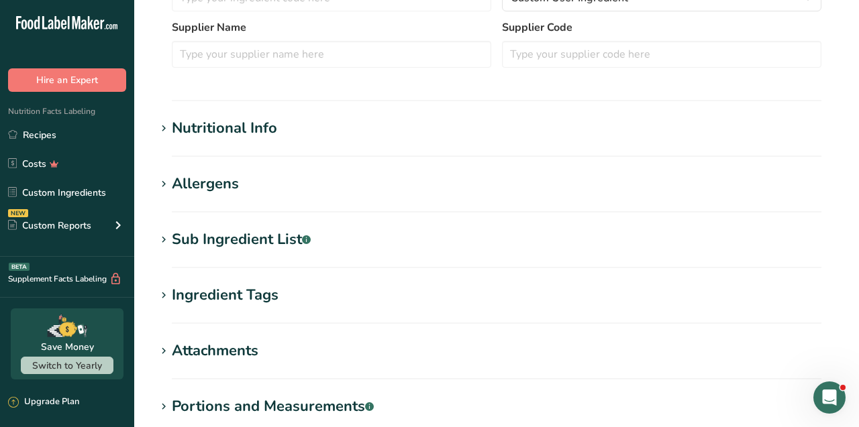
click at [225, 181] on div "Allergens" at bounding box center [205, 184] width 67 height 22
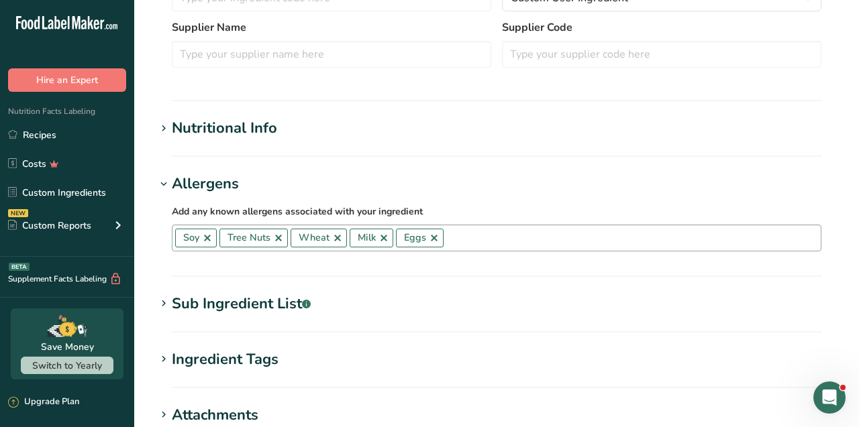
click at [277, 235] on link at bounding box center [278, 238] width 11 height 11
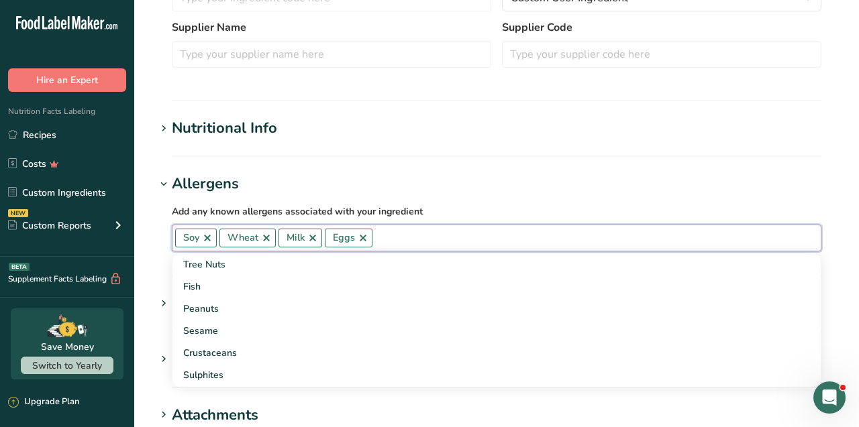
click at [313, 238] on link at bounding box center [312, 238] width 11 height 11
click at [341, 176] on h1 "Allergens" at bounding box center [497, 184] width 682 height 22
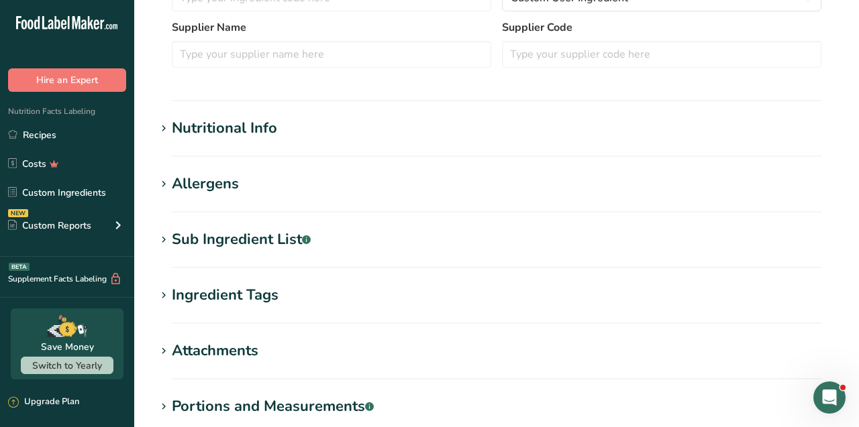
click at [341, 176] on h1 "Allergens" at bounding box center [497, 184] width 682 height 22
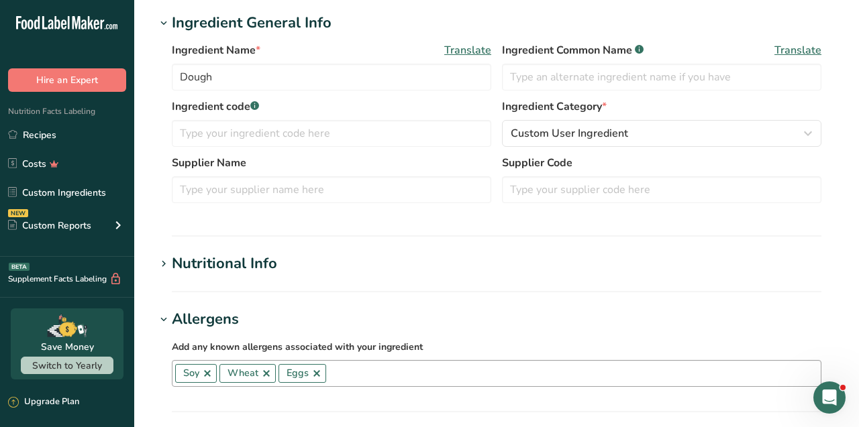
scroll to position [174, 0]
click at [810, 83] on input "text" at bounding box center [661, 77] width 319 height 27
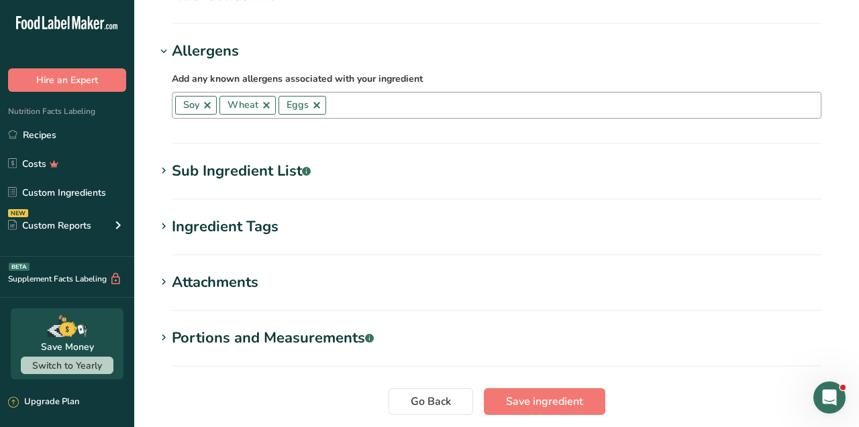
scroll to position [527, 0]
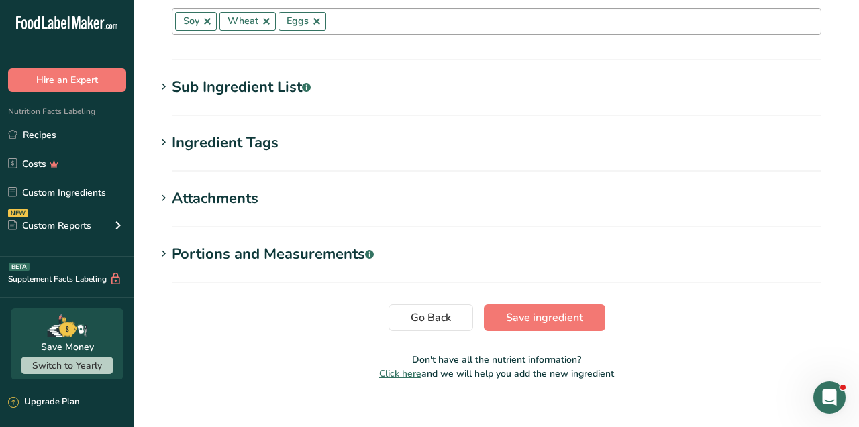
click at [236, 77] on div "Sub Ingredient List .a-a{fill:#347362;}.b-a{fill:#fff;}" at bounding box center [241, 87] width 139 height 22
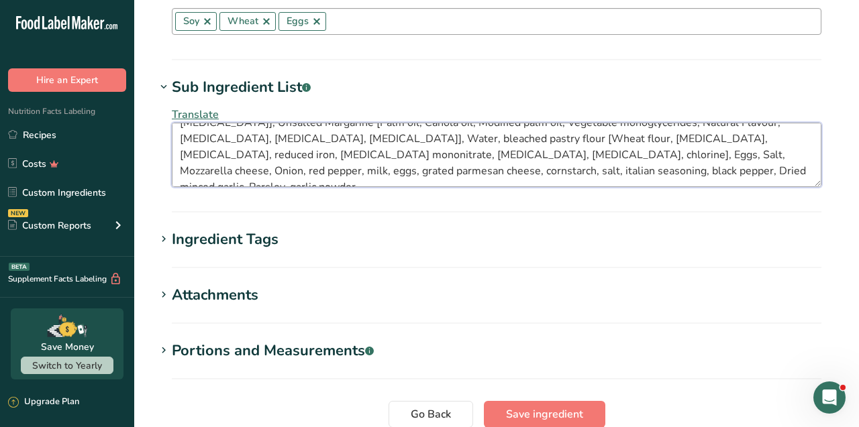
scroll to position [0, 0]
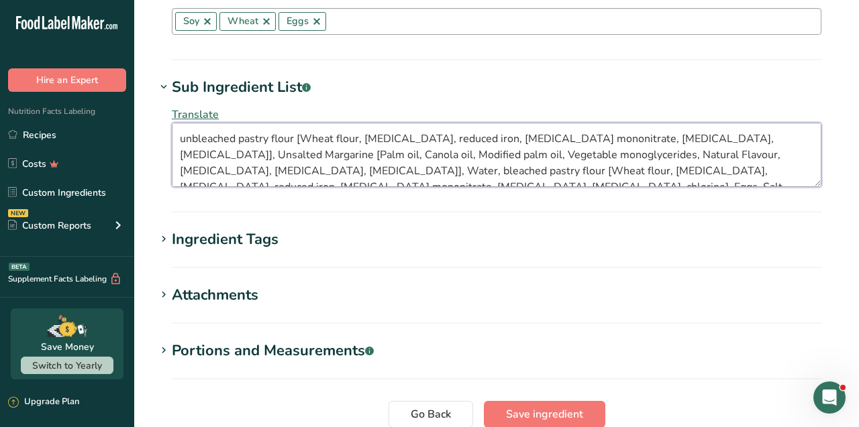
drag, startPoint x: 446, startPoint y: 173, endPoint x: 221, endPoint y: 110, distance: 234.1
click at [221, 110] on div "Translate unbleached pastry flour [Wheat flour, niacin, reduced iron, thiamine …" at bounding box center [497, 147] width 682 height 97
paste textarea "Dough (Unbleached pastry flour [Wheat flour, niacin, reduced iron, thiamine mon…"
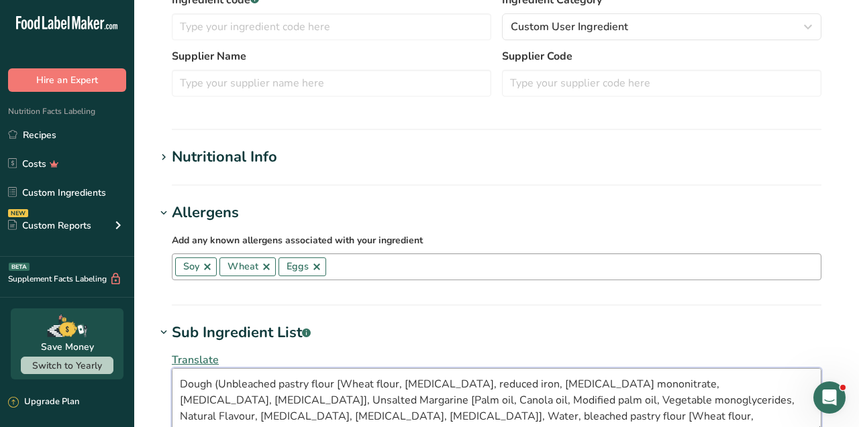
scroll to position [299, 0]
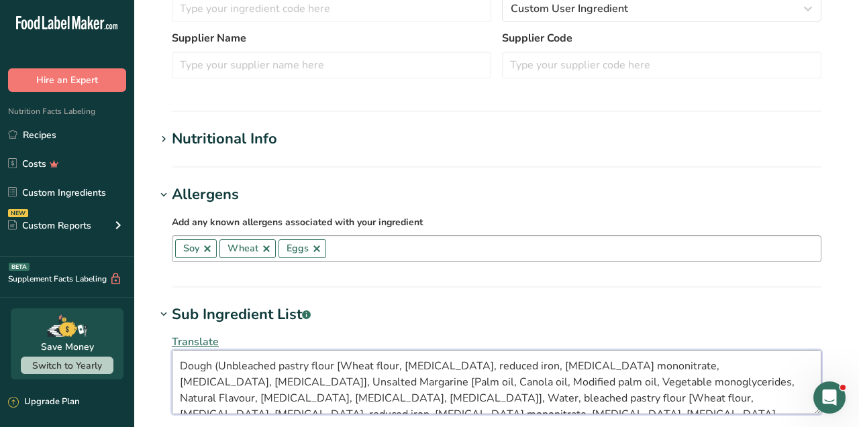
type textarea "Dough (Unbleached pastry flour [Wheat flour, niacin, reduced iron, thiamine mon…"
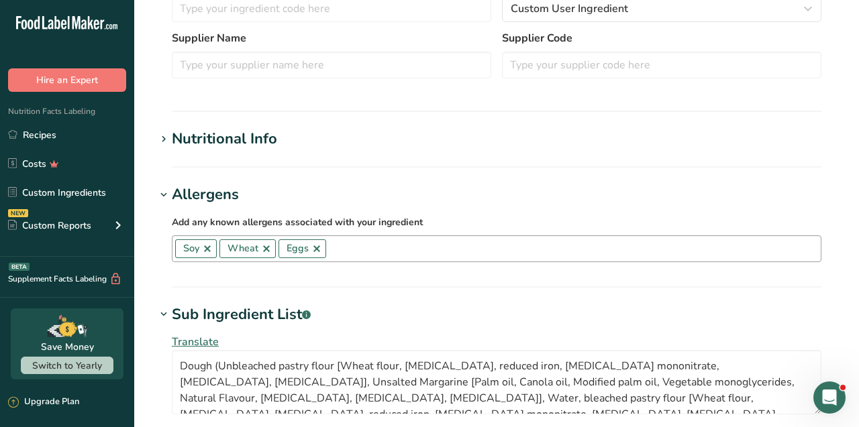
click at [278, 138] on h1 "Nutritional Info" at bounding box center [497, 139] width 682 height 22
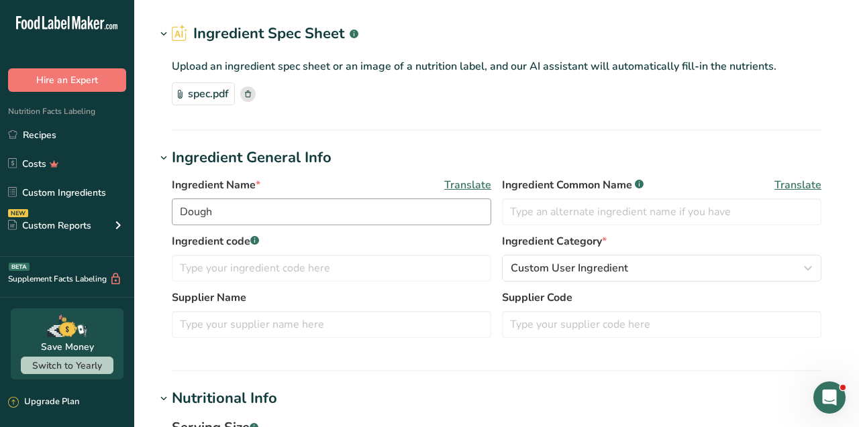
scroll to position [0, 0]
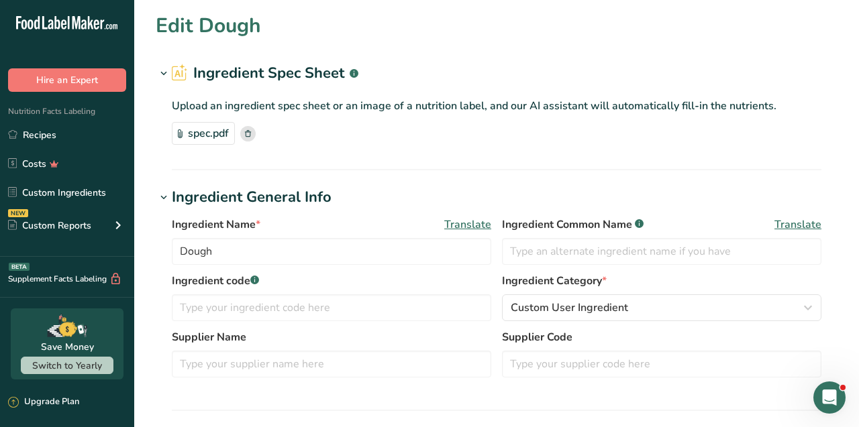
click at [165, 72] on icon at bounding box center [164, 73] width 12 height 19
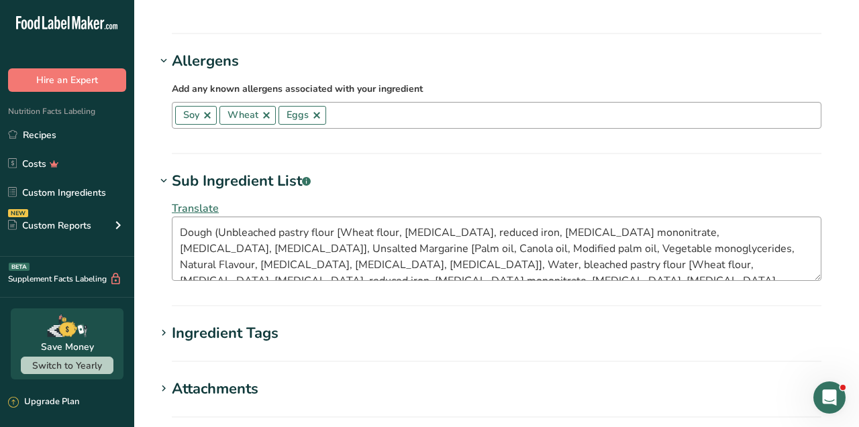
scroll to position [16, 0]
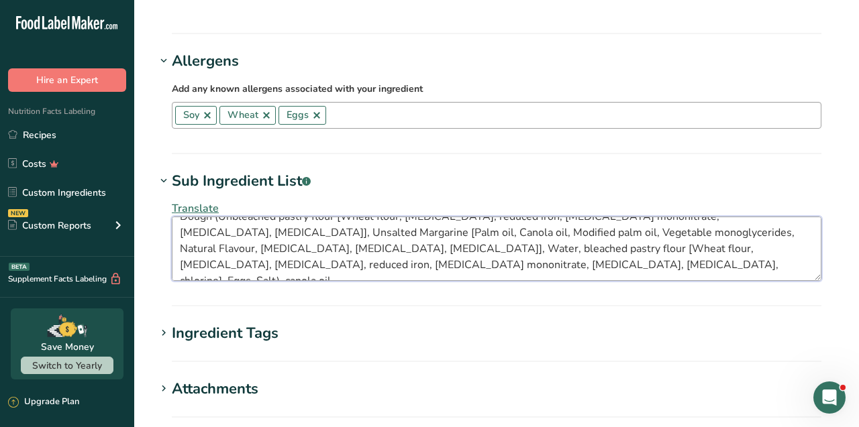
click at [343, 231] on textarea "Dough (Unbleached pastry flour [Wheat flour, niacin, reduced iron, thiamine mon…" at bounding box center [496, 249] width 649 height 64
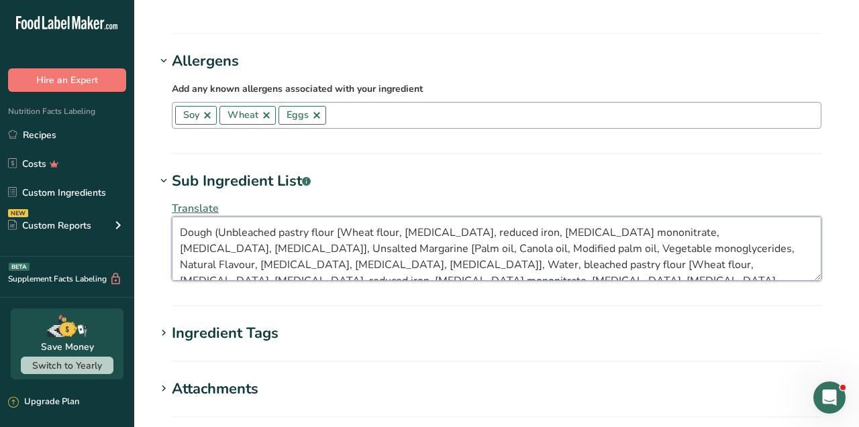
drag, startPoint x: 343, startPoint y: 231, endPoint x: 168, endPoint y: 186, distance: 180.9
click at [168, 193] on div "Translate Dough (Unbleached pastry flour [Wheat flour, niacin, reduced iron, th…" at bounding box center [497, 241] width 682 height 97
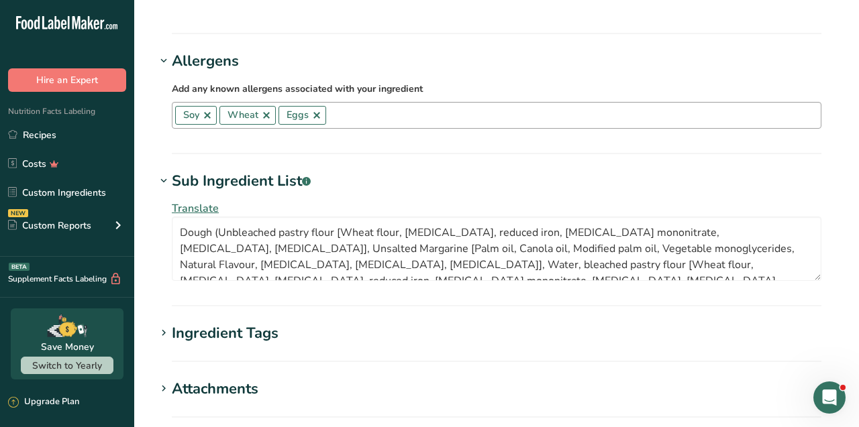
click at [240, 323] on div "Ingredient Tags" at bounding box center [225, 334] width 107 height 22
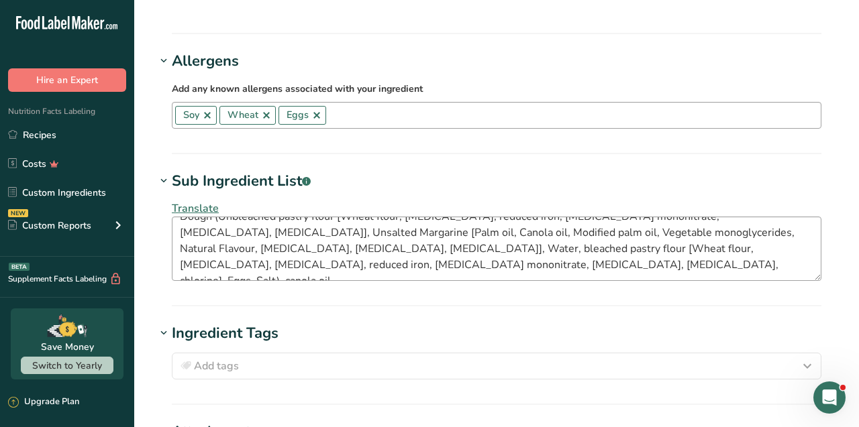
scroll to position [15, 0]
click at [437, 224] on textarea "Dough (Unbleached pastry flour [Wheat flour, niacin, reduced iron, thiamine mon…" at bounding box center [496, 249] width 649 height 64
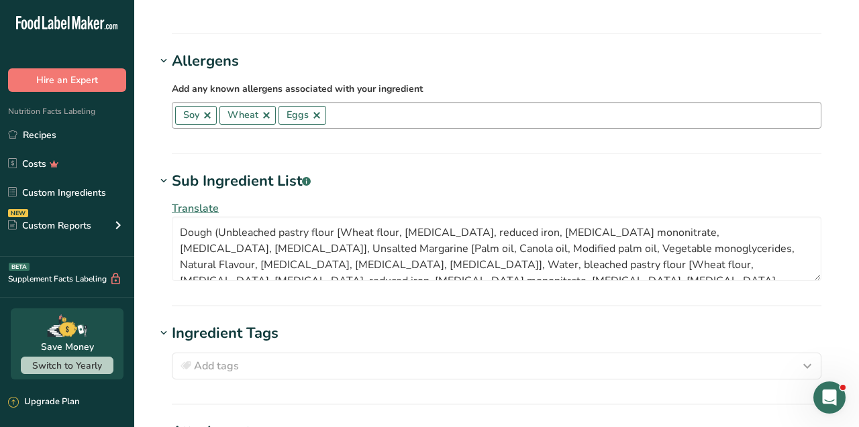
click at [437, 193] on div "Translate Dough (Unbleached pastry flour [Wheat flour, niacin, reduced iron, th…" at bounding box center [497, 241] width 682 height 97
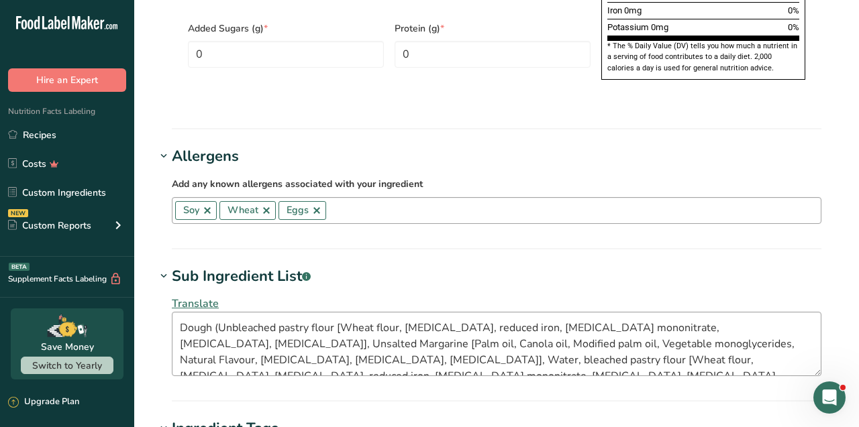
scroll to position [16, 0]
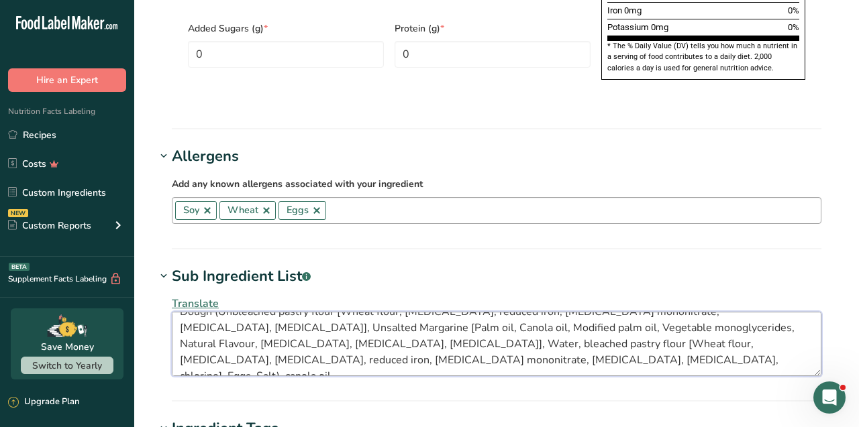
click at [352, 324] on textarea "Dough (Unbleached pastry flour [Wheat flour, niacin, reduced iron, thiamine mon…" at bounding box center [496, 344] width 649 height 64
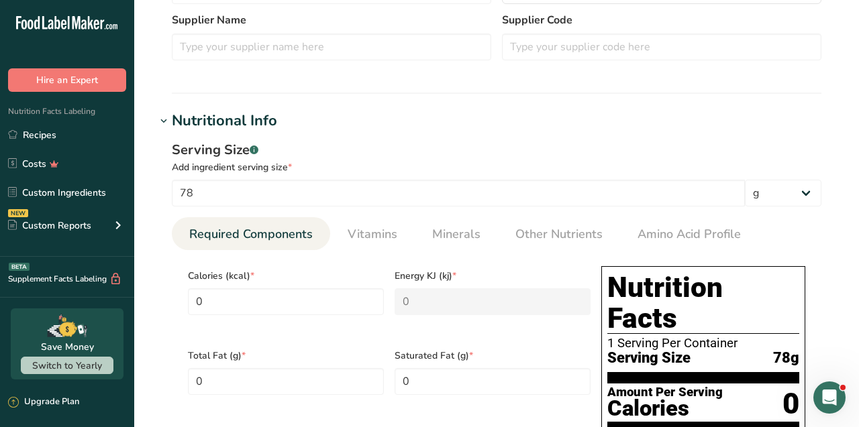
scroll to position [248, 0]
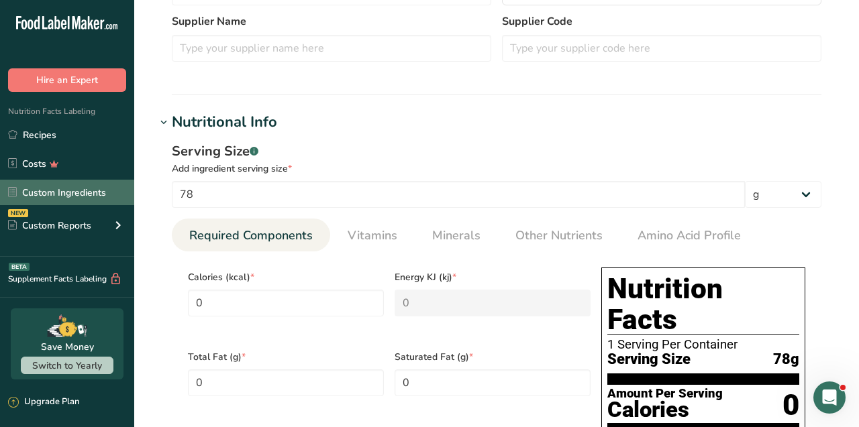
click at [82, 192] on link "Custom Ingredients" at bounding box center [67, 192] width 134 height 25
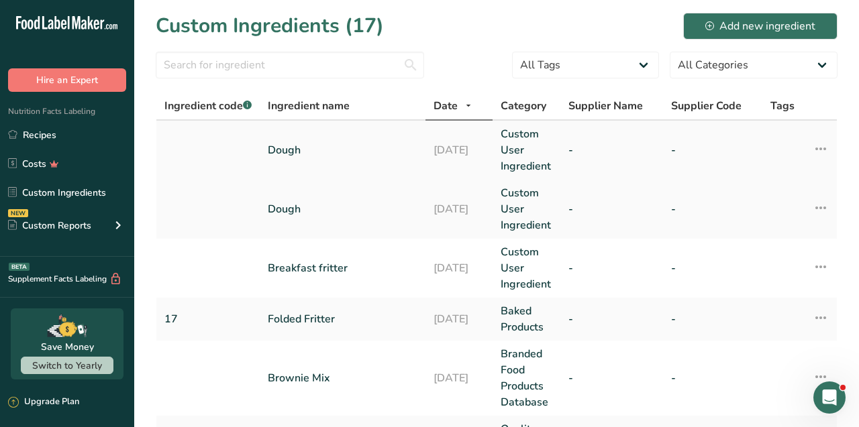
click at [820, 149] on icon at bounding box center [820, 149] width 16 height 24
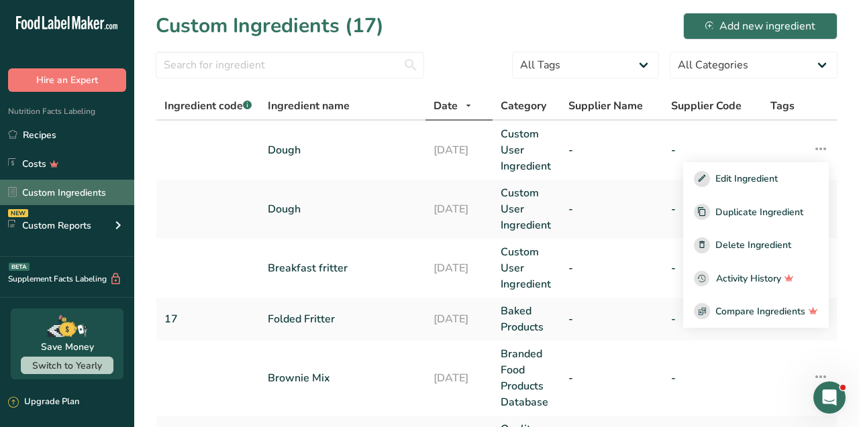
click at [99, 199] on link "Custom Ingredients" at bounding box center [67, 192] width 134 height 25
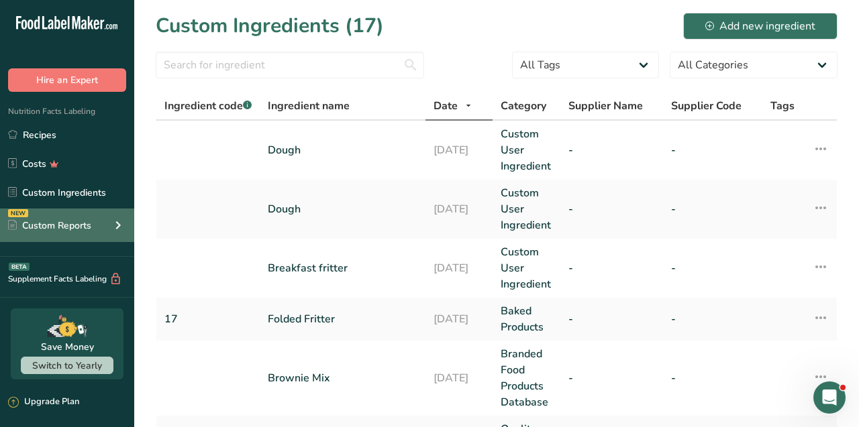
click at [83, 226] on div "Custom Reports" at bounding box center [49, 226] width 83 height 14
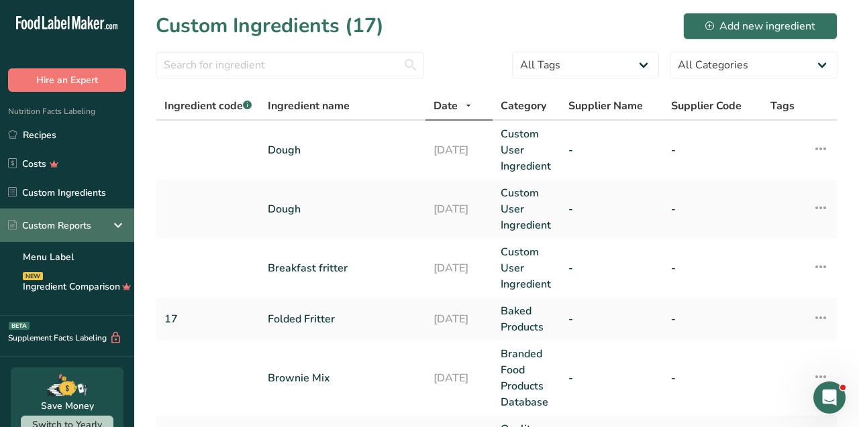
click at [107, 229] on div "Custom Reports" at bounding box center [67, 226] width 134 height 34
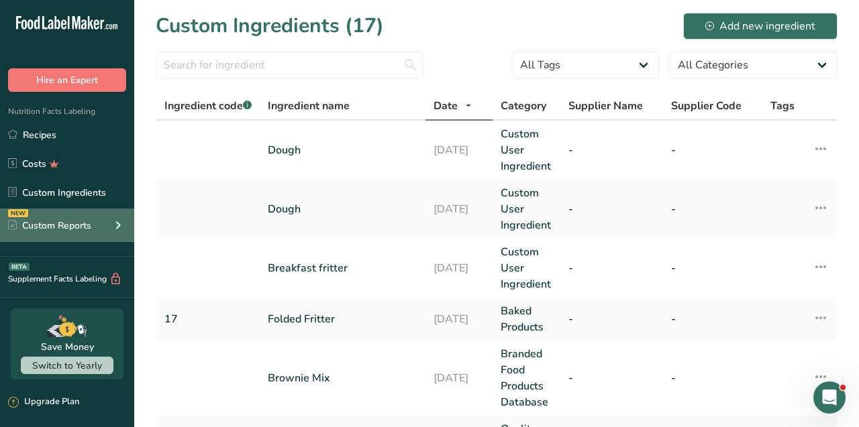
click at [107, 229] on div "NEW Custom Reports" at bounding box center [67, 226] width 134 height 34
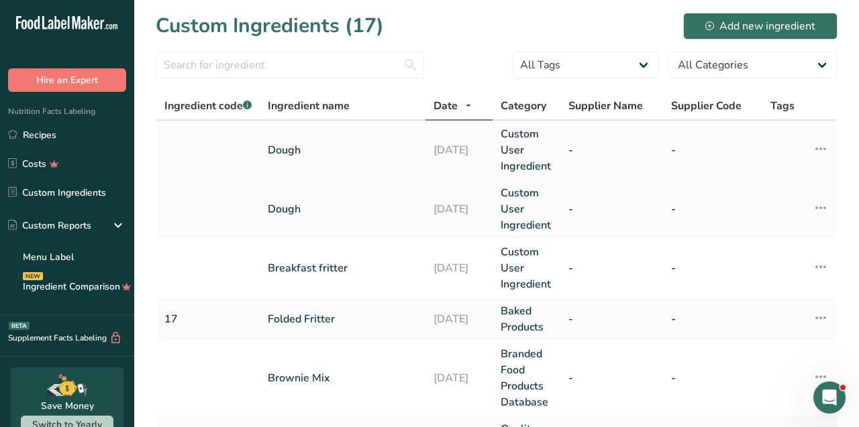
click at [278, 144] on link "Dough" at bounding box center [343, 150] width 150 height 16
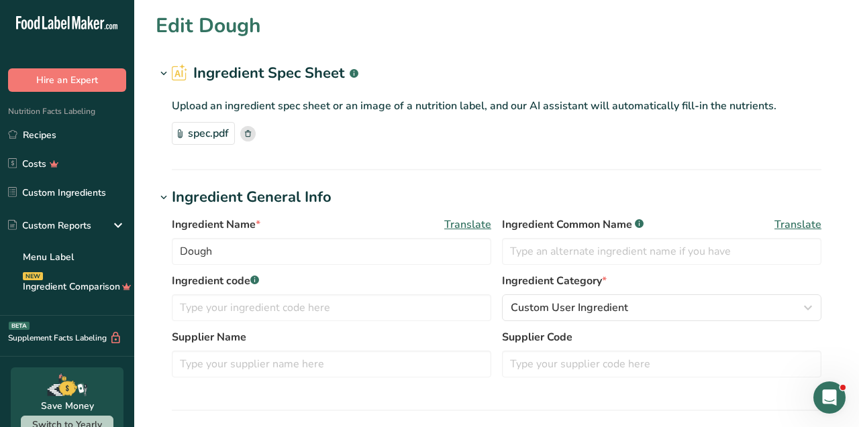
type input "0"
type KJ "0"
type Fat "0"
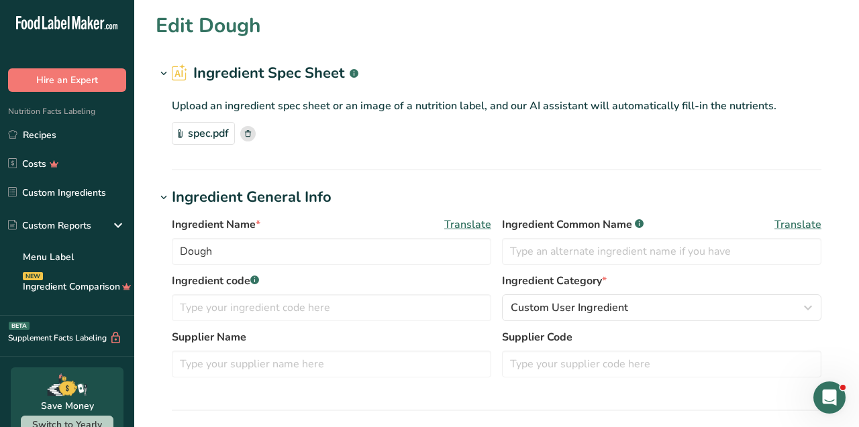
type input "0"
type Carbohydrates "0"
type Fiber "0"
type Sugars "0"
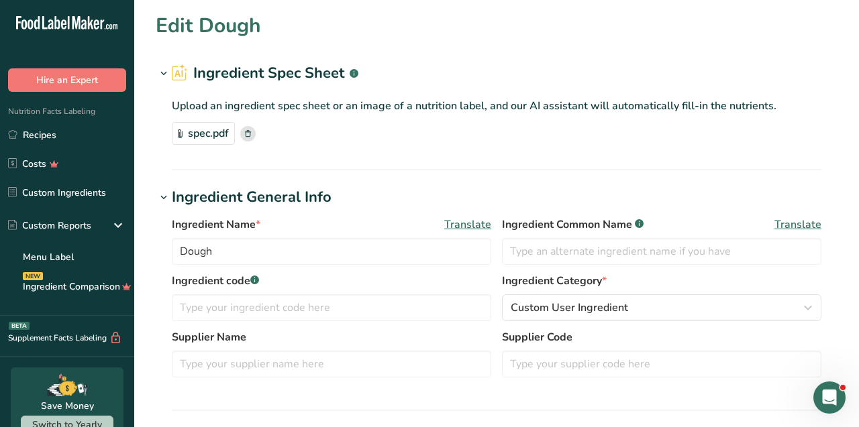
type Sugars "0"
type input "0"
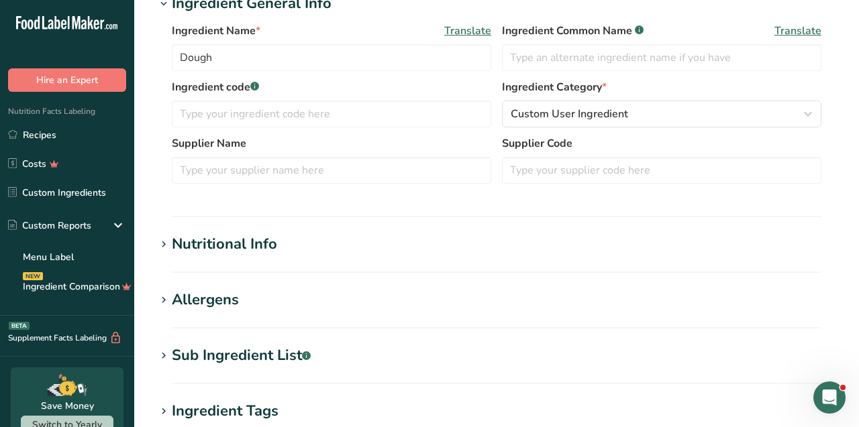
scroll to position [195, 0]
click at [248, 246] on div "Nutritional Info" at bounding box center [224, 244] width 105 height 22
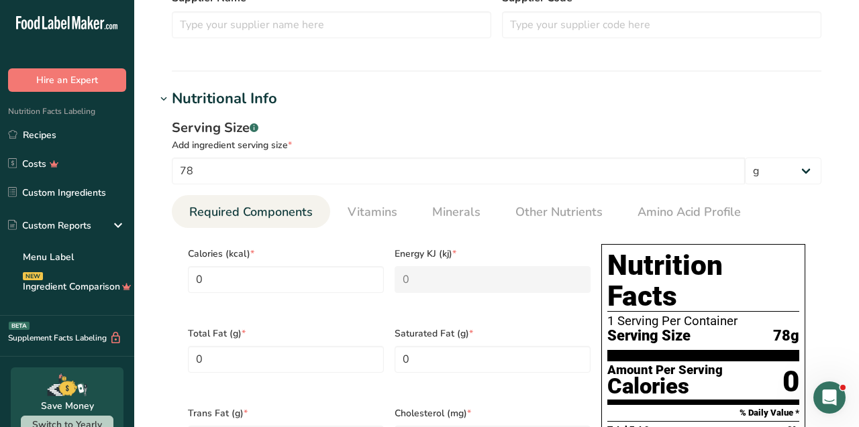
scroll to position [337, 0]
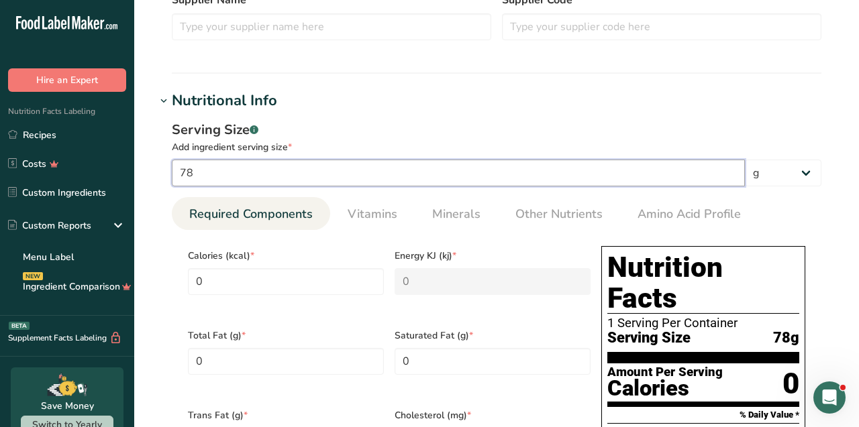
click at [350, 174] on input "78" at bounding box center [458, 173] width 573 height 27
click at [356, 130] on div "Serving Size .a-a{fill:#347362;}.b-a{fill:#fff;}" at bounding box center [496, 130] width 649 height 20
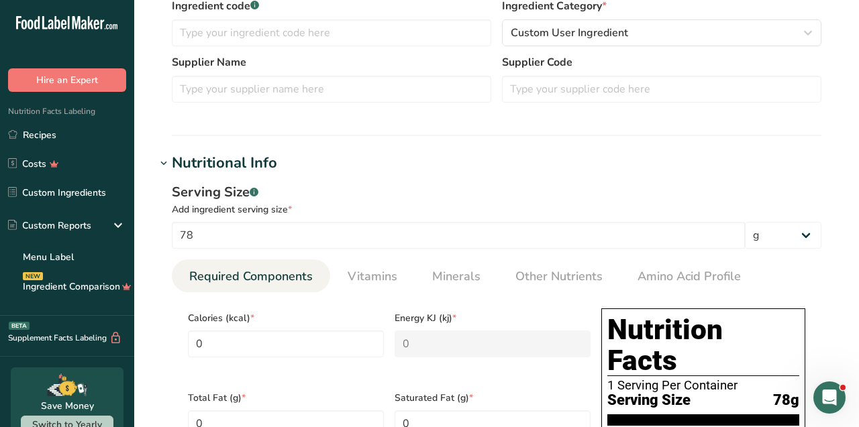
scroll to position [274, 0]
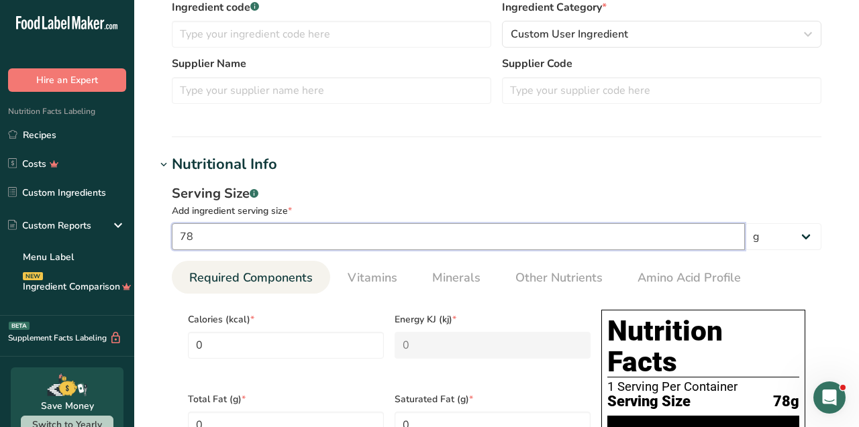
click at [319, 235] on input "78" at bounding box center [458, 236] width 573 height 27
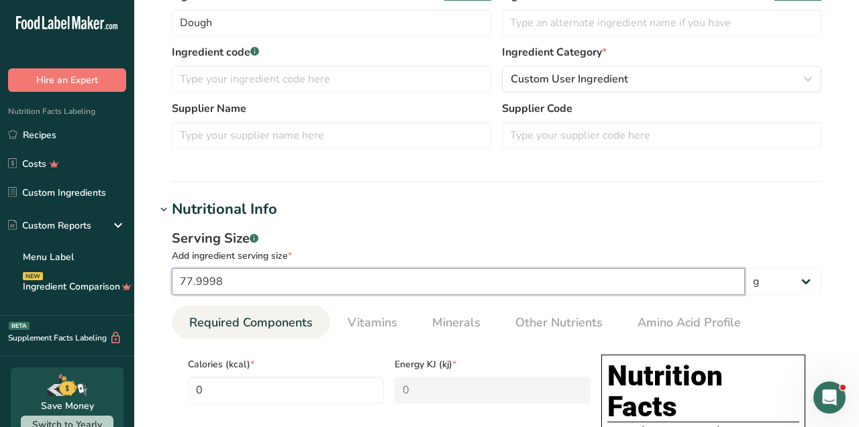
scroll to position [231, 0]
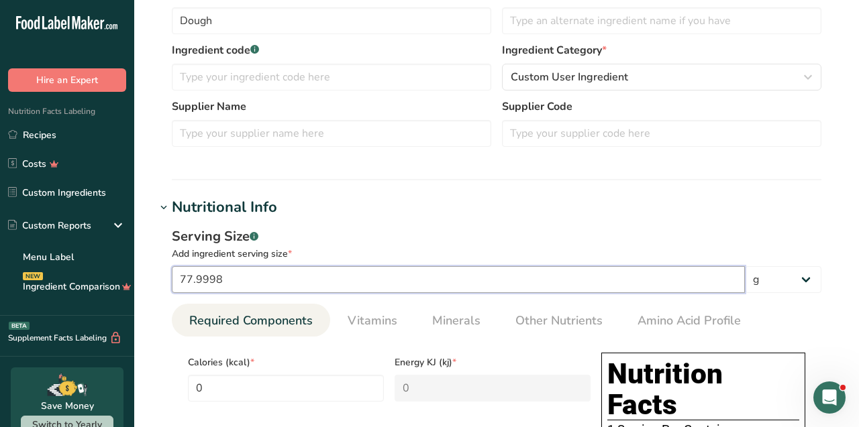
click at [292, 279] on input "77.9998" at bounding box center [458, 279] width 573 height 27
type input "77"
click at [326, 251] on div "Add ingredient serving size *" at bounding box center [496, 254] width 649 height 14
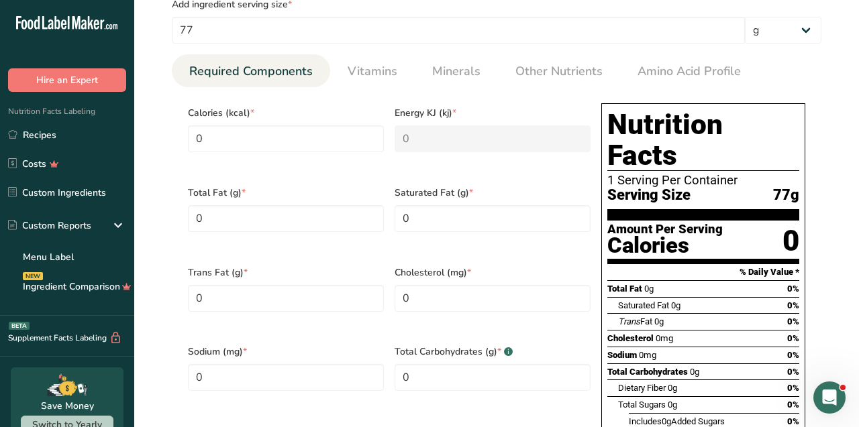
scroll to position [496, 0]
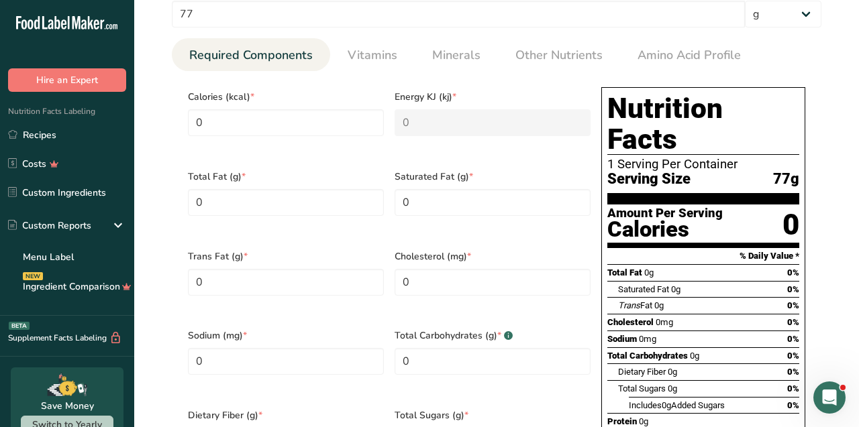
click at [496, 83] on div "Energy KJ (kj) * 0" at bounding box center [492, 122] width 207 height 80
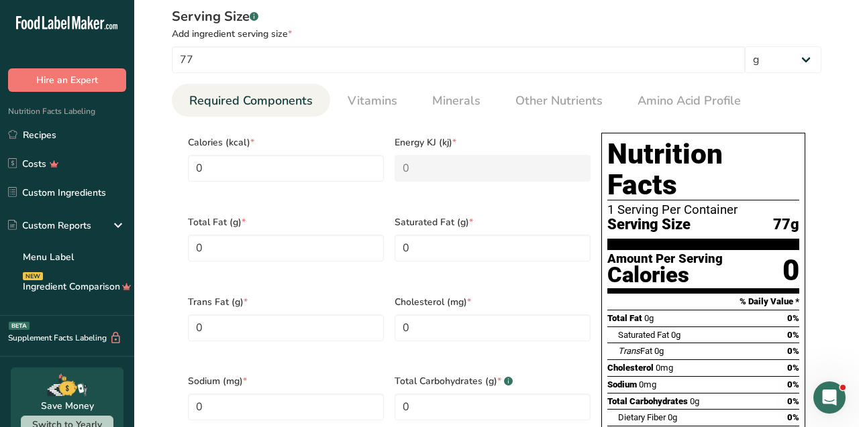
scroll to position [455, 0]
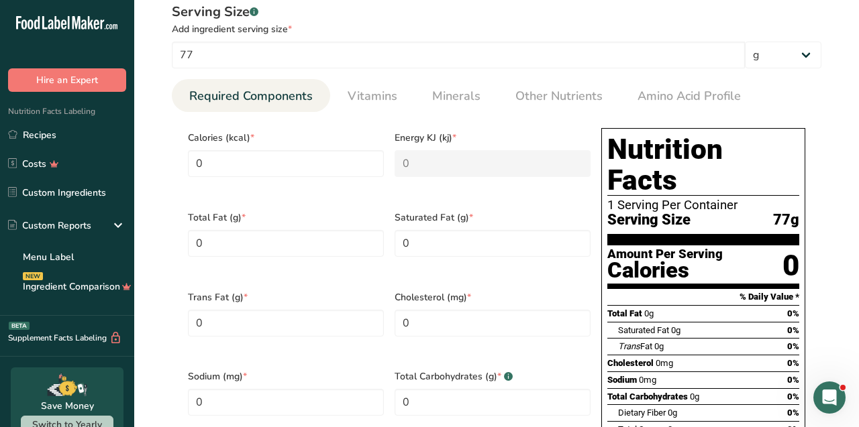
click at [390, 26] on div "Add ingredient serving size *" at bounding box center [496, 29] width 649 height 14
click at [632, 83] on link "Amino Acid Profile" at bounding box center [689, 96] width 114 height 34
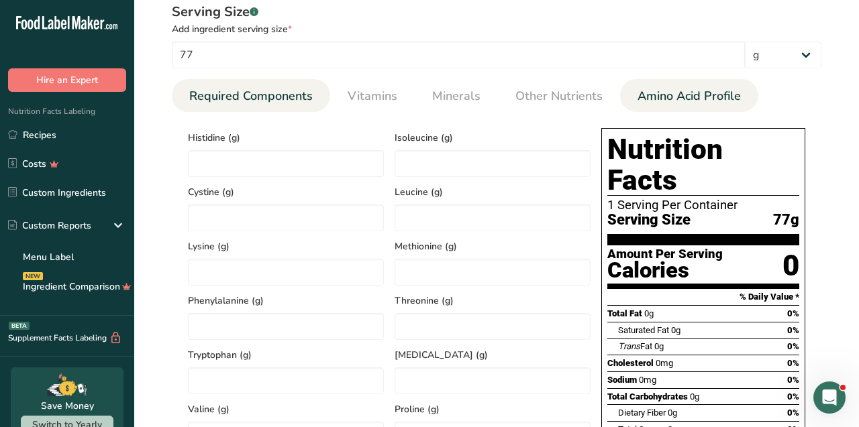
click at [306, 82] on link "Required Components" at bounding box center [251, 96] width 134 height 34
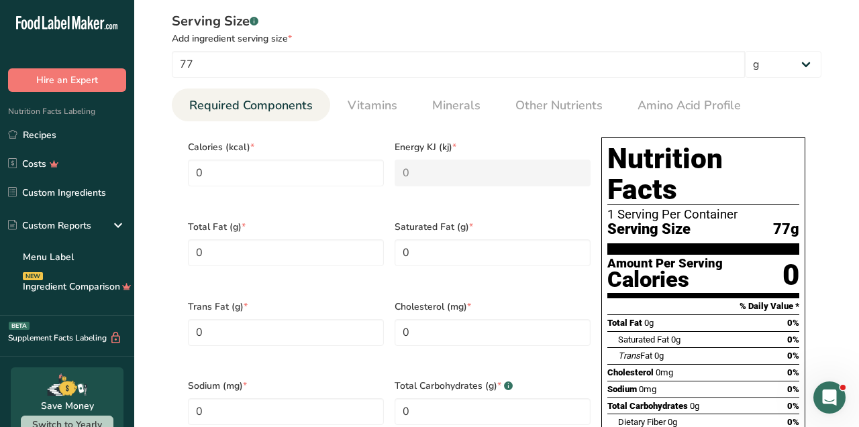
scroll to position [447, 0]
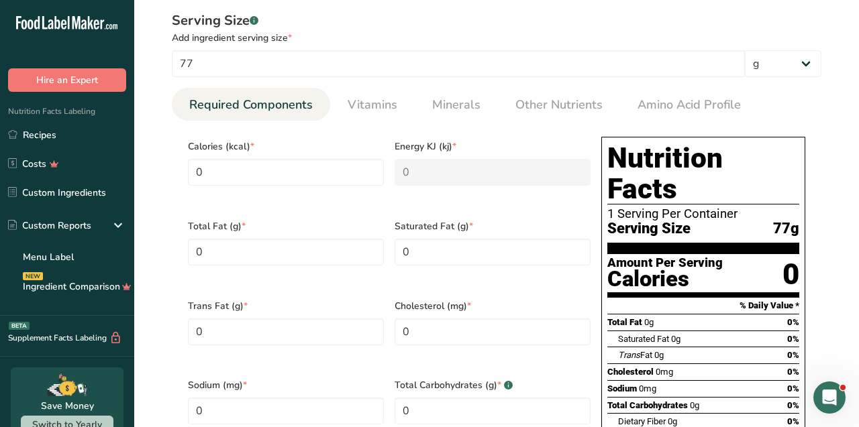
click at [375, 126] on section "Calories (kcal) * 0 Energy KJ (kj) * 0 Total Fat (g) * 0 Saturated Fat (g) * 0 …" at bounding box center [496, 371] width 649 height 500
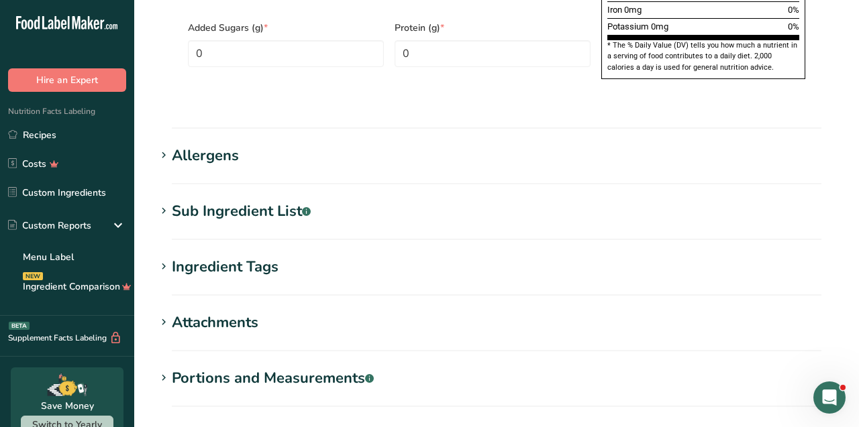
scroll to position [965, 0]
click at [215, 144] on div "Allergens" at bounding box center [205, 155] width 67 height 22
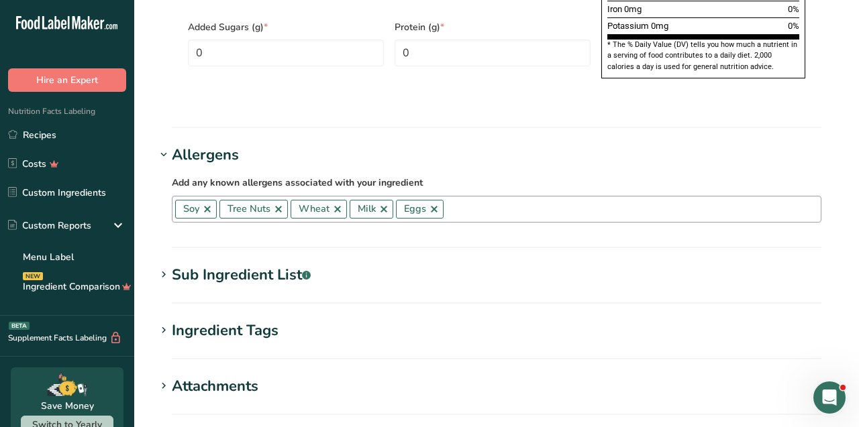
click at [278, 204] on link at bounding box center [278, 209] width 11 height 11
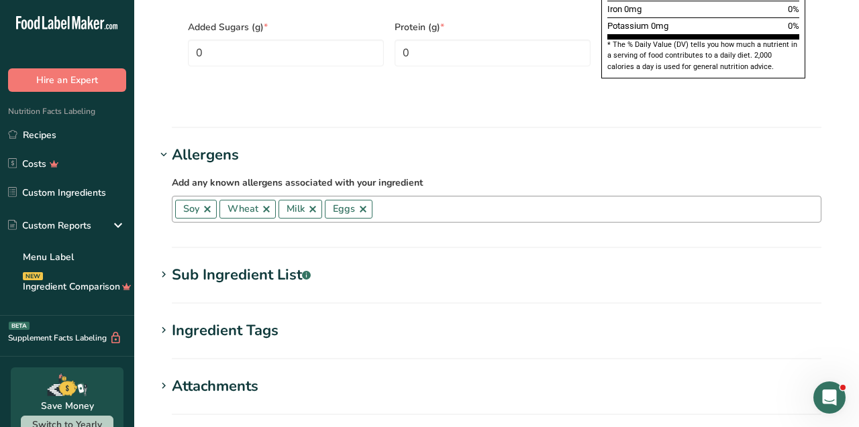
click at [316, 204] on link at bounding box center [312, 209] width 11 height 11
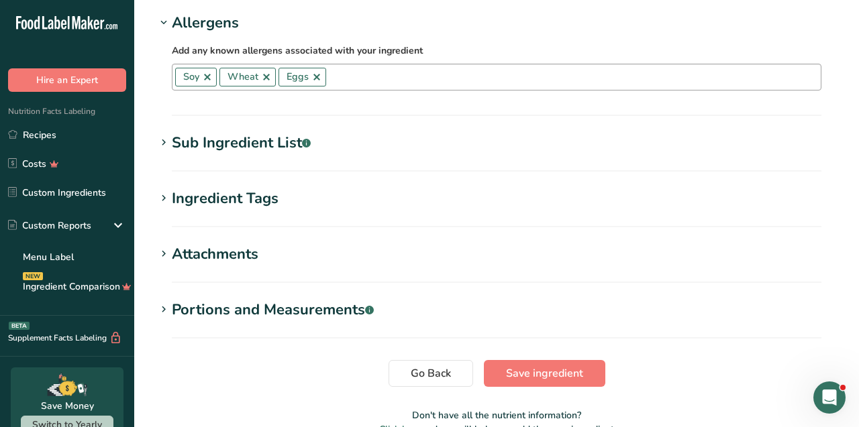
scroll to position [1098, 0]
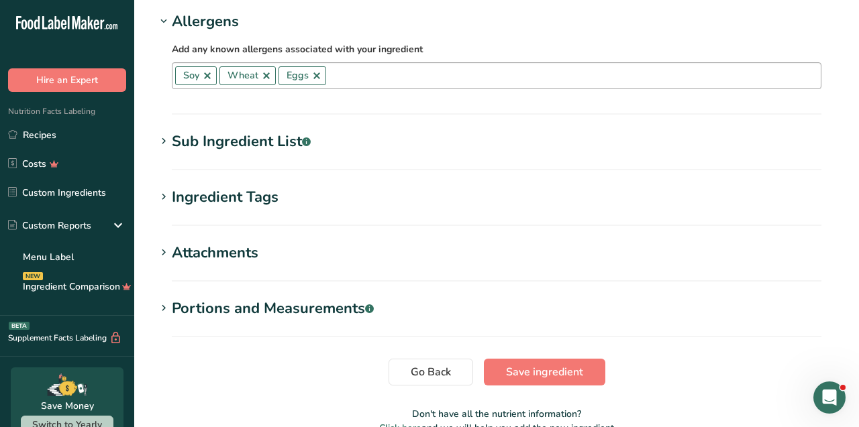
click at [203, 70] on link at bounding box center [207, 75] width 11 height 11
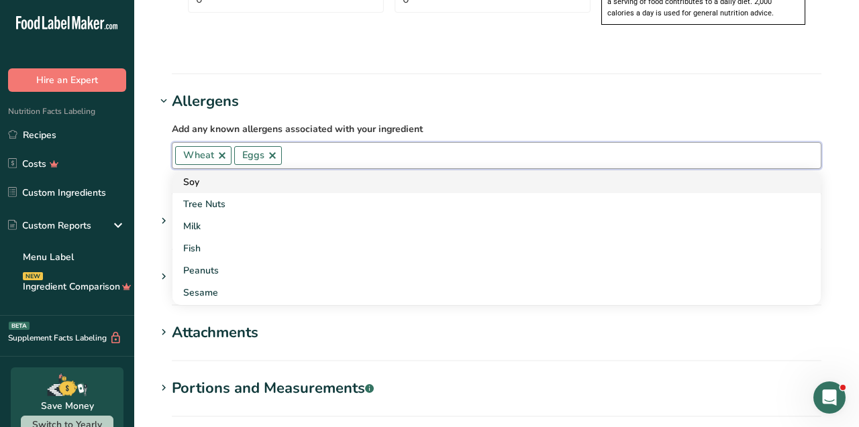
scroll to position [1016, 0]
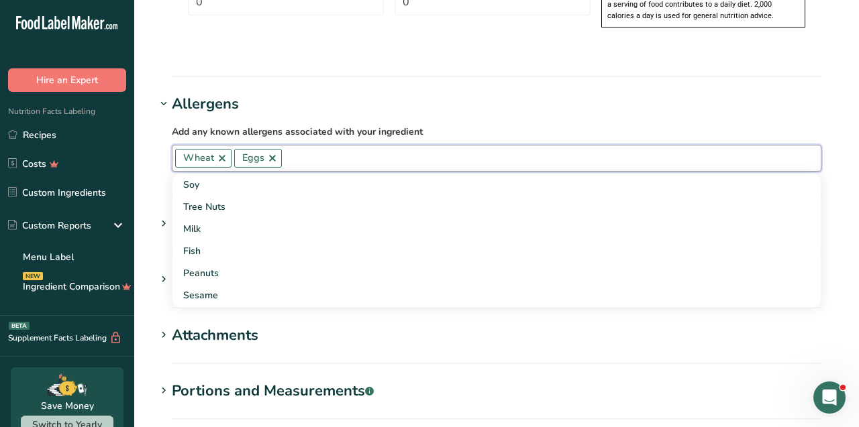
click at [298, 93] on h1 "Allergens" at bounding box center [497, 104] width 682 height 22
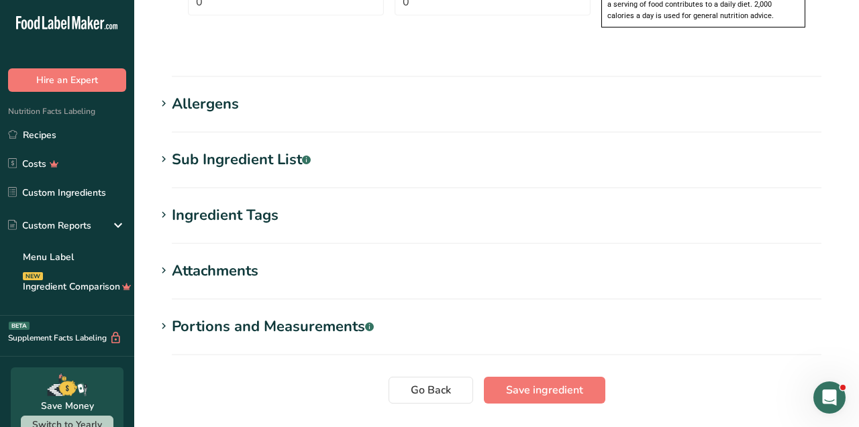
click at [286, 149] on div "Sub Ingredient List .a-a{fill:#347362;}.b-a{fill:#fff;}" at bounding box center [241, 160] width 139 height 22
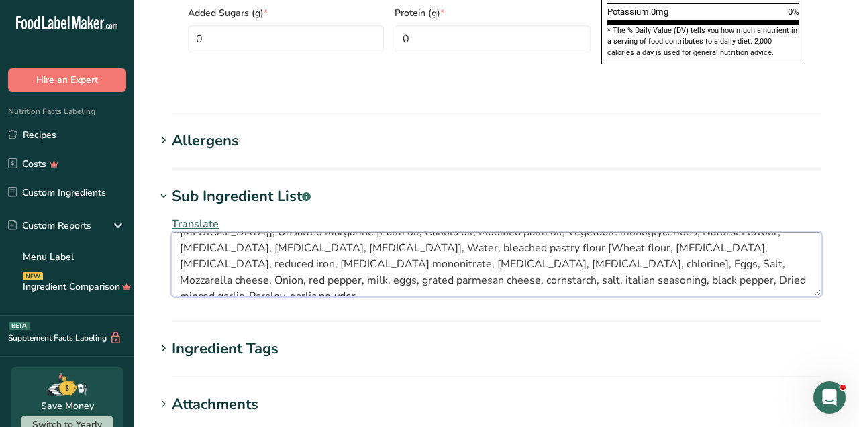
scroll to position [0, 0]
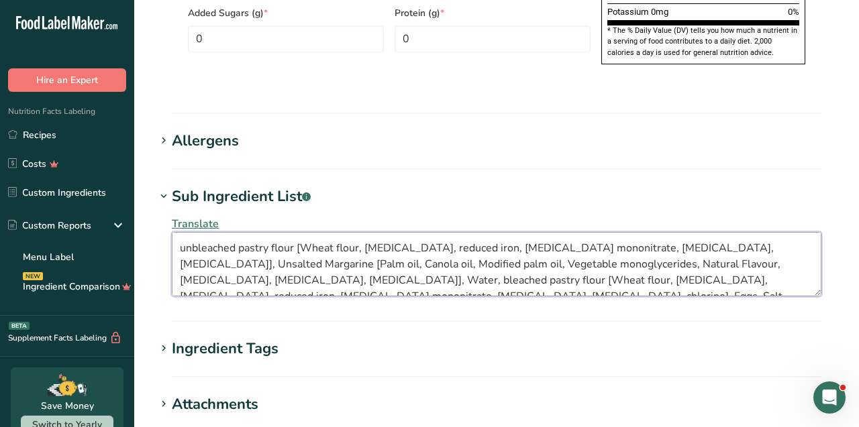
drag, startPoint x: 445, startPoint y: 250, endPoint x: 161, endPoint y: 176, distance: 293.0
click at [161, 186] on div "Sub Ingredient List .a-a{fill:#347362;}.b-a{fill:#fff;} Translate unbleached pa…" at bounding box center [497, 245] width 682 height 119
paste textarea "Dough (Unbleached pastry flour [Wheat flour, niacin, reduced iron, thiamine mon…"
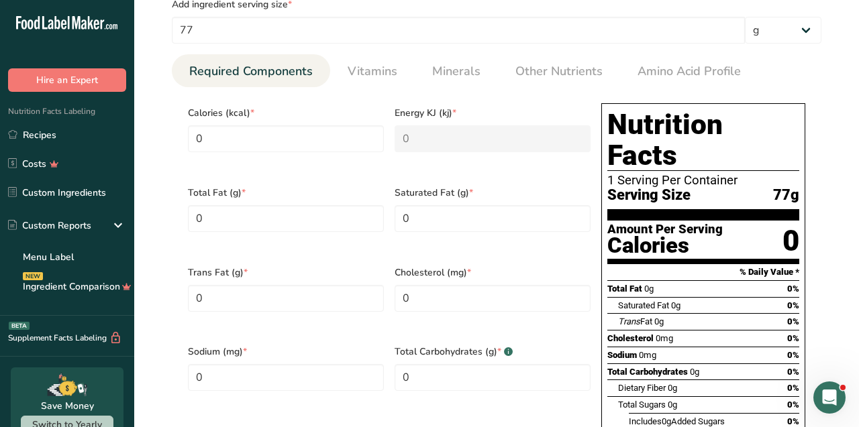
scroll to position [453, 0]
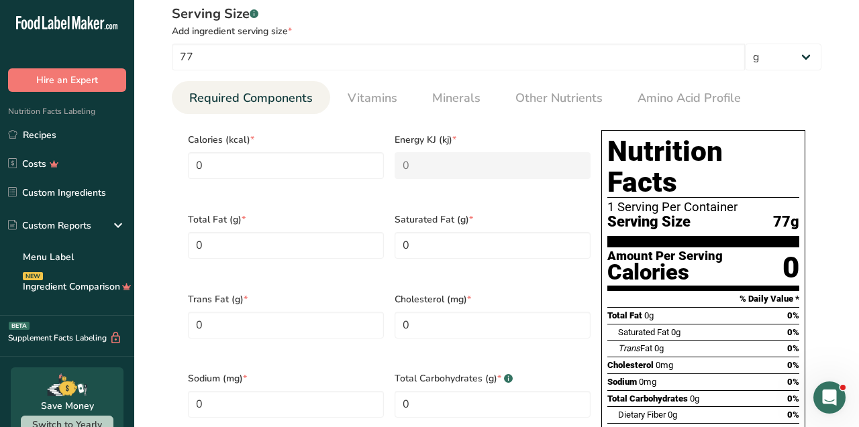
type textarea "Dough (Unbleached pastry flour [Wheat flour, niacin, reduced iron, thiamine mon…"
click at [749, 248] on section "Amount Per Serving Calories 0" at bounding box center [703, 270] width 192 height 44
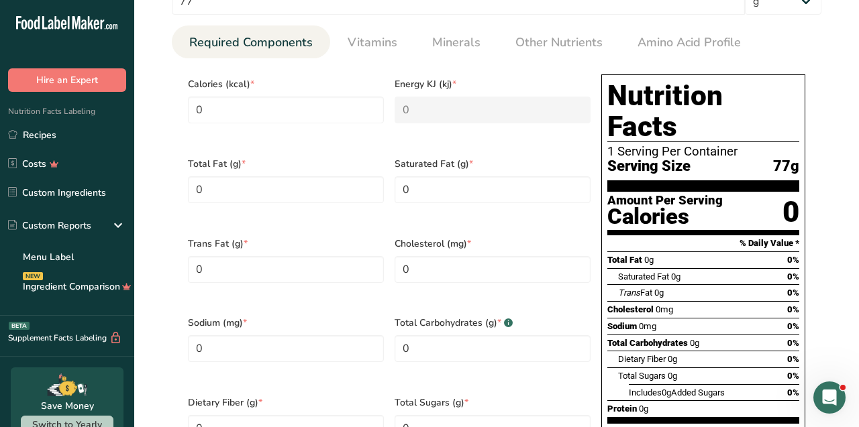
scroll to position [510, 0]
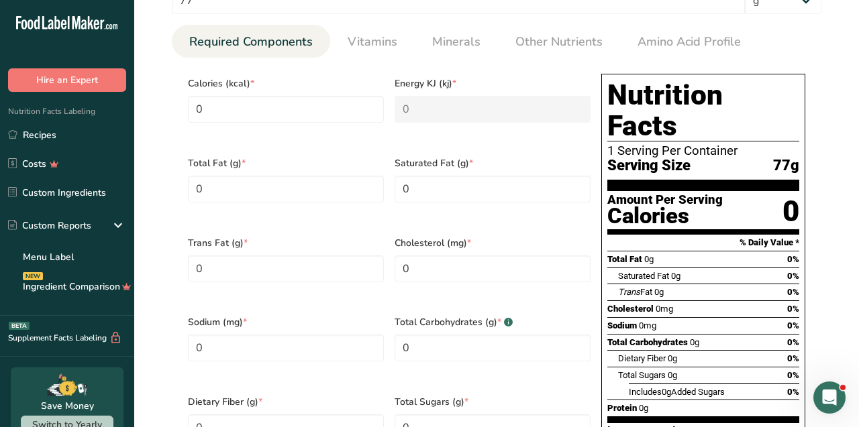
click at [783, 158] on span "77g" at bounding box center [786, 166] width 26 height 17
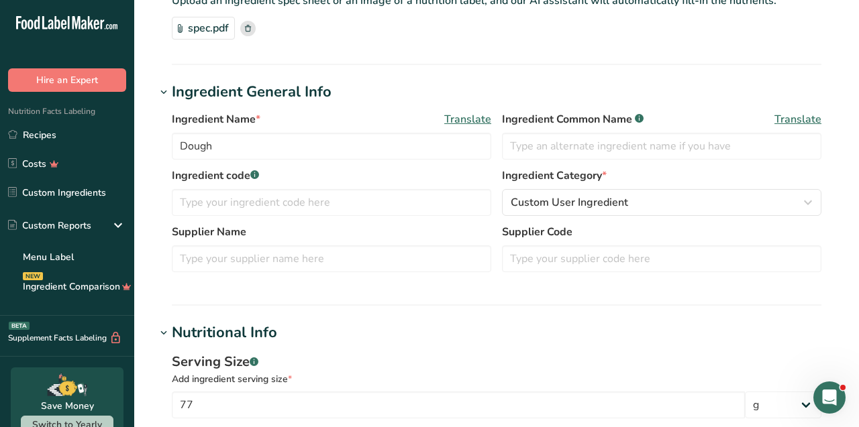
scroll to position [0, 0]
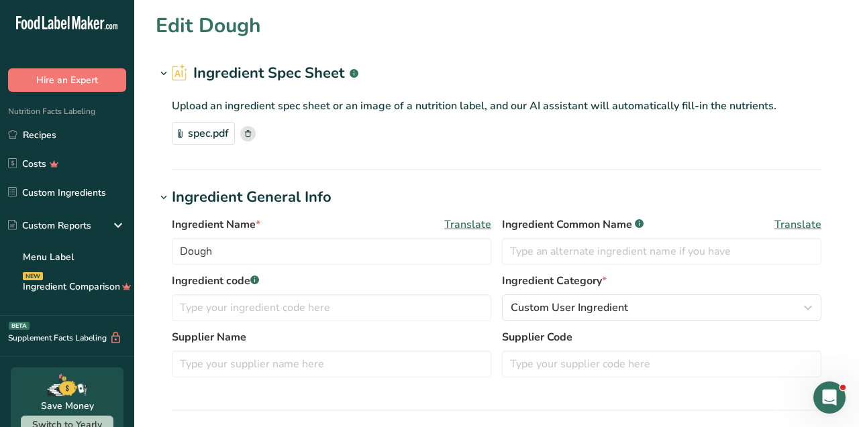
click at [336, 110] on p "Upload an ingredient spec sheet or an image of a nutrition label, and our AI as…" at bounding box center [496, 106] width 649 height 16
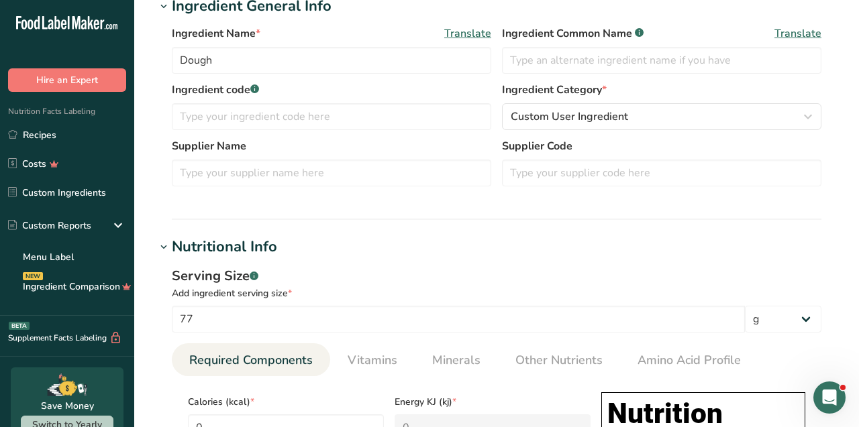
scroll to position [191, 0]
click at [350, 92] on label "Ingredient code .a-a{fill:#347362;}.b-a{fill:#fff;}" at bounding box center [331, 91] width 319 height 16
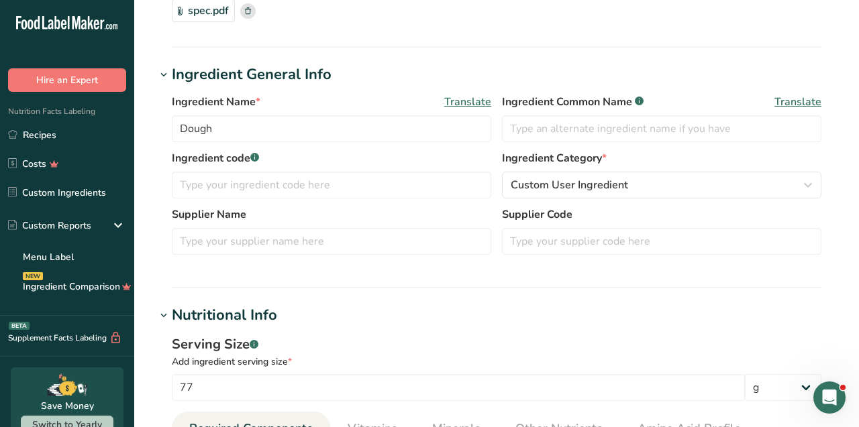
scroll to position [121, 0]
click at [359, 106] on div "Ingredient Name * Translate" at bounding box center [331, 103] width 319 height 16
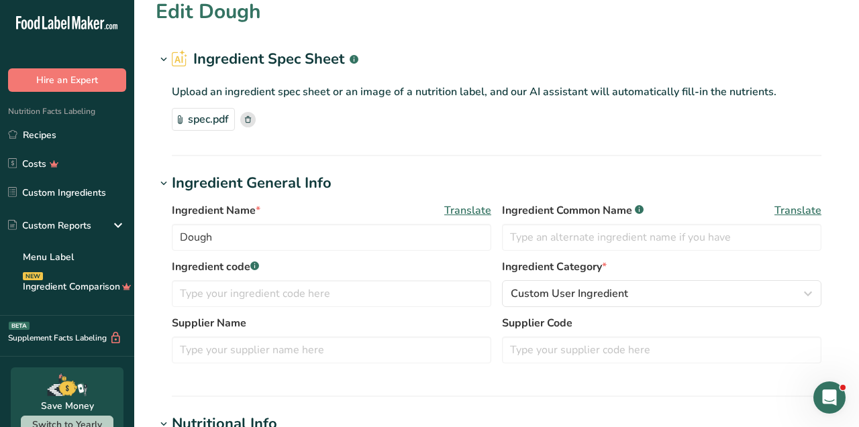
scroll to position [0, 0]
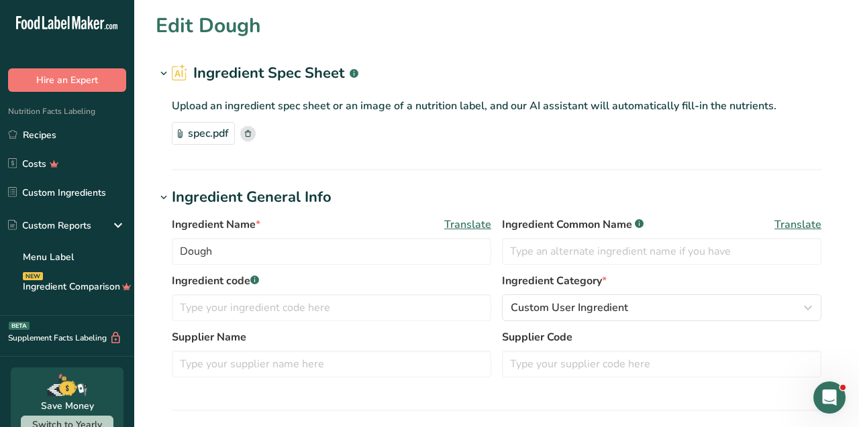
click at [363, 154] on section "Ingredient Spec Sheet .a-a{fill:#347362;}.b-a{fill:#fff;} Upload an ingredient …" at bounding box center [497, 116] width 682 height 108
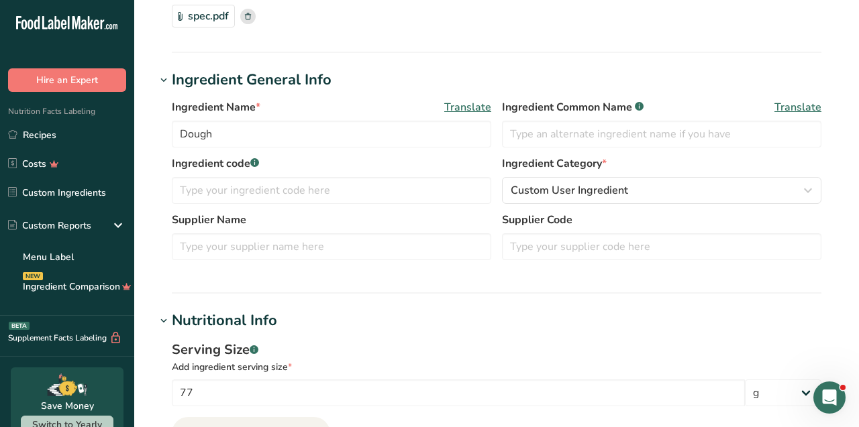
scroll to position [117, 0]
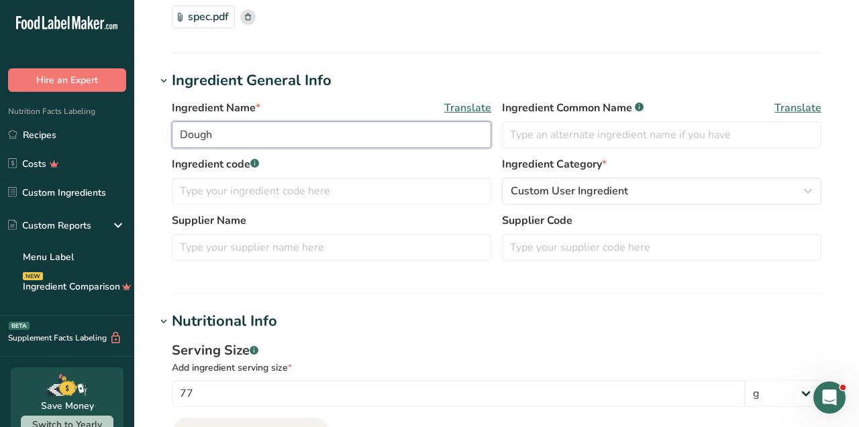
click at [354, 136] on input "Dough" at bounding box center [331, 134] width 319 height 27
type input "Dough"
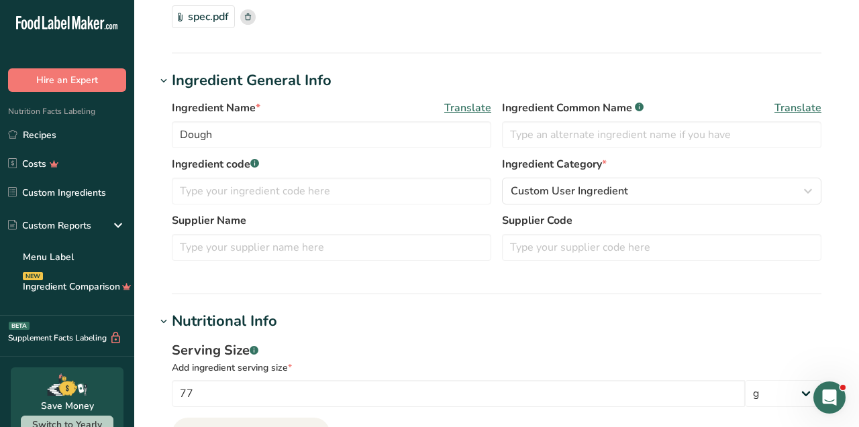
click at [383, 86] on h1 "Ingredient General Info" at bounding box center [497, 81] width 682 height 22
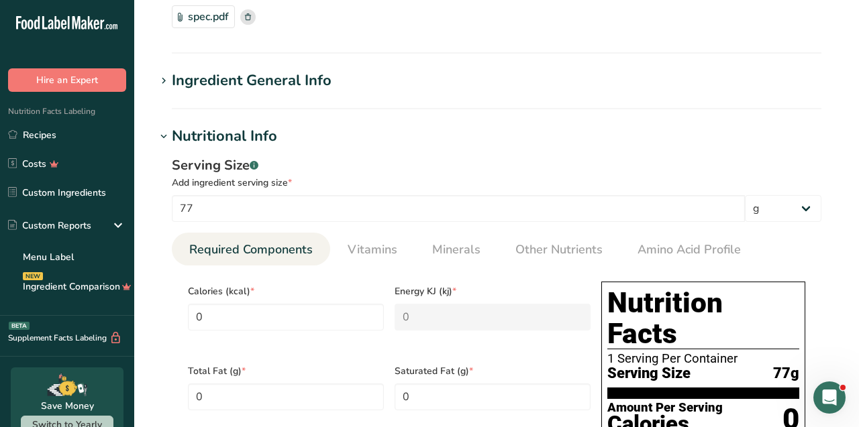
click at [325, 85] on div "Ingredient General Info" at bounding box center [252, 81] width 160 height 22
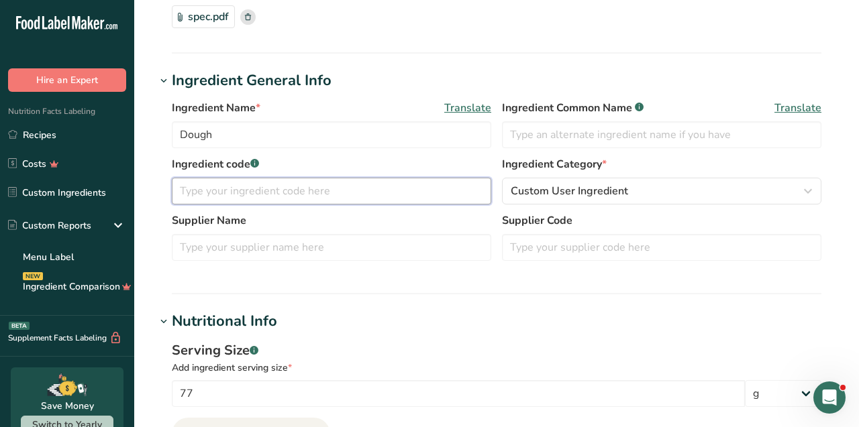
click at [292, 193] on input "text" at bounding box center [331, 191] width 319 height 27
click at [291, 171] on label "Ingredient code .a-a{fill:#347362;}.b-a{fill:#fff;}" at bounding box center [331, 164] width 319 height 16
click at [291, 157] on label "Ingredient code .a-a{fill:#347362;}.b-a{fill:#fff;}" at bounding box center [331, 164] width 319 height 16
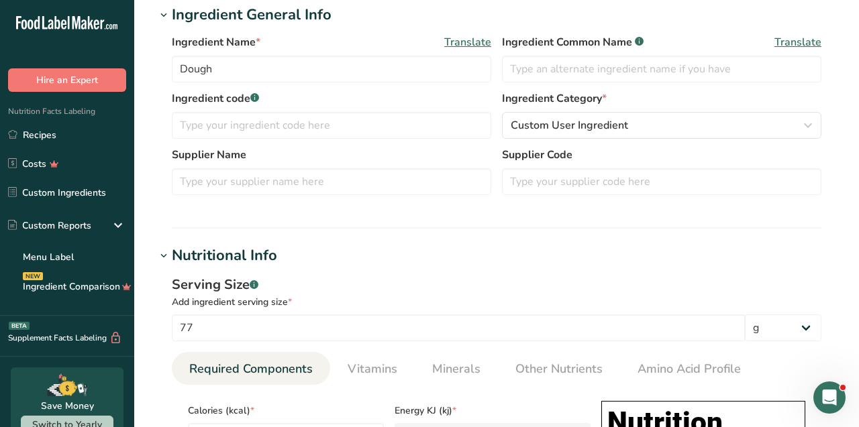
scroll to position [181, 0]
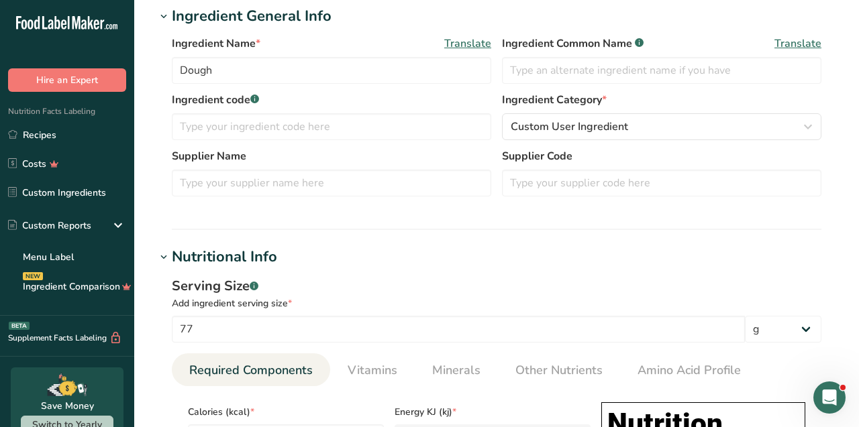
click at [283, 96] on label "Ingredient code .a-a{fill:#347362;}.b-a{fill:#fff;}" at bounding box center [331, 100] width 319 height 16
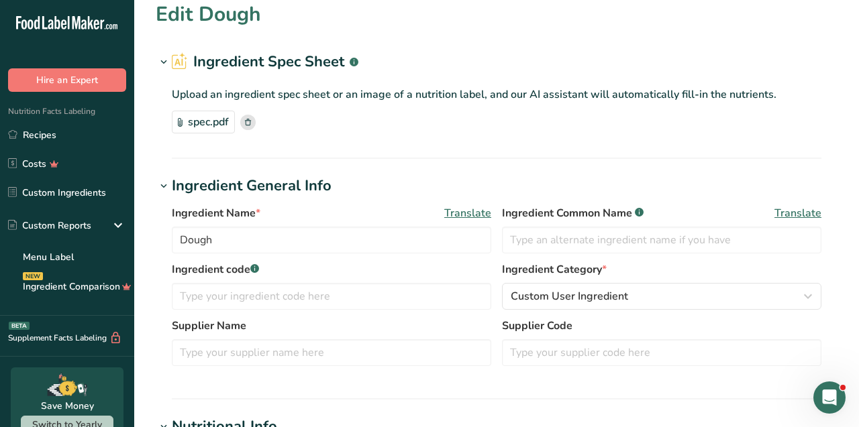
scroll to position [0, 0]
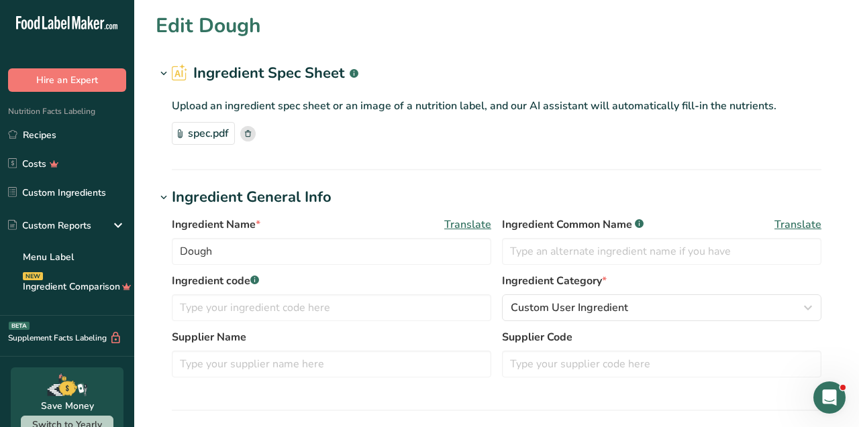
click at [478, 155] on section "Ingredient Spec Sheet .a-a{fill:#347362;}.b-a{fill:#fff;} Upload an ingredient …" at bounding box center [497, 116] width 682 height 108
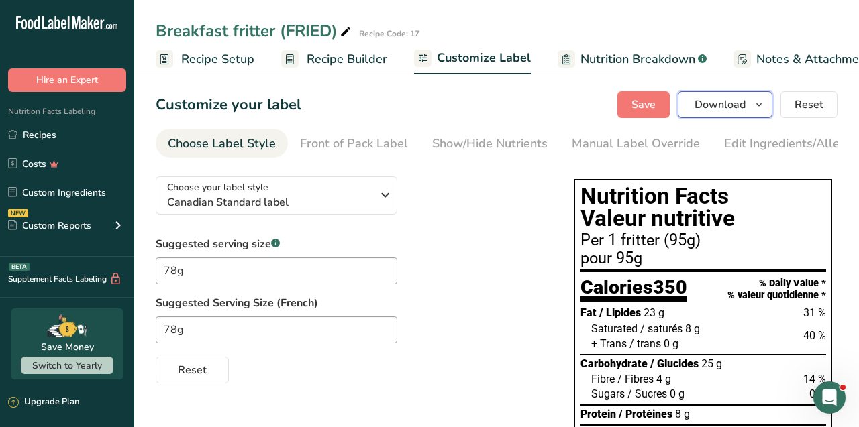
click at [751, 111] on button "Download" at bounding box center [725, 104] width 95 height 27
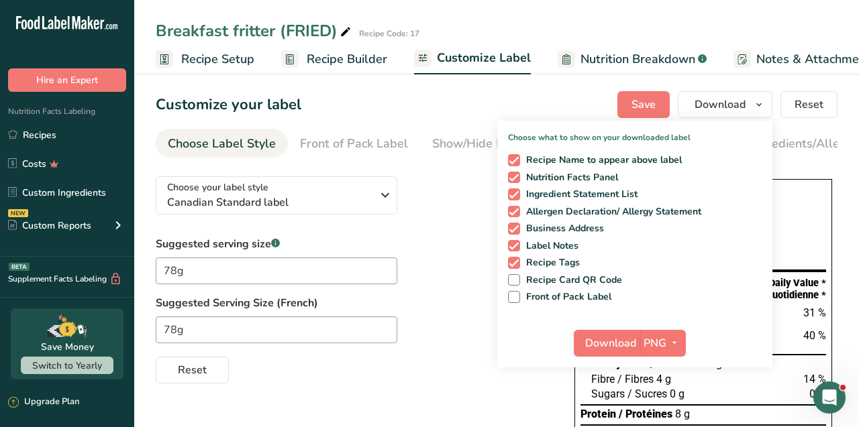
click at [484, 193] on div "Choose your label style Canadian Standard label USA (FDA) Standard FDA label Ta…" at bounding box center [352, 275] width 392 height 218
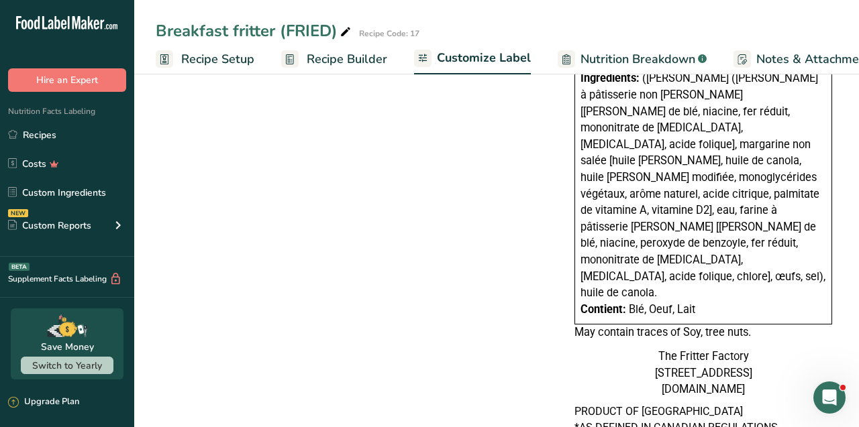
scroll to position [704, 0]
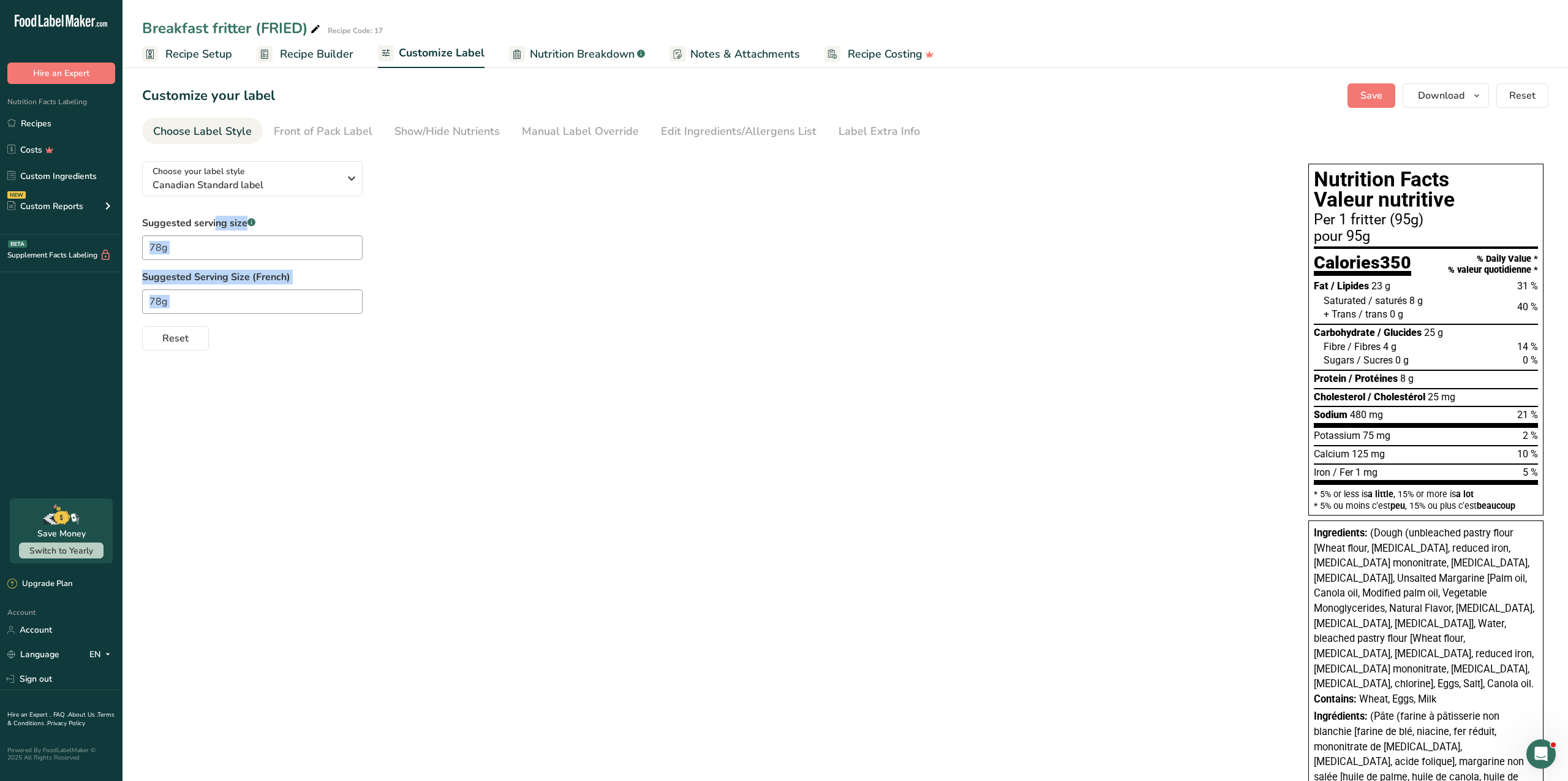
drag, startPoint x: 1169, startPoint y: 362, endPoint x: 989, endPoint y: 201, distance: 241.5
click at [784, 204] on div "Choose your label style Canadian Standard label USA (FDA) Standard FDA label Ta…" at bounding box center [846, 589] width 1406 height 876
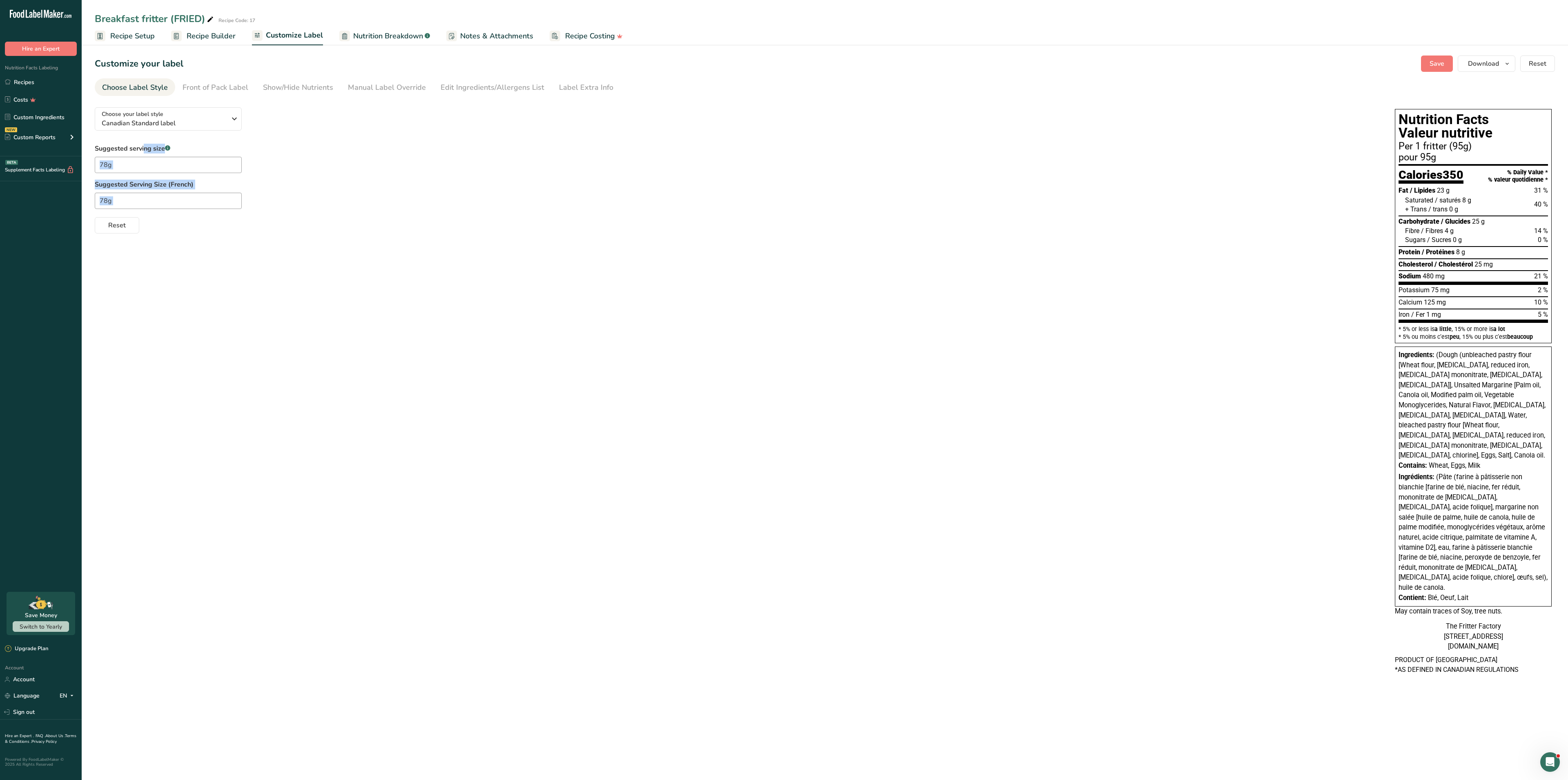
click at [522, 260] on div "Choose your label style Canadian Standard label USA (FDA) Standard FDA label Ta…" at bounding box center [825, 392] width 1460 height 583
